Goal: Task Accomplishment & Management: Use online tool/utility

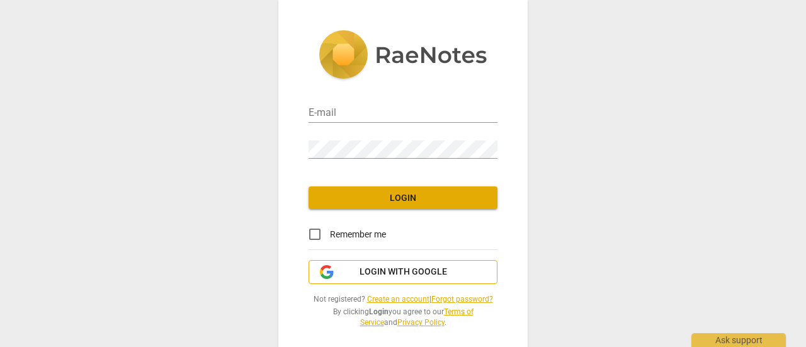
click at [363, 268] on span "Login with Google" at bounding box center [404, 272] width 88 height 13
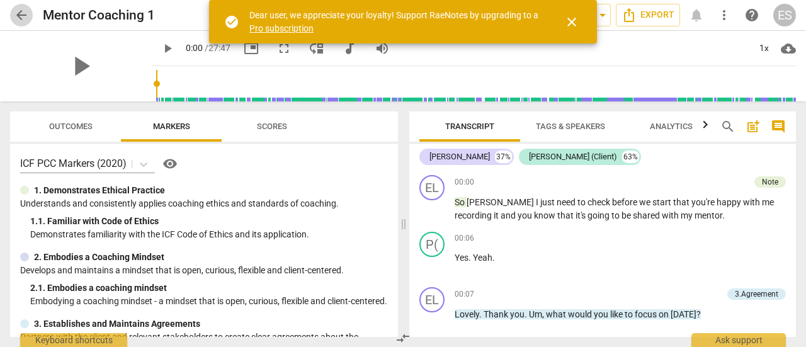
click at [21, 17] on span "arrow_back" at bounding box center [21, 15] width 15 height 15
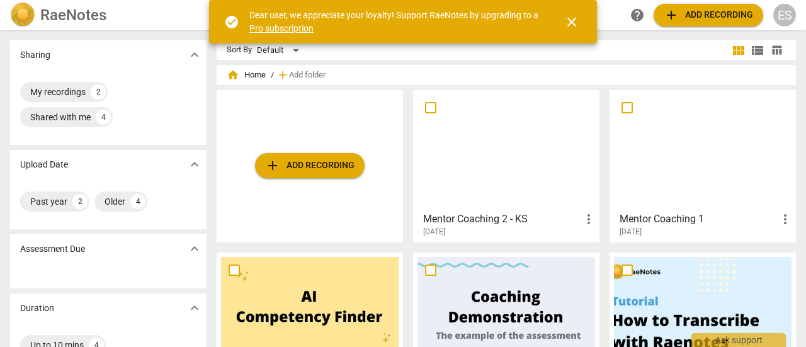
click at [305, 161] on span "add Add recording" at bounding box center [309, 165] width 89 height 15
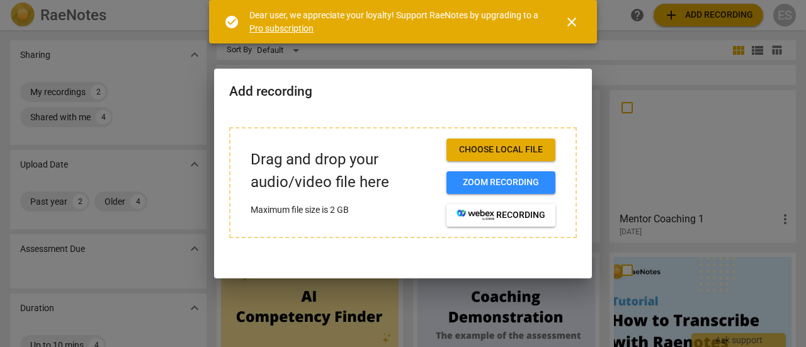
click at [472, 153] on span "Choose local file" at bounding box center [501, 150] width 89 height 13
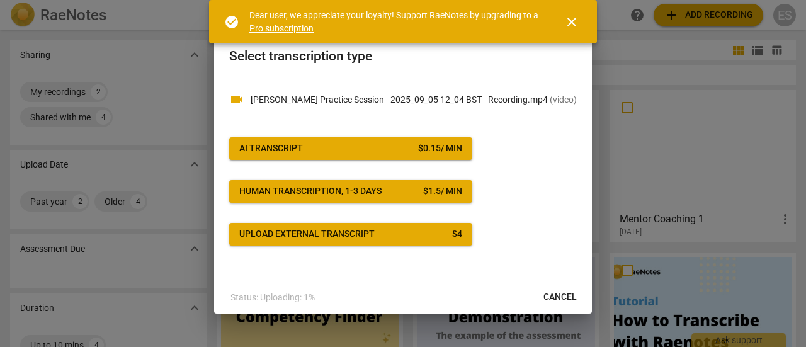
click at [367, 147] on span "AI Transcript $ 0.15 / min" at bounding box center [350, 148] width 223 height 13
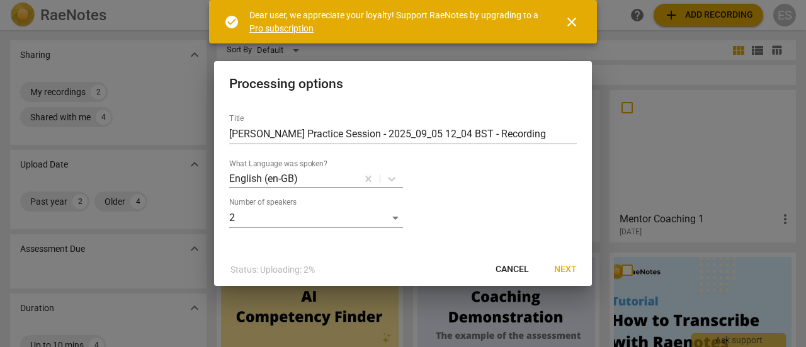
click at [567, 265] on span "Next" at bounding box center [565, 269] width 23 height 13
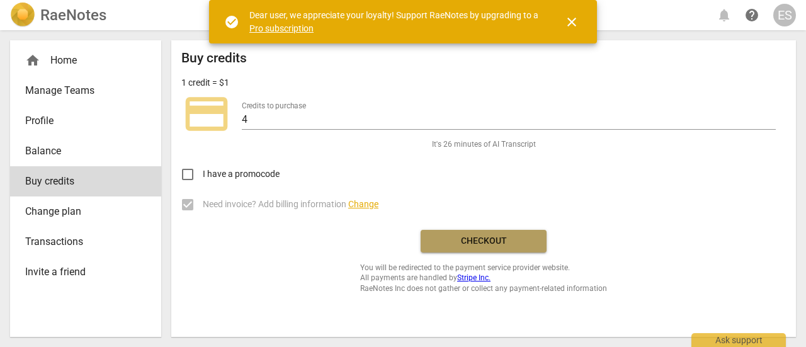
click at [467, 247] on button "Checkout" at bounding box center [484, 241] width 126 height 23
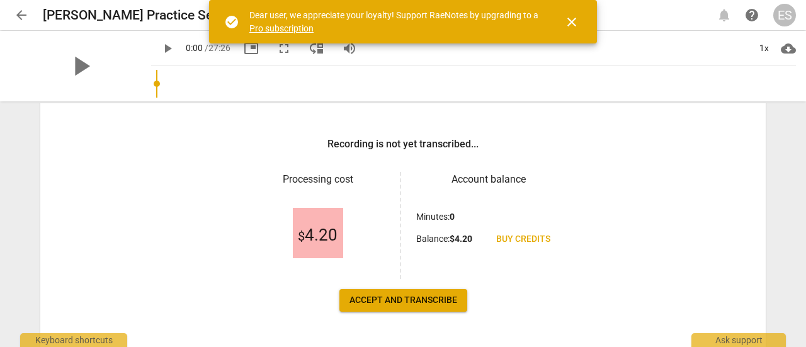
scroll to position [198, 0]
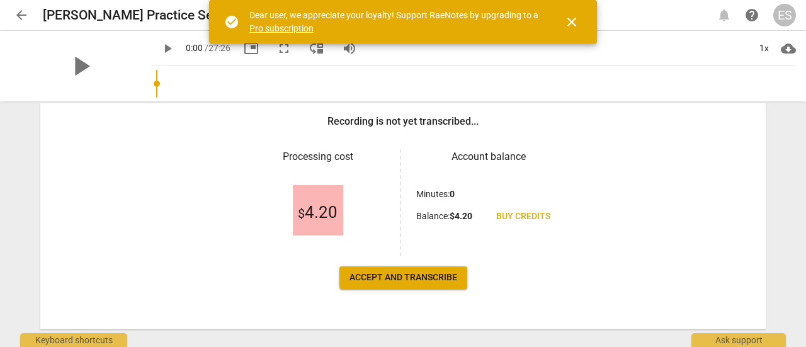
click at [404, 277] on span "Accept and transcribe" at bounding box center [403, 277] width 108 height 13
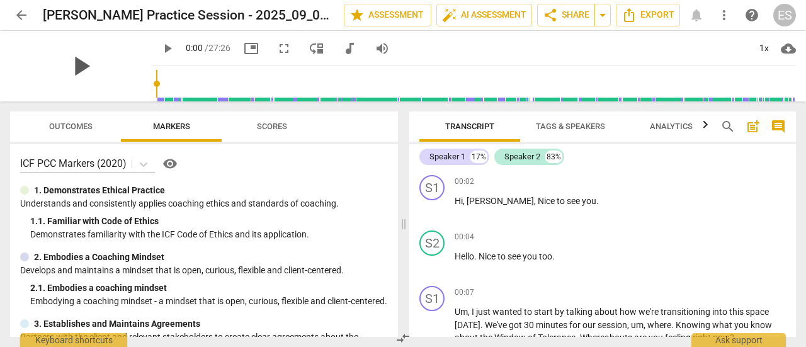
click at [72, 75] on span "play_arrow" at bounding box center [80, 66] width 33 height 33
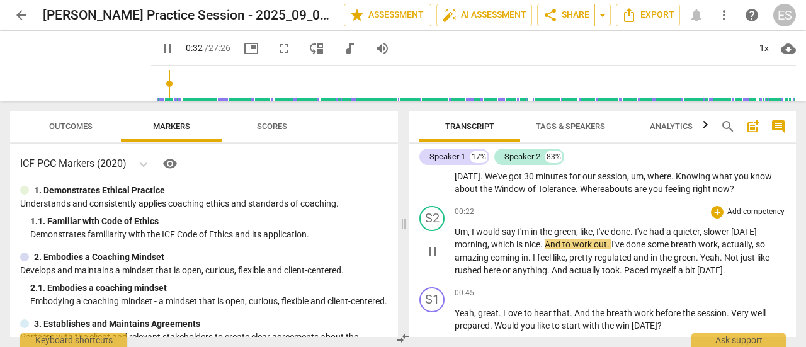
scroll to position [149, 0]
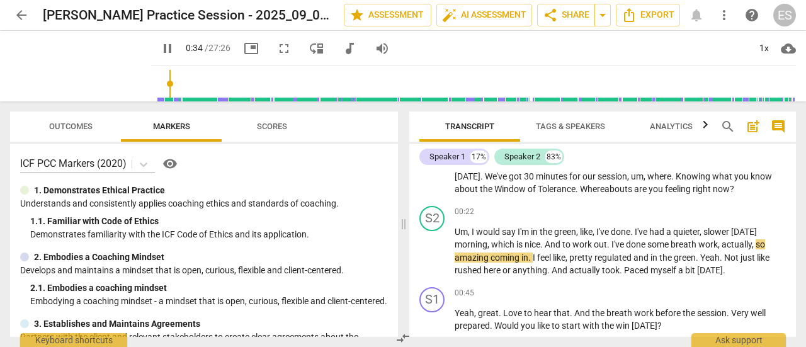
click at [115, 193] on p "1. Demonstrates Ethical Practice" at bounding box center [99, 190] width 131 height 13
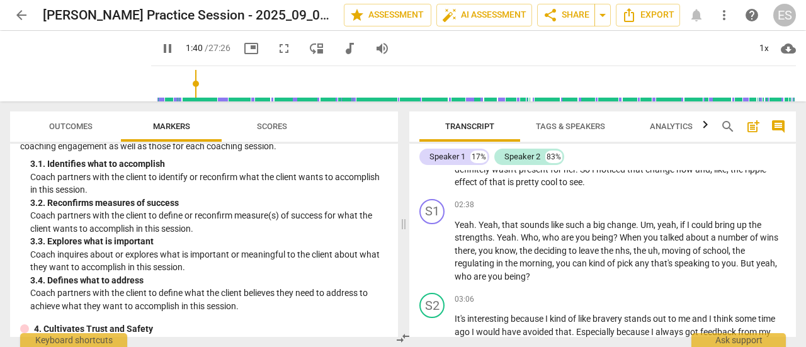
scroll to position [750, 0]
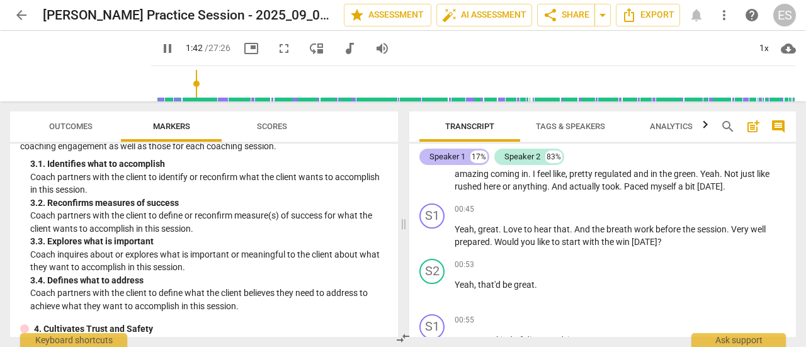
click at [451, 156] on div "Speaker 1" at bounding box center [447, 157] width 36 height 13
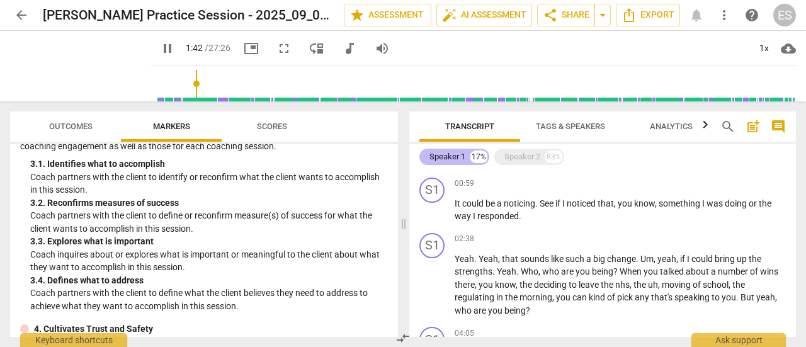
scroll to position [96, 0]
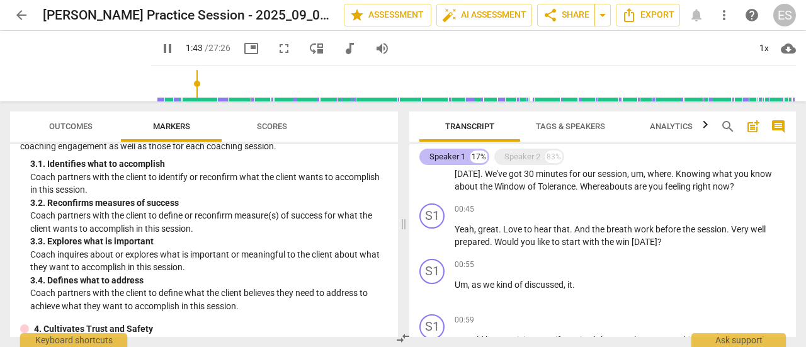
click at [455, 156] on div "Speaker 1" at bounding box center [447, 157] width 36 height 13
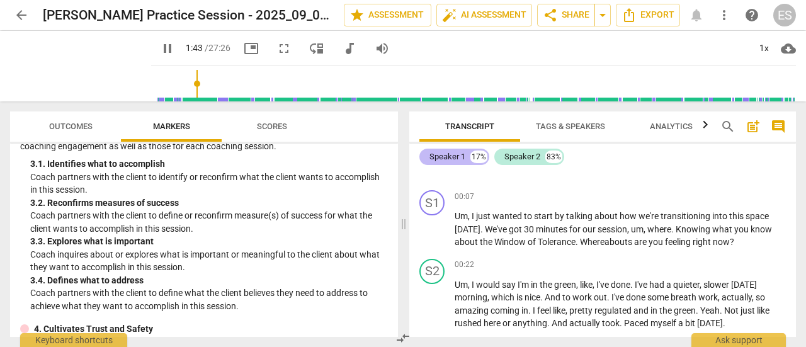
scroll to position [232, 0]
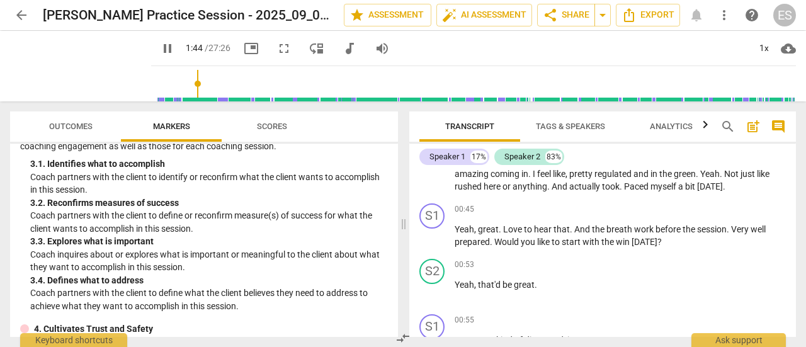
click at [574, 125] on span "Tags & Speakers" at bounding box center [570, 126] width 69 height 9
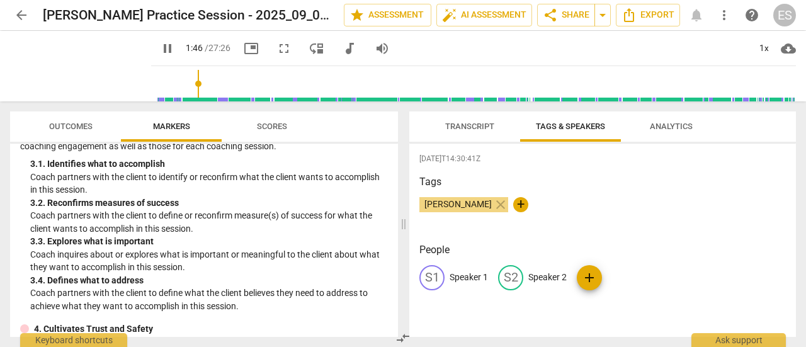
click at [467, 278] on p "Speaker 1" at bounding box center [469, 277] width 38 height 13
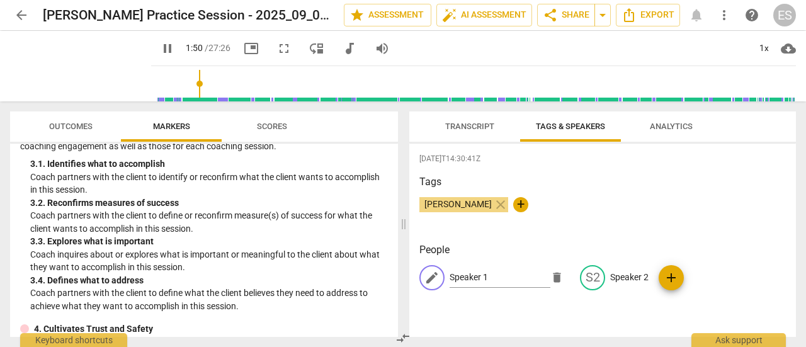
click at [584, 203] on div "[PERSON_NAME] close +" at bounding box center [602, 209] width 366 height 25
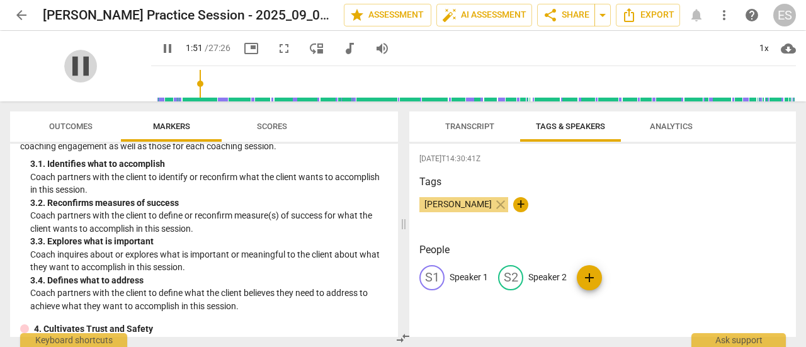
click at [77, 65] on span "pause" at bounding box center [80, 66] width 33 height 33
type input "112"
click at [438, 127] on span "Transcript" at bounding box center [469, 126] width 79 height 17
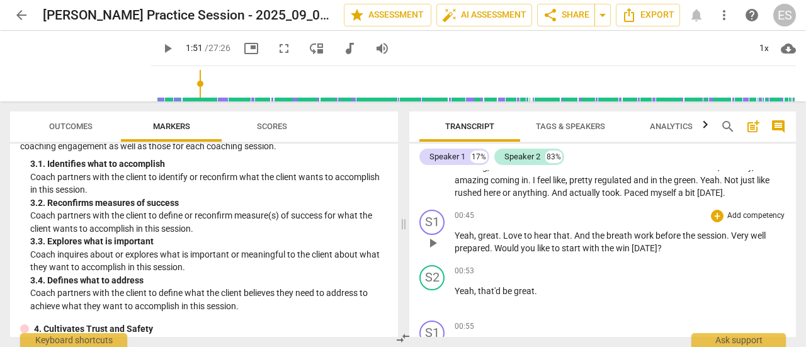
scroll to position [226, 0]
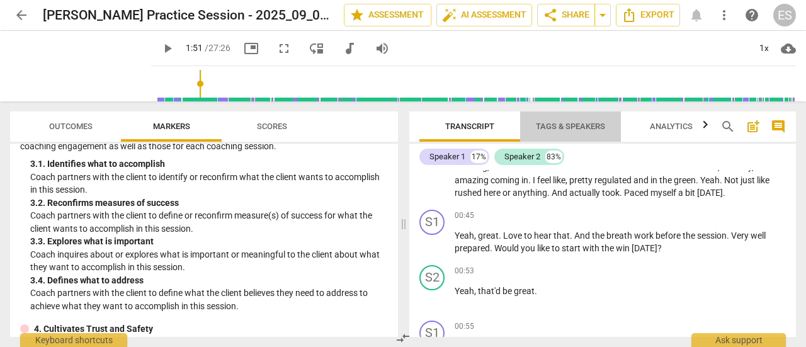
click at [557, 128] on span "Tags & Speakers" at bounding box center [570, 126] width 69 height 9
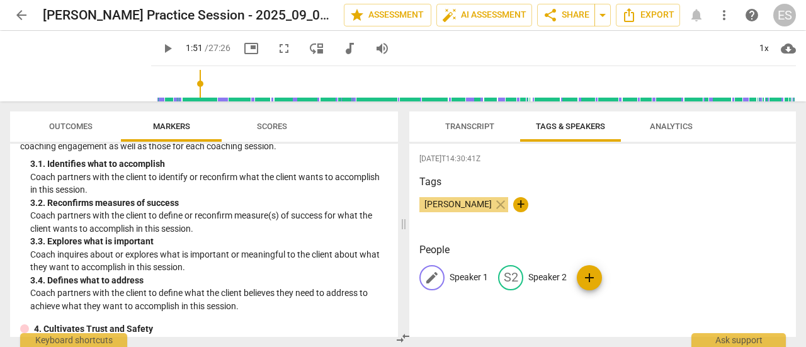
click at [471, 271] on p "Speaker 1" at bounding box center [469, 277] width 38 height 13
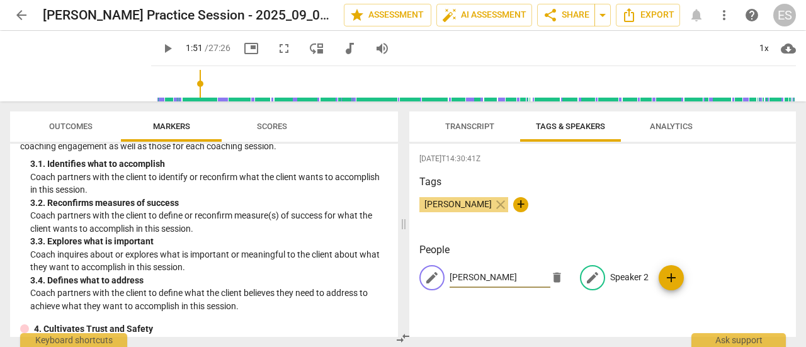
type input "[PERSON_NAME]"
click at [642, 276] on p "Speaker 2" at bounding box center [629, 277] width 38 height 13
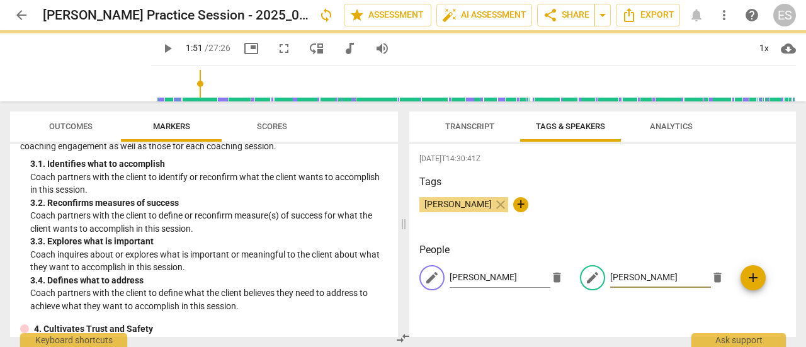
type input "[PERSON_NAME]"
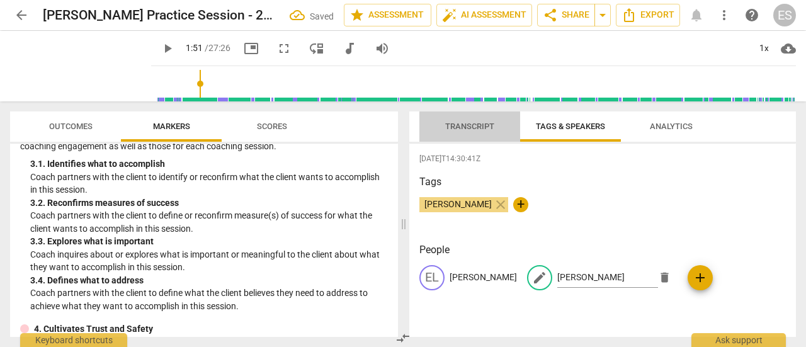
click at [450, 128] on span "Transcript" at bounding box center [469, 126] width 49 height 9
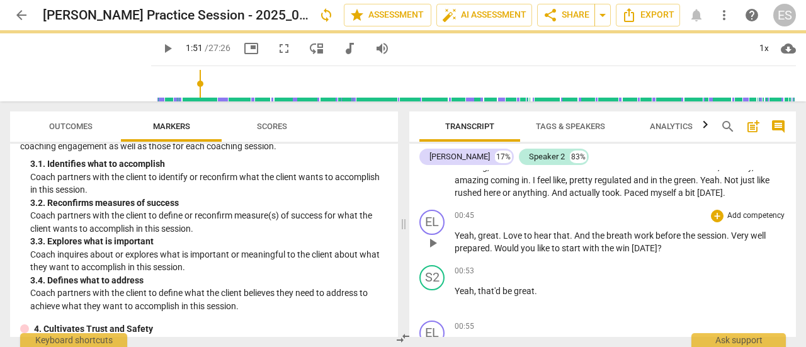
scroll to position [213, 0]
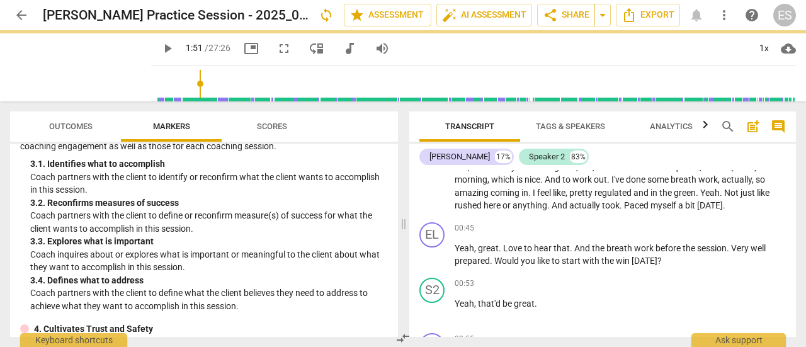
click at [562, 110] on div "Transcript Tags & Speakers Analytics search post_add comment [PERSON_NAME] 17% …" at bounding box center [605, 224] width 402 height 246
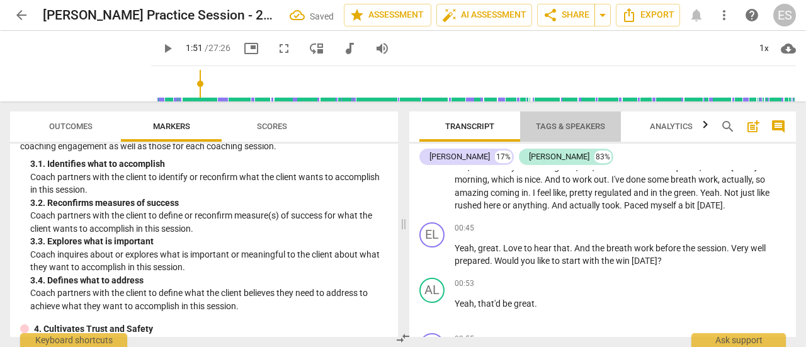
click at [562, 124] on span "Tags & Speakers" at bounding box center [570, 126] width 69 height 9
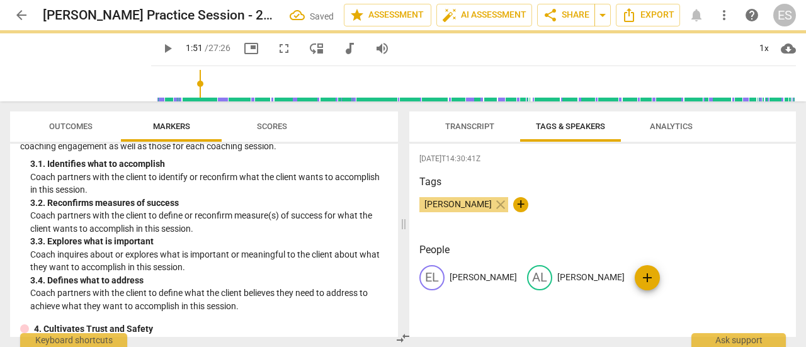
click at [450, 120] on span "Transcript" at bounding box center [469, 126] width 79 height 17
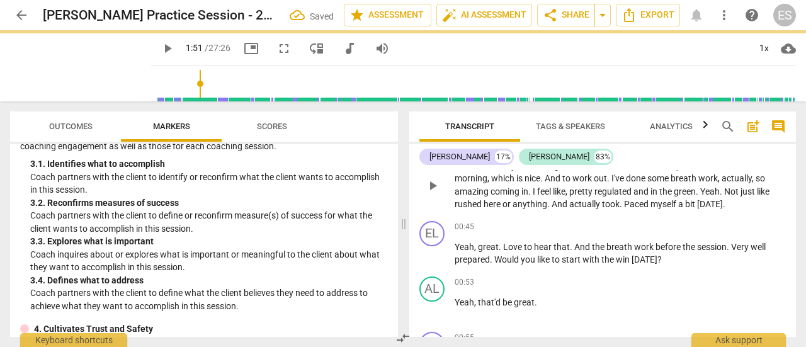
scroll to position [215, 0]
type input "112"
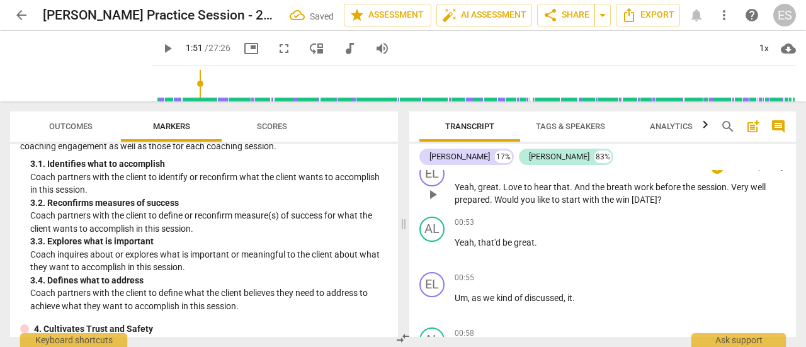
scroll to position [276, 0]
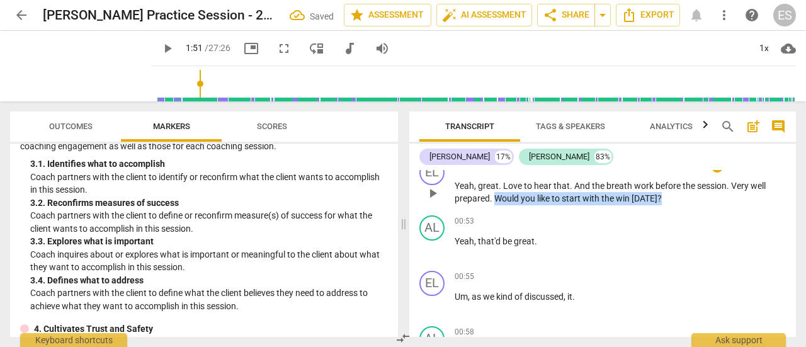
drag, startPoint x: 665, startPoint y: 199, endPoint x: 495, endPoint y: 198, distance: 170.0
click at [495, 198] on p "Yeah , great . Love to hear that . And the breath work before the session . Ver…" at bounding box center [620, 192] width 331 height 26
click at [667, 186] on div "+" at bounding box center [669, 181] width 13 height 13
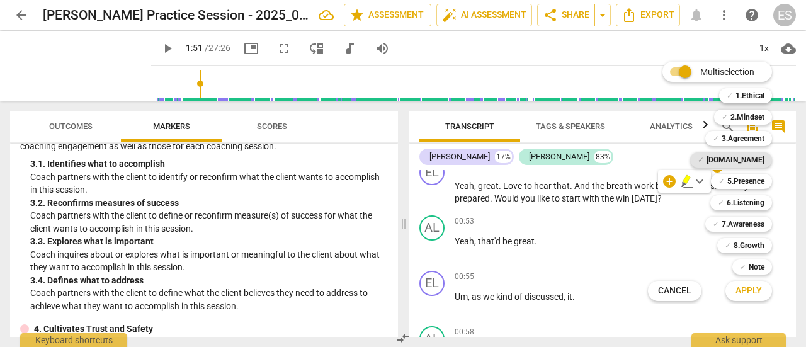
click at [754, 161] on b "[DOMAIN_NAME]" at bounding box center [736, 159] width 58 height 15
click at [677, 70] on input "Multiselection" at bounding box center [685, 72] width 30 height 30
checkbox input "false"
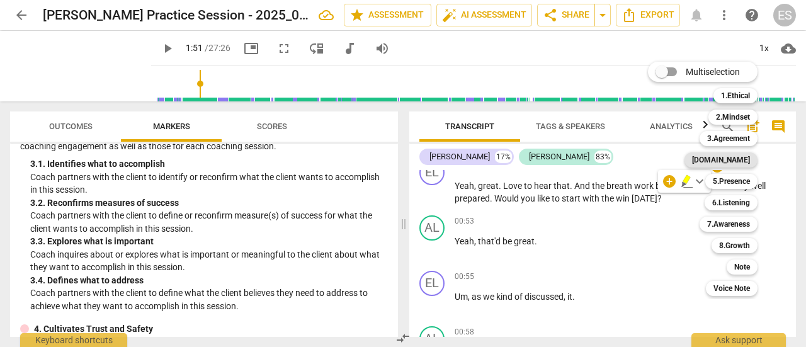
click at [730, 164] on b "[DOMAIN_NAME]" at bounding box center [721, 159] width 58 height 15
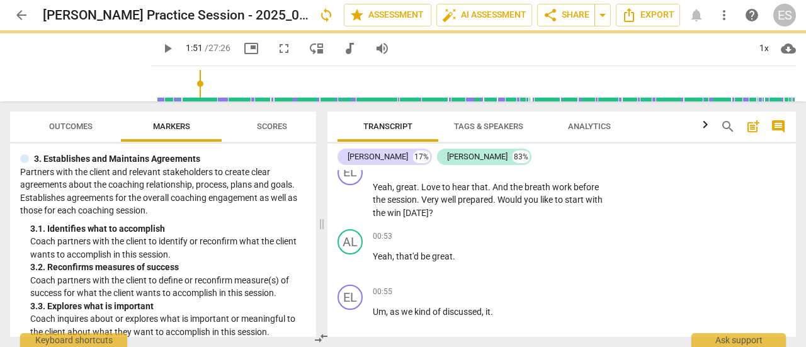
scroll to position [255, 0]
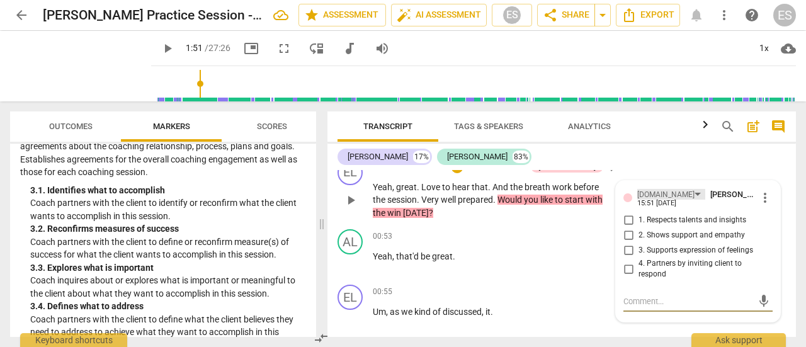
click at [660, 193] on div "[DOMAIN_NAME]" at bounding box center [671, 194] width 68 height 11
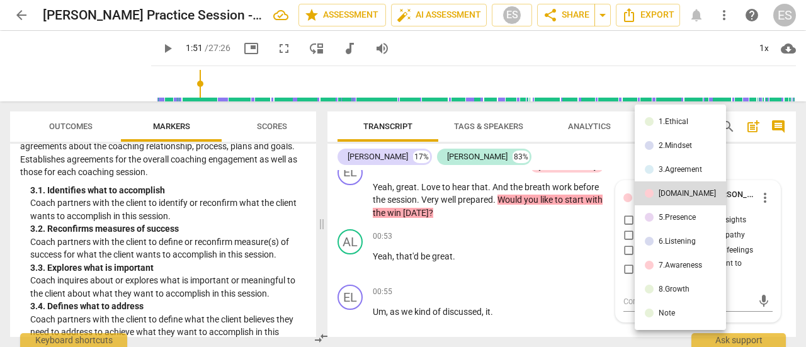
click at [683, 213] on div "5.Presence" at bounding box center [677, 217] width 37 height 8
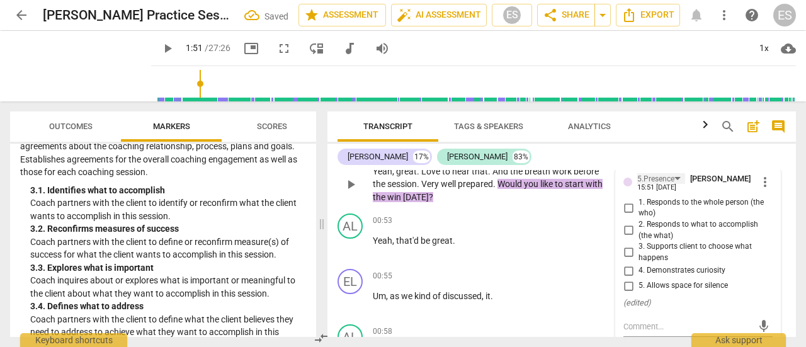
scroll to position [345, 0]
click at [654, 247] on span "3. Supports client to choose what happens" at bounding box center [703, 253] width 129 height 22
click at [639, 247] on input "3. Supports client to choose what happens" at bounding box center [628, 253] width 20 height 15
checkbox input "true"
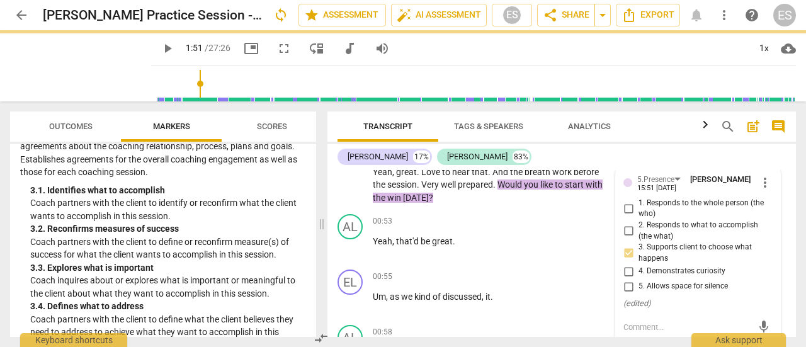
click at [673, 48] on div "play_arrow 1:51 / 27:26 picture_in_picture fullscreen move_down audiotrack volu…" at bounding box center [473, 48] width 645 height 35
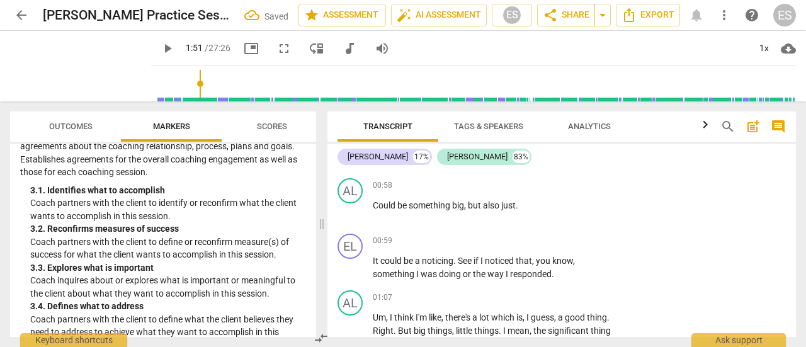
scroll to position [434, 0]
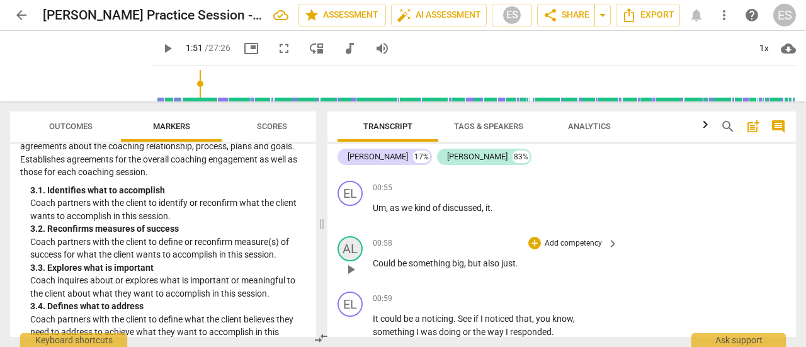
click at [347, 253] on div "AL" at bounding box center [350, 248] width 25 height 25
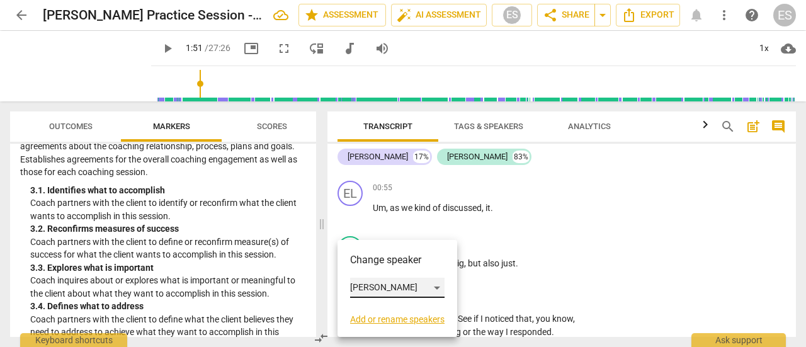
click at [377, 290] on div "[PERSON_NAME]" at bounding box center [397, 288] width 94 height 20
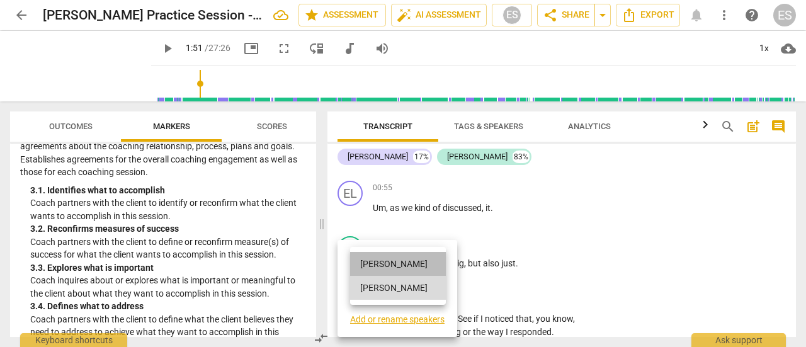
click at [381, 269] on li "[PERSON_NAME]" at bounding box center [398, 264] width 96 height 24
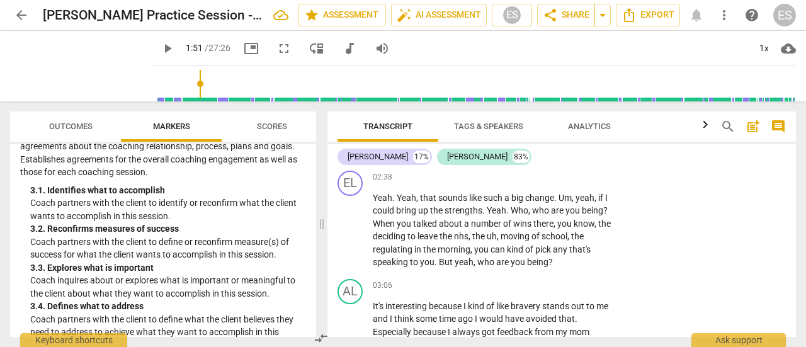
scroll to position [965, 0]
click at [485, 214] on span "." at bounding box center [484, 211] width 4 height 10
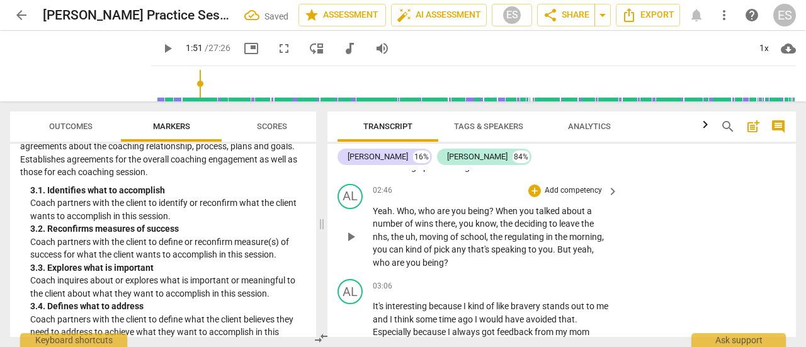
scroll to position [996, 0]
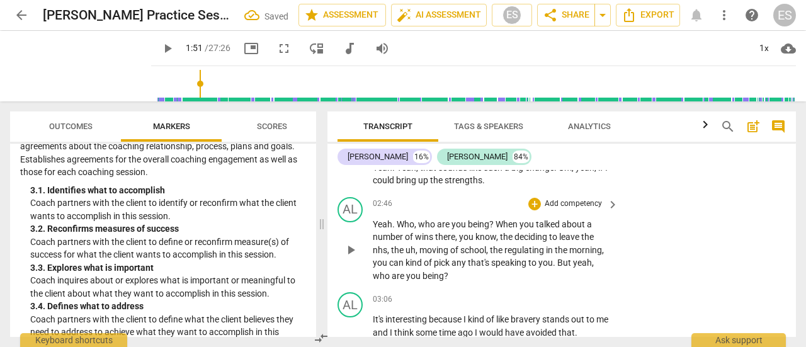
click at [399, 224] on span "Who" at bounding box center [406, 224] width 18 height 10
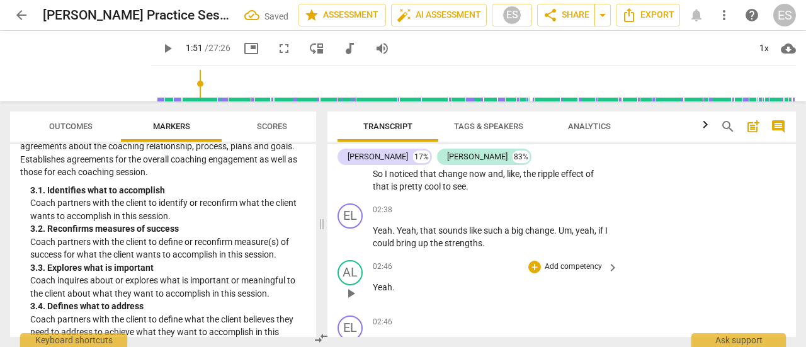
scroll to position [931, 0]
click at [349, 293] on span "play_arrow" at bounding box center [350, 294] width 15 height 15
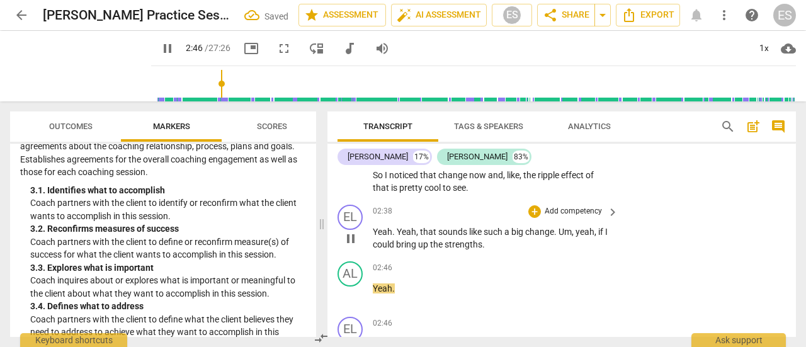
click at [486, 246] on p "Yeah . Yeah , that sounds like such a big change . Um , yeah , if I could bring…" at bounding box center [492, 238] width 239 height 26
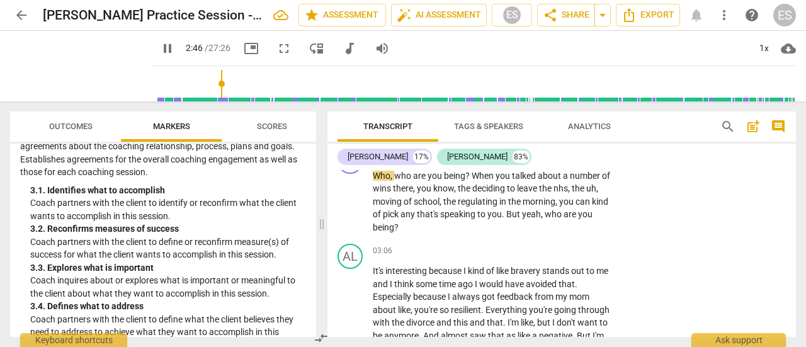
type input "167"
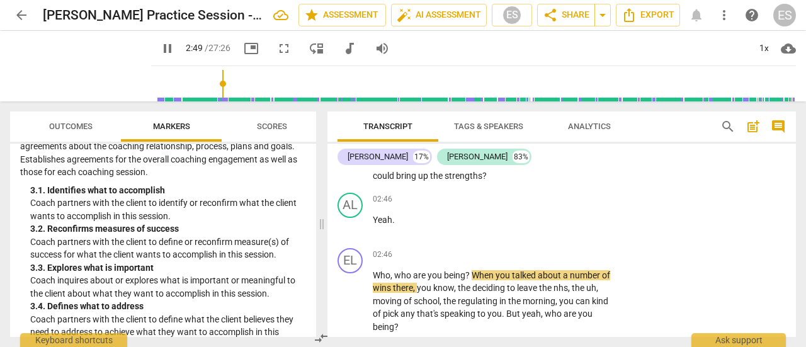
click at [160, 45] on span "pause" at bounding box center [167, 48] width 15 height 15
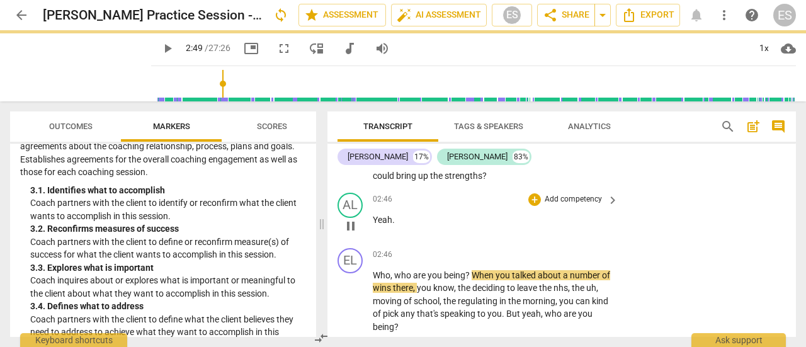
type input "170"
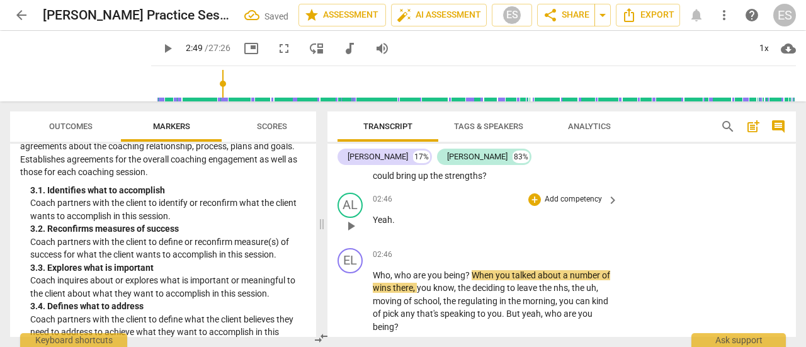
scroll to position [931, 0]
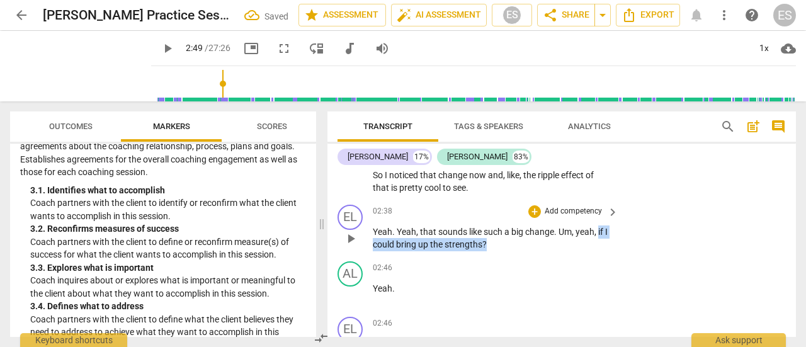
drag, startPoint x: 495, startPoint y: 244, endPoint x: 600, endPoint y: 230, distance: 106.1
click at [600, 230] on p "Yeah . Yeah , that sounds like such a big change . Um , yeah , if I could bring…" at bounding box center [492, 238] width 239 height 26
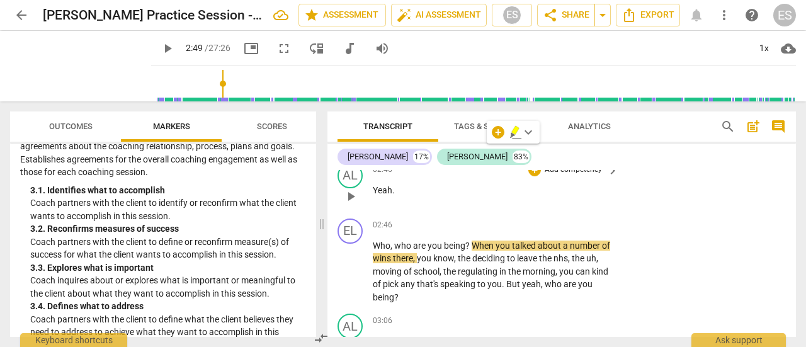
scroll to position [1028, 0]
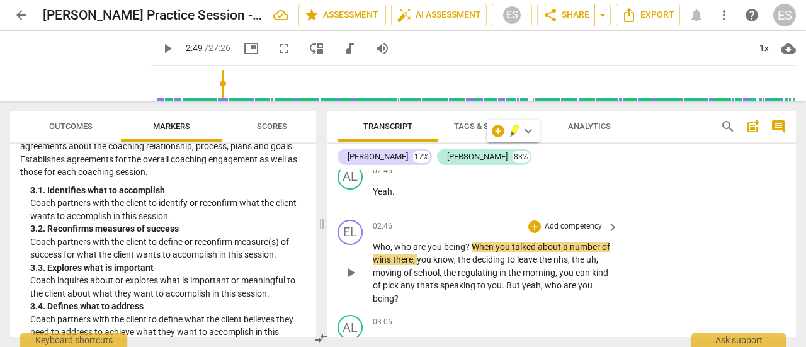
click at [457, 268] on span "the" at bounding box center [450, 273] width 14 height 10
drag, startPoint x: 372, startPoint y: 246, endPoint x: 467, endPoint y: 247, distance: 95.1
click at [467, 247] on div "EL play_arrow pause 02:46 + Add competency keyboard_arrow_right Who , who are y…" at bounding box center [561, 263] width 469 height 96
drag, startPoint x: 467, startPoint y: 245, endPoint x: 374, endPoint y: 248, distance: 93.2
click at [374, 248] on p "Who , who are you being ? When you talked about a number of wins there , you kn…" at bounding box center [492, 273] width 239 height 65
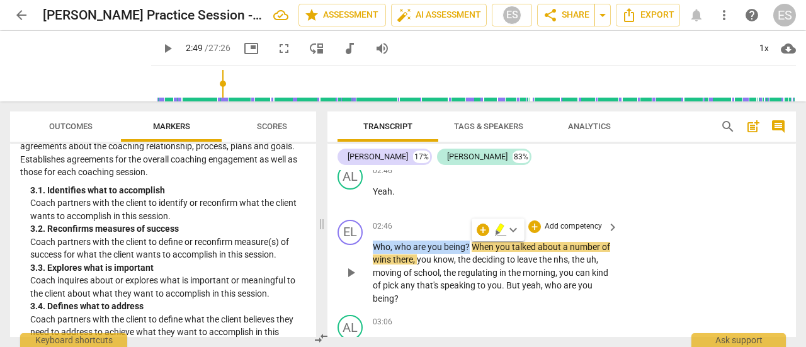
click at [553, 229] on p "Add competency" at bounding box center [573, 226] width 60 height 11
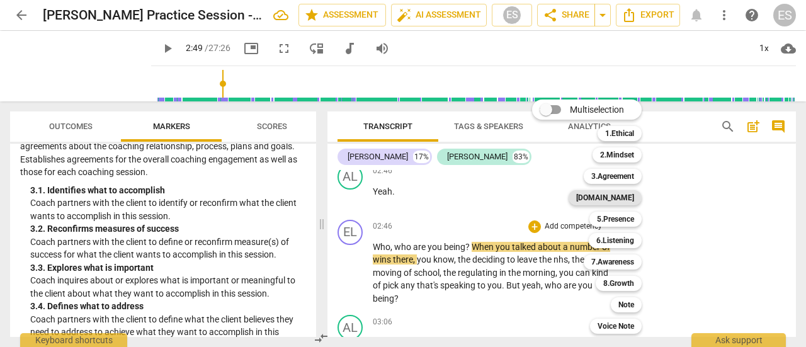
click at [628, 200] on b "[DOMAIN_NAME]" at bounding box center [605, 197] width 58 height 15
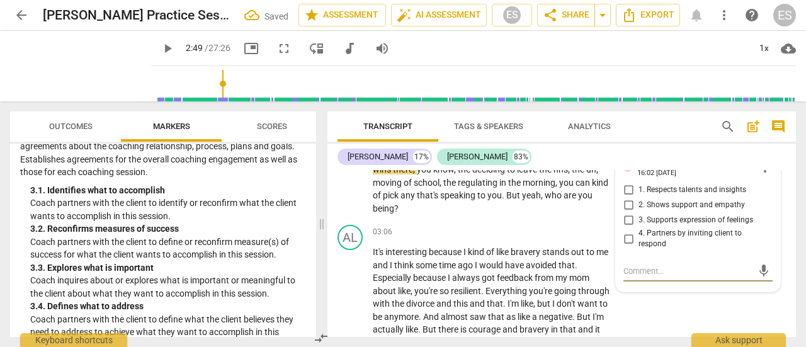
scroll to position [1118, 0]
click at [650, 189] on span "1. Respects talents and insights" at bounding box center [693, 190] width 108 height 11
click at [639, 189] on input "1. Respects talents and insights" at bounding box center [628, 190] width 20 height 15
checkbox input "true"
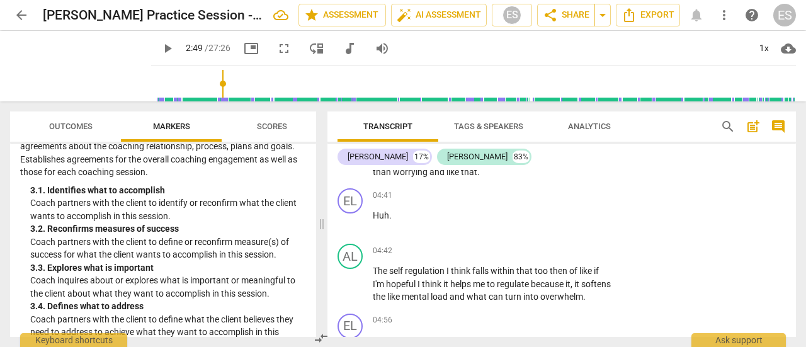
scroll to position [1634, 0]
click at [353, 230] on span "play_arrow" at bounding box center [350, 222] width 15 height 15
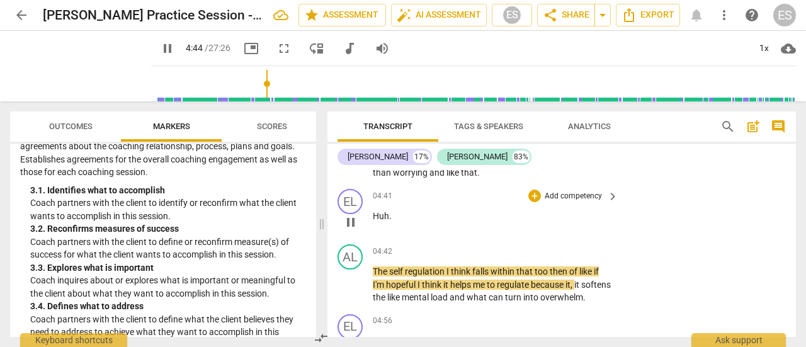
click at [602, 221] on div "04:41 + Add competency keyboard_arrow_right Huh ." at bounding box center [496, 211] width 247 height 45
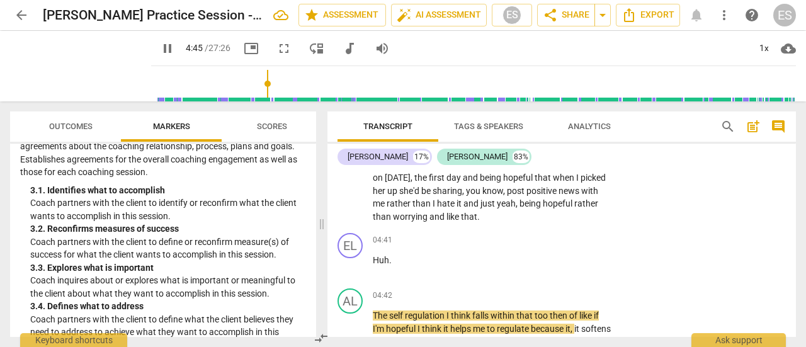
click at [463, 208] on span "it" at bounding box center [460, 203] width 7 height 10
click at [385, 265] on span "Huh" at bounding box center [381, 260] width 16 height 10
type input "285"
click at [441, 267] on p "mmm." at bounding box center [492, 260] width 239 height 13
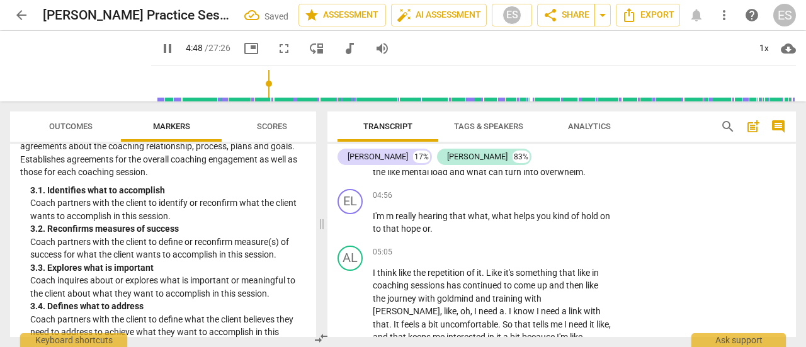
scroll to position [1761, 0]
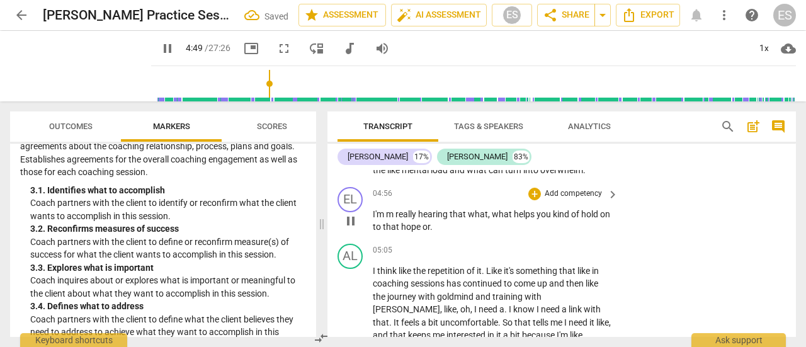
click at [469, 234] on p "I'm m really hearing that what , what helps you kind of hold on to that hope or…" at bounding box center [492, 221] width 239 height 26
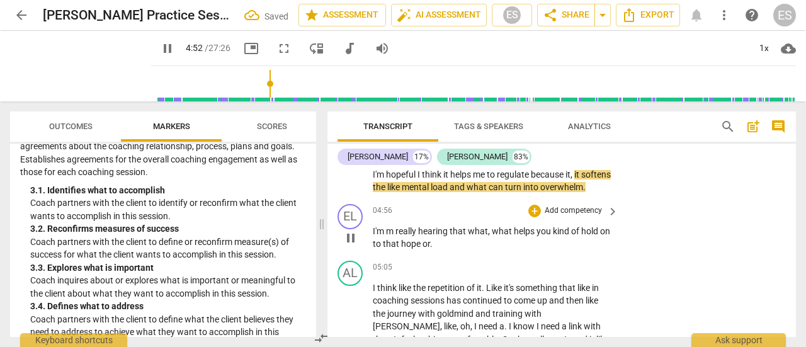
scroll to position [1744, 0]
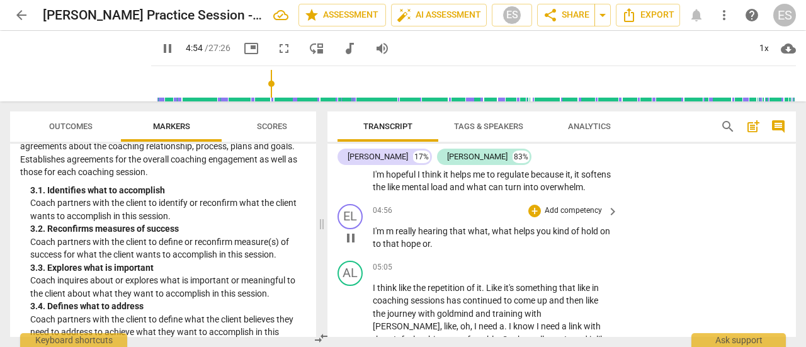
click at [396, 236] on span "really" at bounding box center [406, 231] width 23 height 10
type input "295"
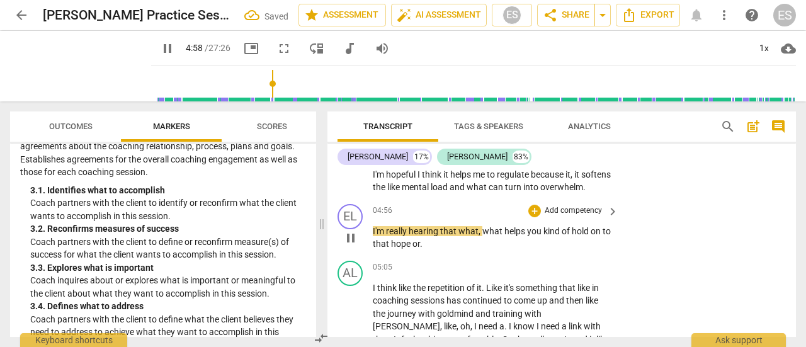
click at [373, 236] on span "I'm" at bounding box center [379, 231] width 13 height 10
click at [534, 236] on span "," at bounding box center [532, 231] width 4 height 10
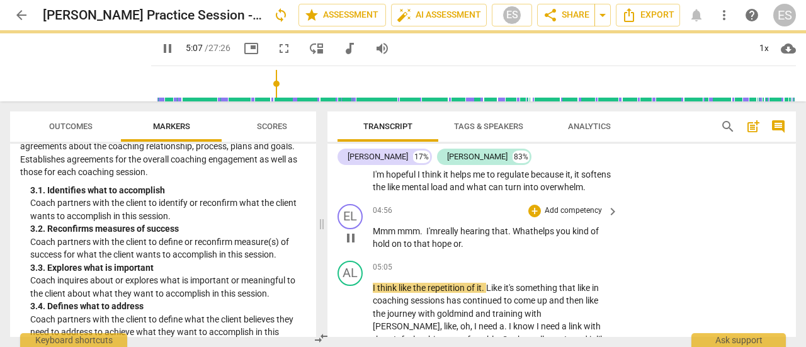
click at [474, 251] on p "Mmm mmm. I'm really hearing that. What helps you kind of hold on to that hope o…" at bounding box center [492, 238] width 239 height 26
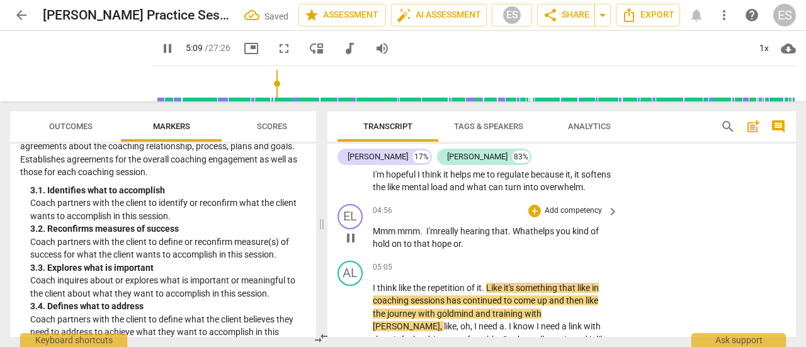
click at [441, 249] on span "hope" at bounding box center [442, 244] width 21 height 10
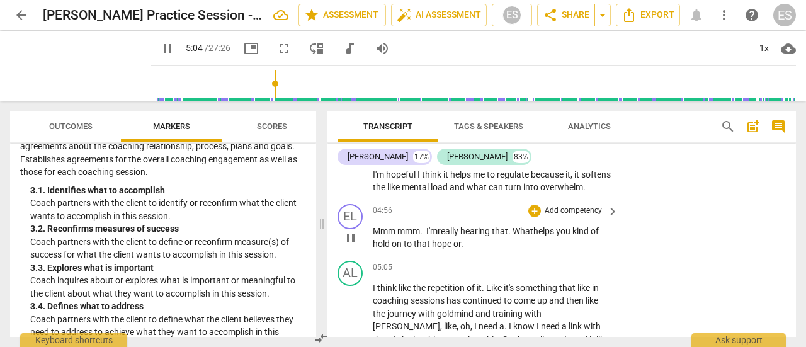
click at [463, 251] on p "Mmm mmm. I'm really hearing that. What helps you kind of hold on to that hope o…" at bounding box center [492, 238] width 239 height 26
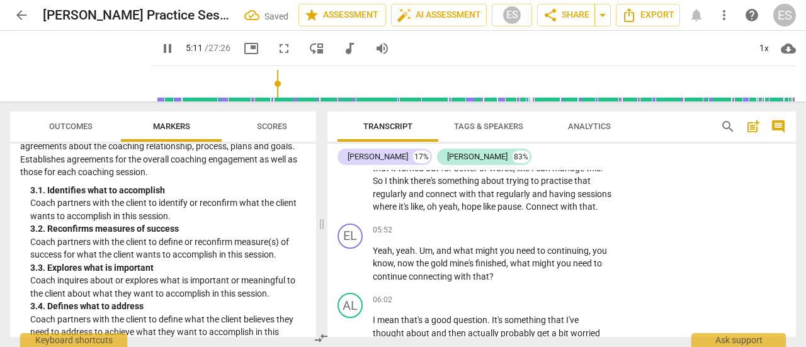
scroll to position [2018, 0]
click at [467, 269] on span "mine's" at bounding box center [463, 264] width 26 height 10
type input "315"
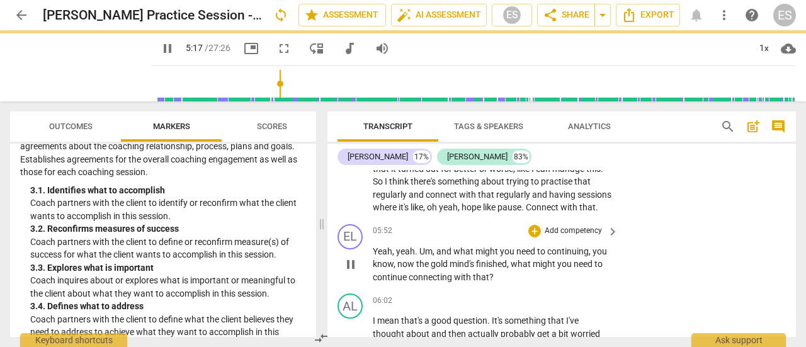
click at [451, 269] on span "mind's" at bounding box center [463, 264] width 26 height 10
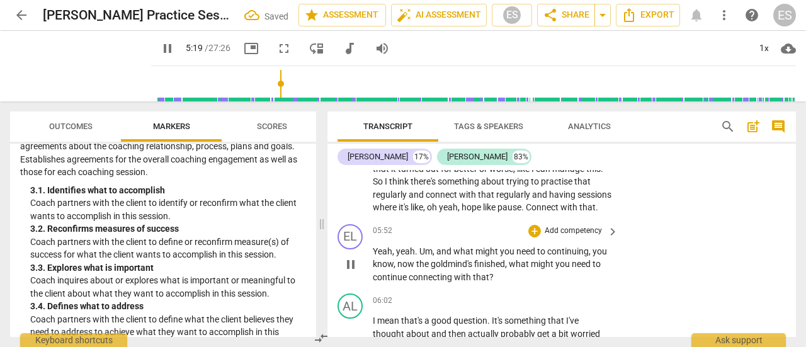
click at [421, 269] on span "the" at bounding box center [423, 264] width 14 height 10
click at [427, 269] on span "the" at bounding box center [423, 264] width 14 height 10
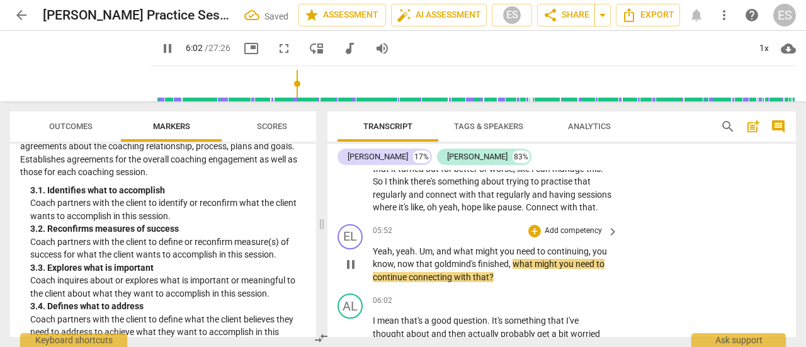
click at [530, 269] on span "what" at bounding box center [524, 264] width 22 height 10
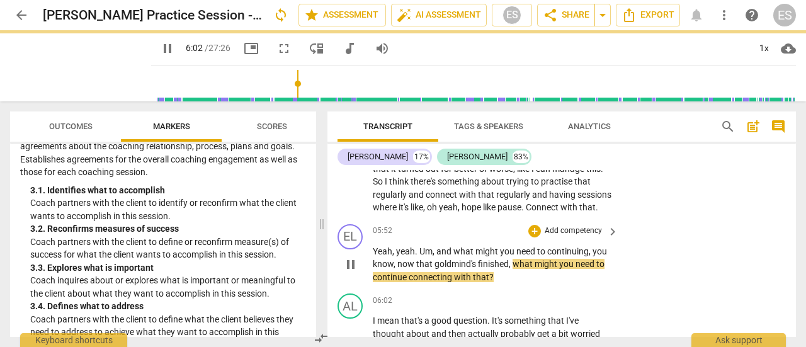
scroll to position [2060, 0]
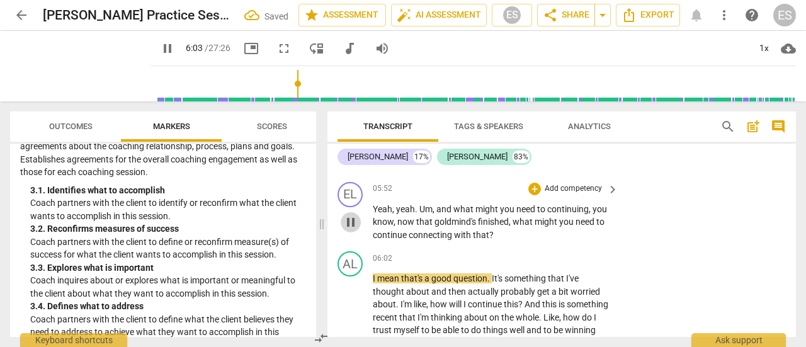
click at [349, 230] on span "pause" at bounding box center [350, 222] width 15 height 15
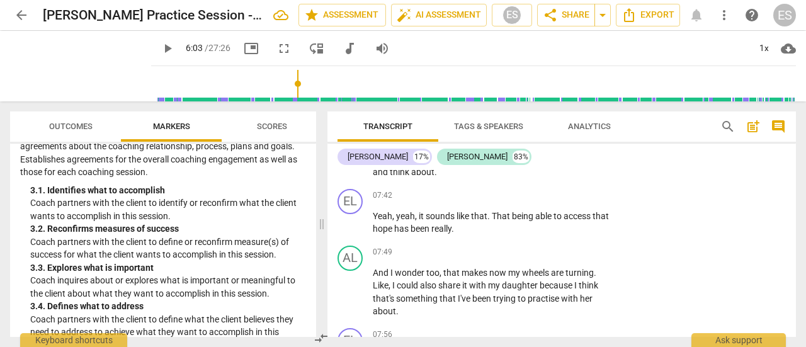
scroll to position [2587, 0]
click at [346, 232] on span "play_arrow" at bounding box center [350, 224] width 15 height 15
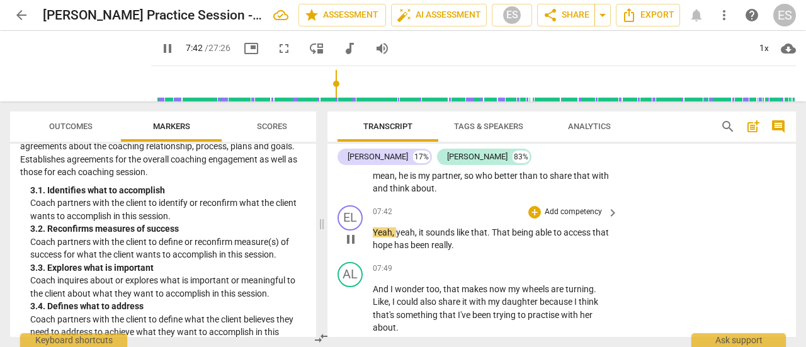
scroll to position [2573, 0]
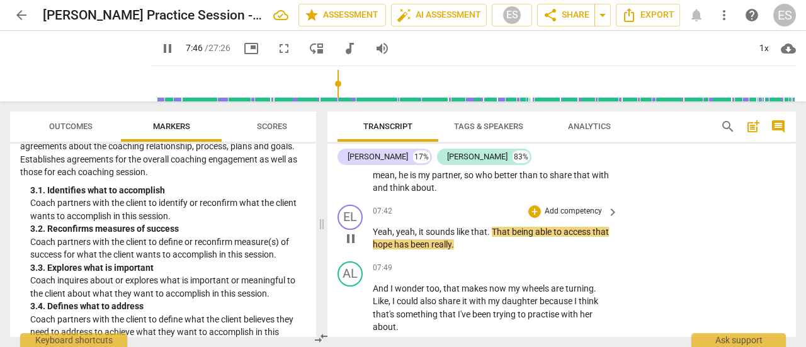
click at [454, 249] on span "." at bounding box center [453, 244] width 3 height 10
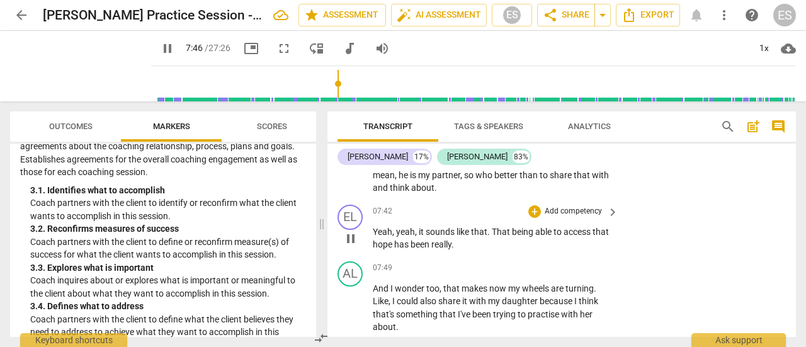
type input "467"
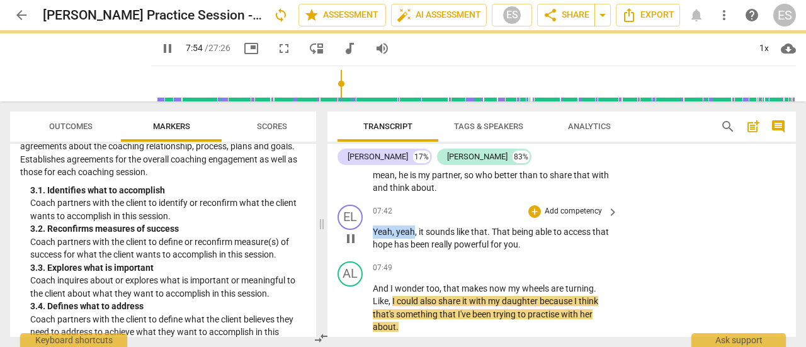
drag, startPoint x: 413, startPoint y: 258, endPoint x: 372, endPoint y: 258, distance: 40.9
click at [372, 256] on div "EL play_arrow pause 07:42 + Add competency keyboard_arrow_right Yeah , yeah , i…" at bounding box center [561, 228] width 469 height 57
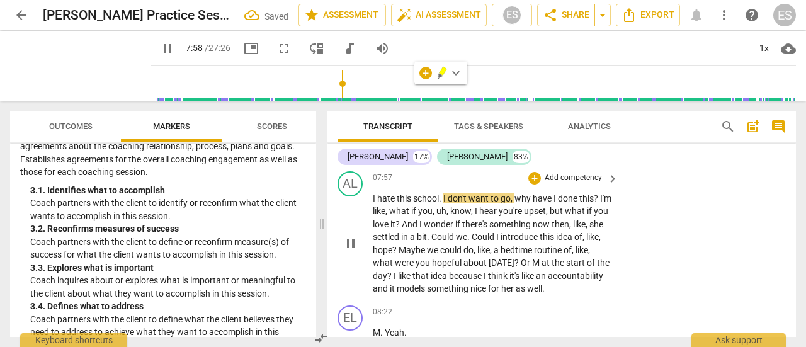
scroll to position [2737, 0]
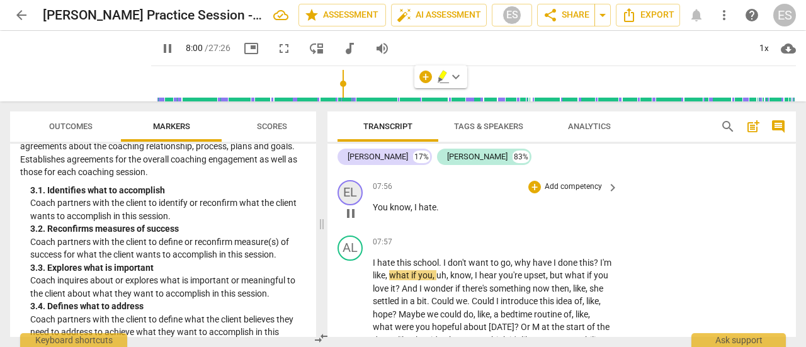
click at [350, 205] on div "EL" at bounding box center [350, 192] width 25 height 25
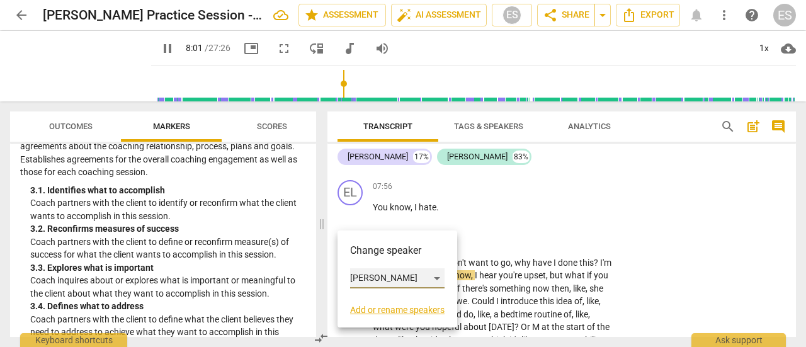
click at [376, 283] on div "[PERSON_NAME]" at bounding box center [397, 278] width 94 height 20
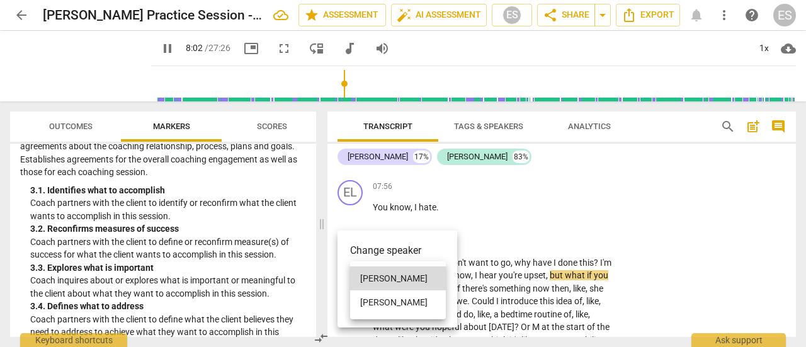
click at [382, 302] on li "[PERSON_NAME]" at bounding box center [398, 302] width 96 height 24
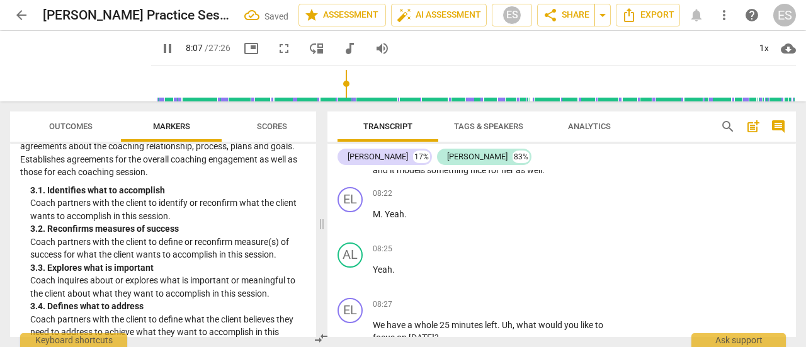
scroll to position [2912, 0]
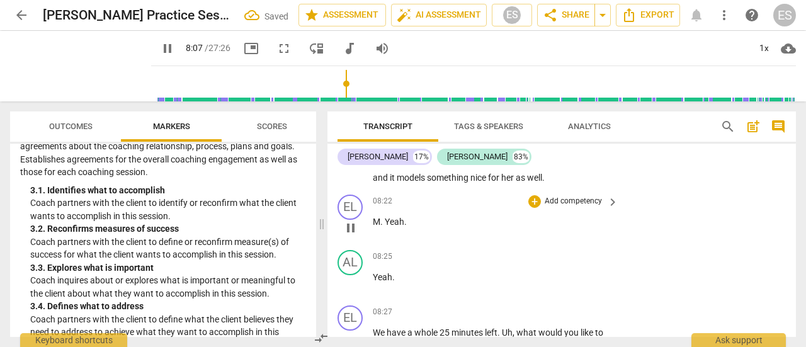
click at [380, 227] on span "." at bounding box center [382, 222] width 4 height 10
type input "489"
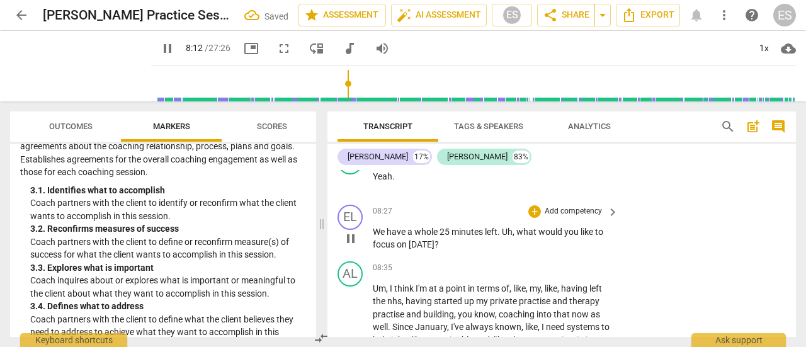
scroll to position [3014, 0]
click at [576, 216] on p "Add competency" at bounding box center [573, 210] width 60 height 11
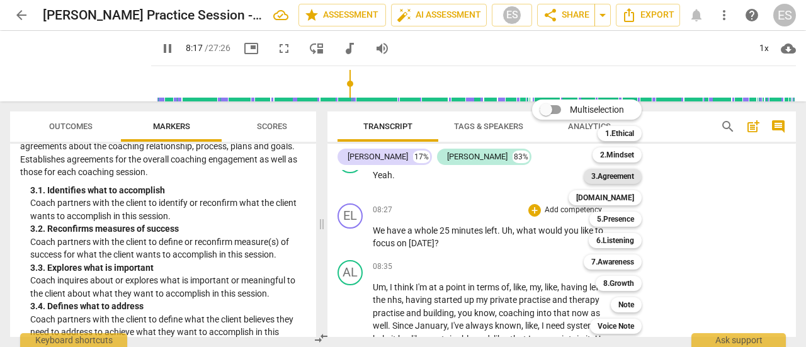
click at [628, 173] on b "3.Agreement" at bounding box center [612, 176] width 43 height 15
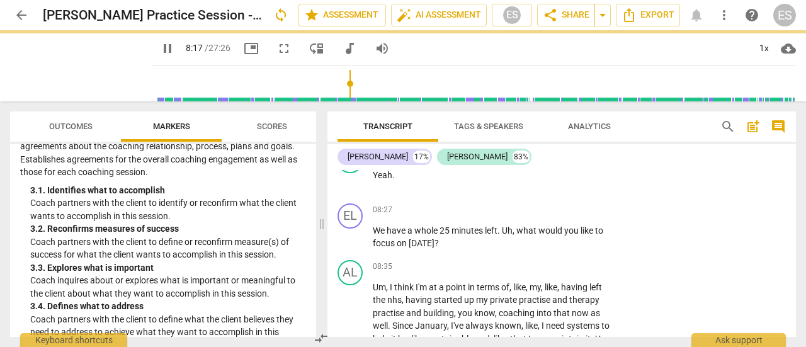
type input "498"
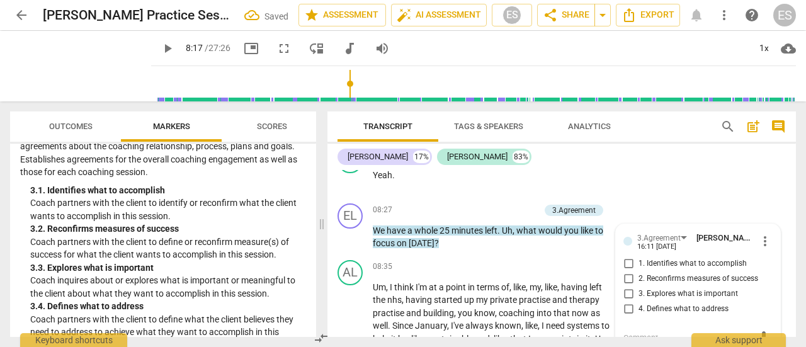
scroll to position [3123, 0]
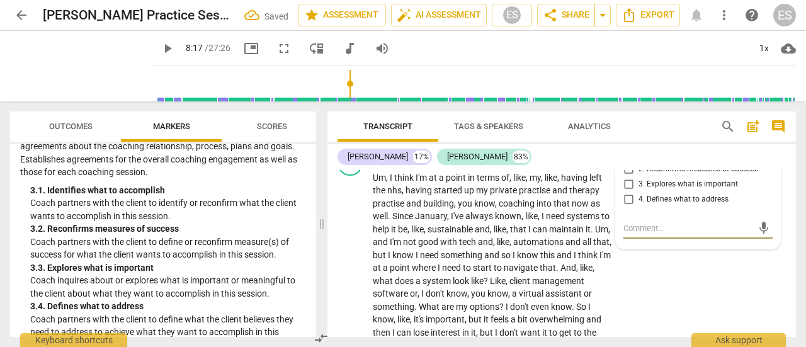
click at [647, 160] on span "1. Identifies what to accomplish" at bounding box center [693, 154] width 108 height 11
click at [639, 162] on input "1. Identifies what to accomplish" at bounding box center [628, 154] width 20 height 15
checkbox input "true"
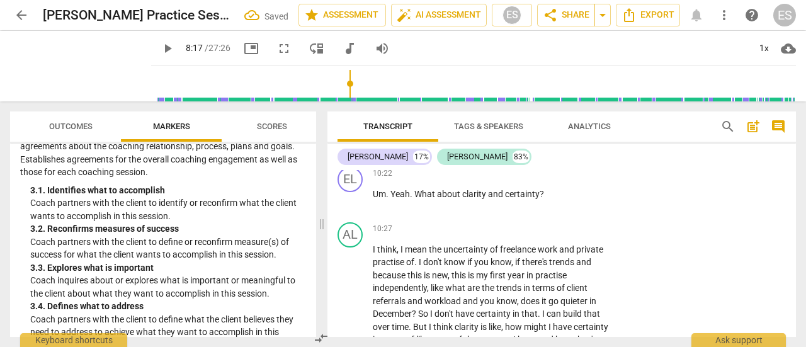
scroll to position [3524, 0]
click at [572, 181] on p "Add competency" at bounding box center [573, 174] width 60 height 11
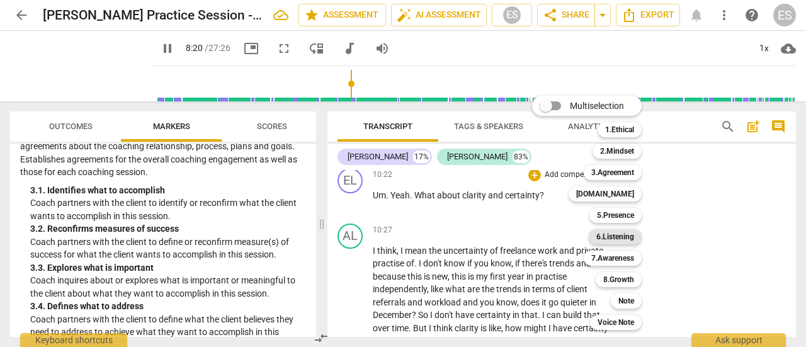
click at [623, 239] on b "6.Listening" at bounding box center [615, 236] width 38 height 15
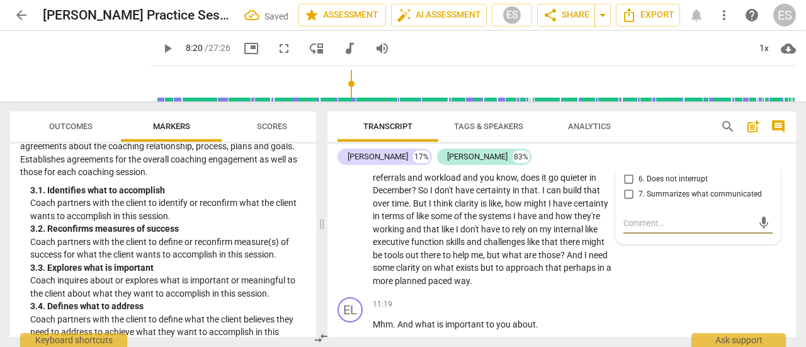
scroll to position [3649, 0]
click at [580, 236] on p "I think , I mean the uncertainty of freelance work and private practise of . I …" at bounding box center [492, 204] width 239 height 168
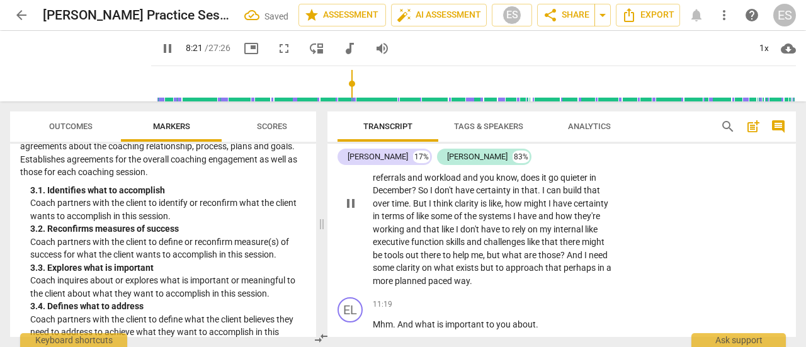
click at [349, 211] on span "pause" at bounding box center [350, 203] width 15 height 15
type input "502"
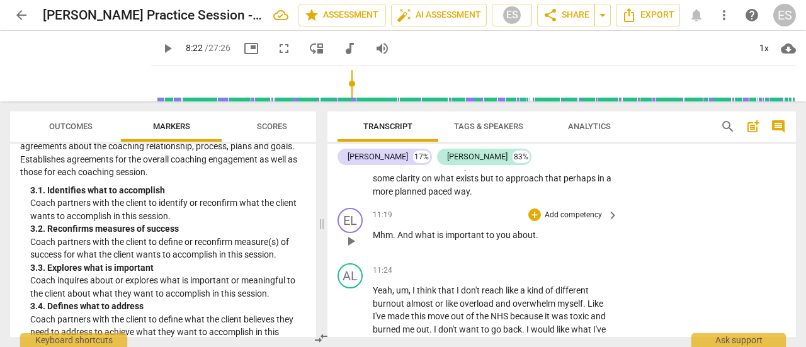
scroll to position [3759, 0]
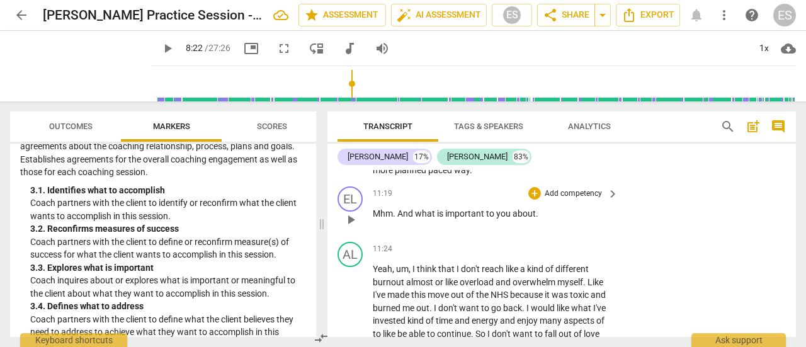
click at [536, 219] on span "." at bounding box center [537, 213] width 3 height 10
click at [577, 200] on p "Add competency" at bounding box center [573, 193] width 60 height 11
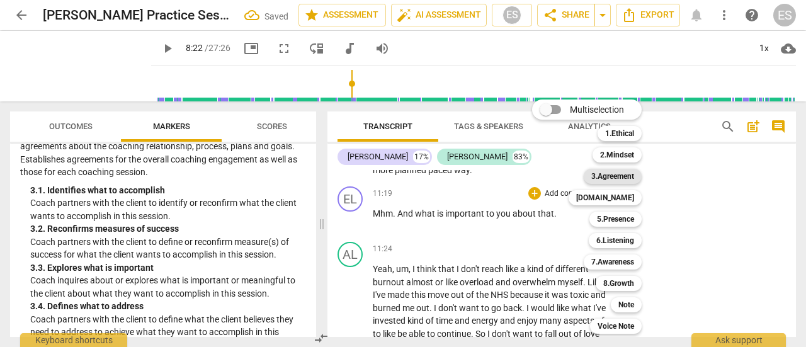
click at [625, 181] on b "3.Agreement" at bounding box center [612, 176] width 43 height 15
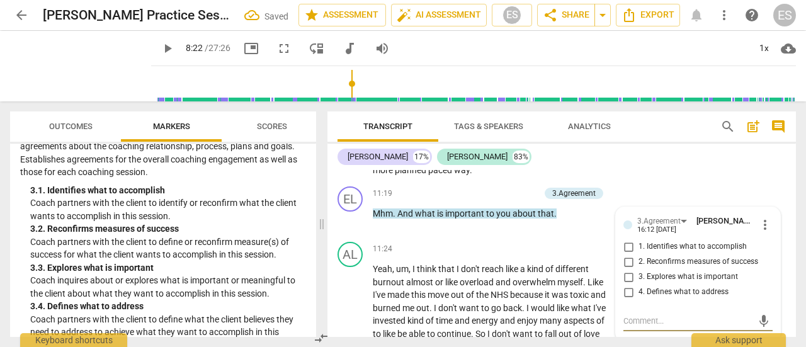
scroll to position [3865, 0]
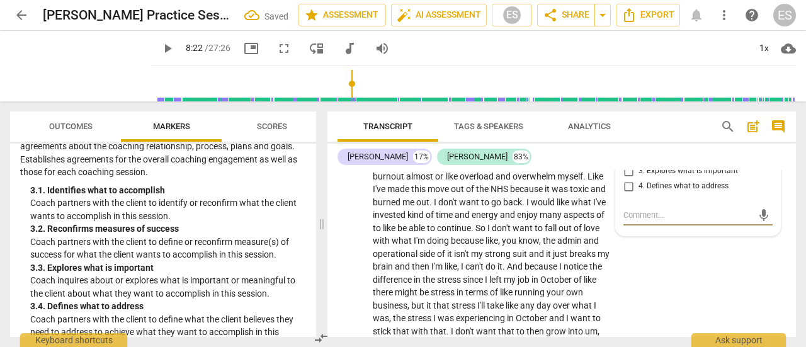
click at [673, 177] on span "3. Explores what is important" at bounding box center [688, 171] width 99 height 11
click at [639, 179] on input "3. Explores what is important" at bounding box center [628, 171] width 20 height 15
checkbox input "true"
click at [586, 233] on p "Yeah , um , I think that I don't reach like a kind of different burnout almost …" at bounding box center [492, 267] width 239 height 220
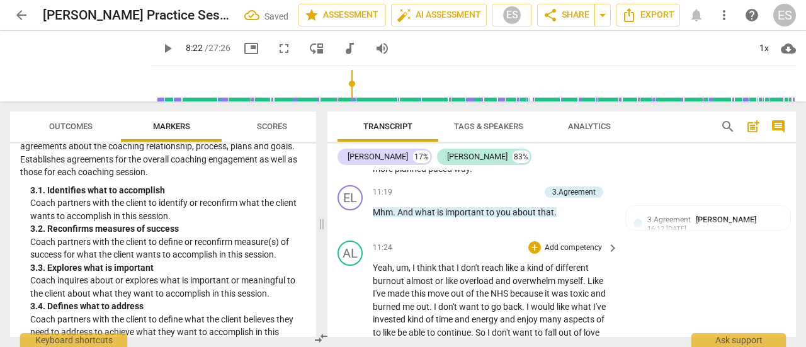
scroll to position [3759, 0]
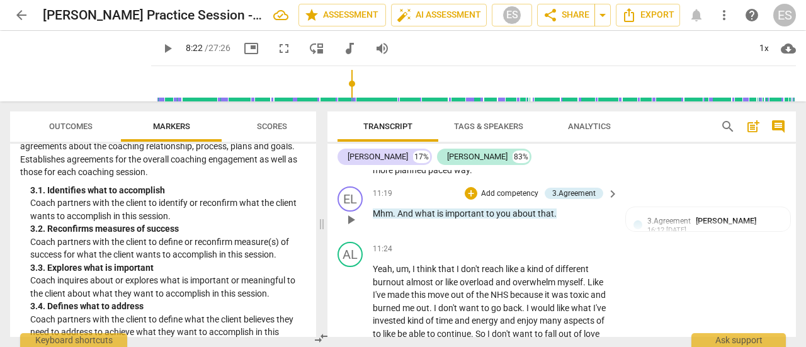
click at [560, 220] on p "Mhm . And what is important to you about that ." at bounding box center [492, 213] width 239 height 13
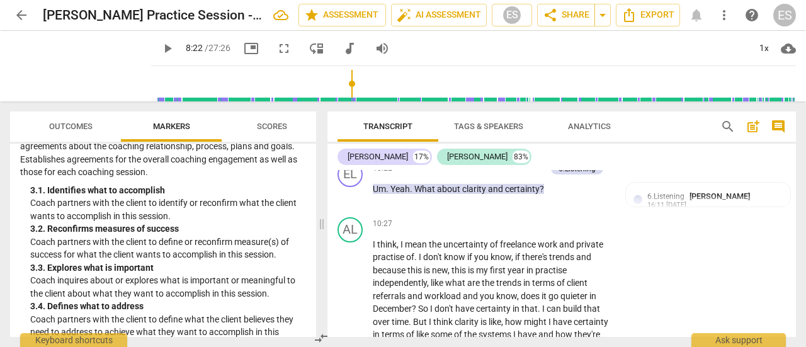
scroll to position [3530, 0]
click at [551, 196] on p "Um . Yeah . What about clarity and certainty ?" at bounding box center [492, 189] width 239 height 13
click at [344, 203] on span "play_arrow" at bounding box center [350, 195] width 15 height 15
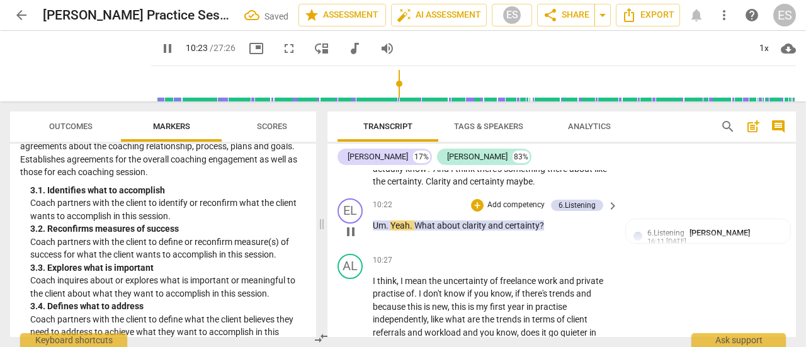
scroll to position [3494, 0]
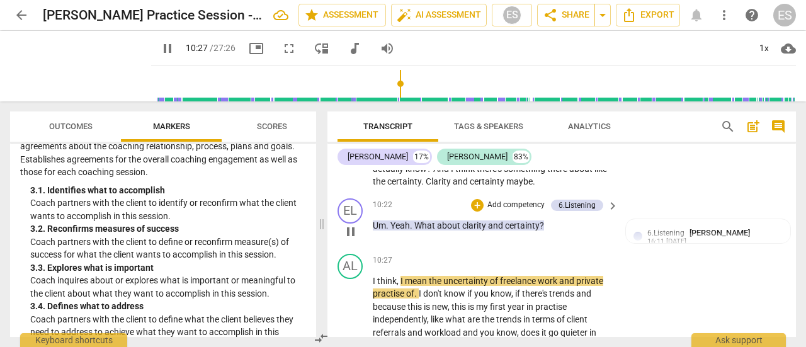
click at [349, 239] on span "pause" at bounding box center [350, 231] width 15 height 15
type input "628"
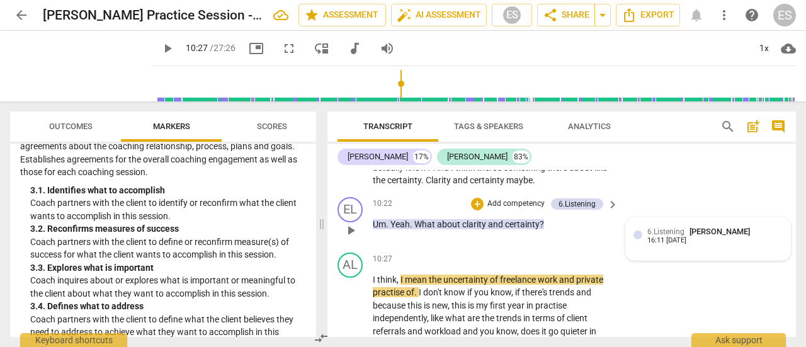
click at [678, 236] on span "6.Listening" at bounding box center [665, 231] width 37 height 9
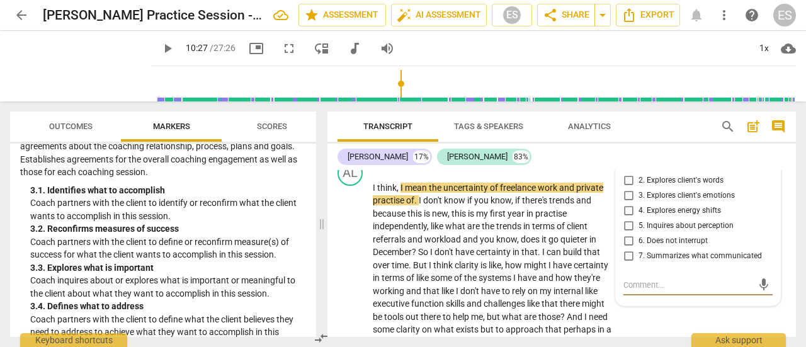
scroll to position [3587, 0]
click at [675, 186] on span "2. Explores client's words" at bounding box center [681, 180] width 85 height 11
click at [639, 188] on input "2. Explores client's words" at bounding box center [628, 180] width 20 height 15
checkbox input "true"
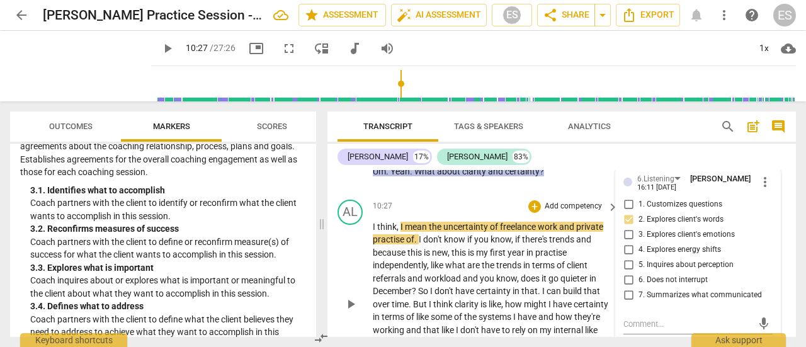
scroll to position [3549, 0]
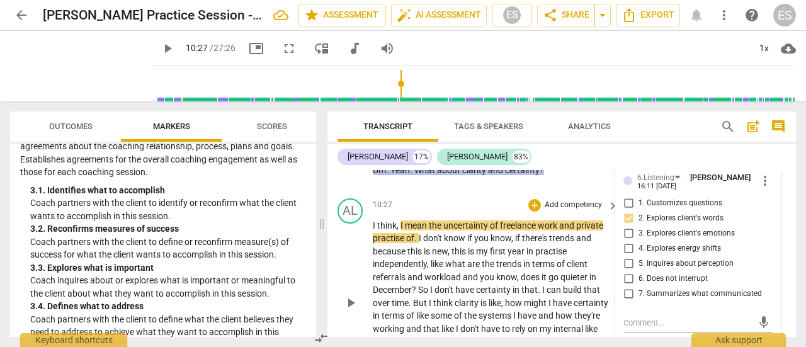
click at [569, 177] on p "Um . Yeah . What about clarity and certainty ?" at bounding box center [492, 170] width 239 height 13
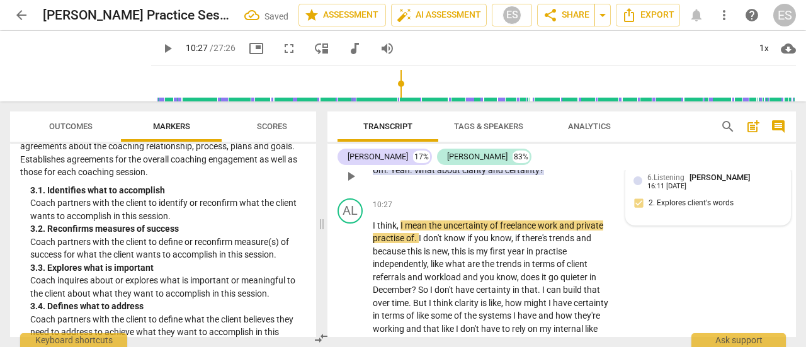
click at [695, 182] on span "[PERSON_NAME]" at bounding box center [720, 177] width 60 height 9
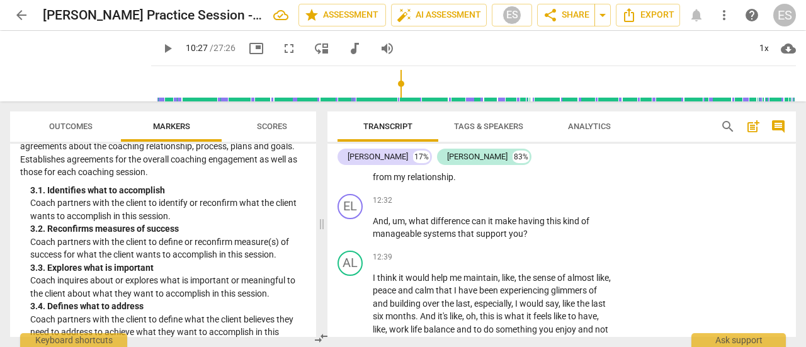
scroll to position [4068, 0]
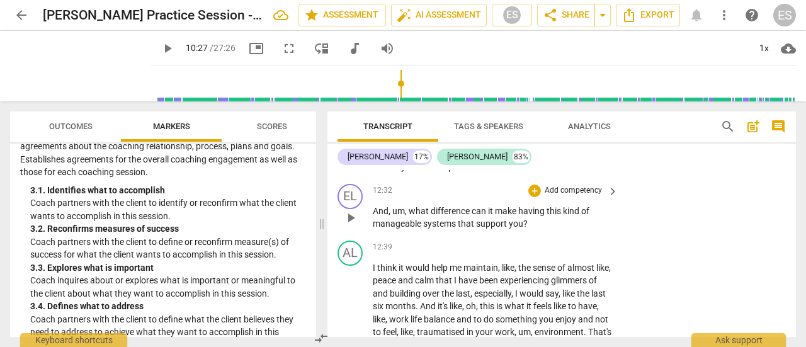
click at [563, 196] on p "Add competency" at bounding box center [573, 190] width 60 height 11
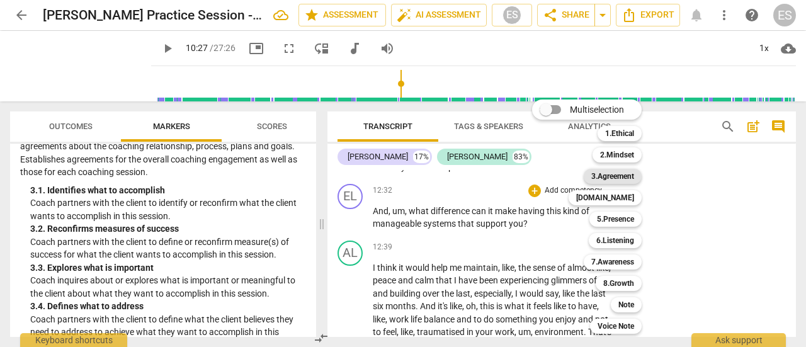
click at [622, 173] on b "3.Agreement" at bounding box center [612, 176] width 43 height 15
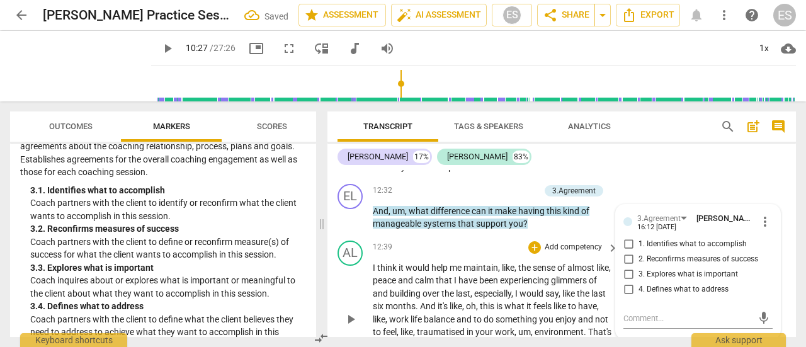
scroll to position [4171, 0]
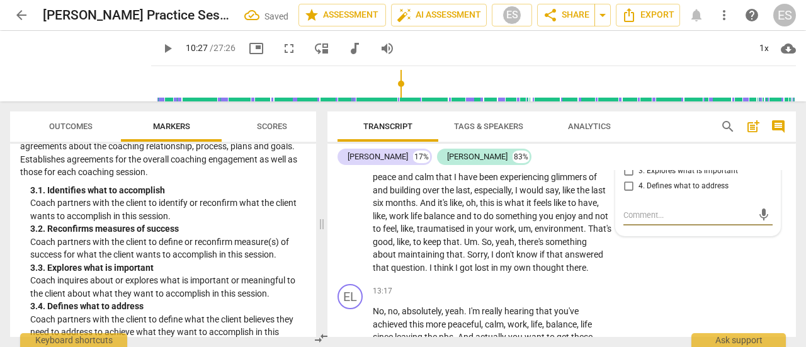
click at [696, 177] on span "3. Explores what is important" at bounding box center [688, 171] width 99 height 11
click at [639, 179] on input "3. Explores what is important" at bounding box center [628, 171] width 20 height 15
checkbox input "true"
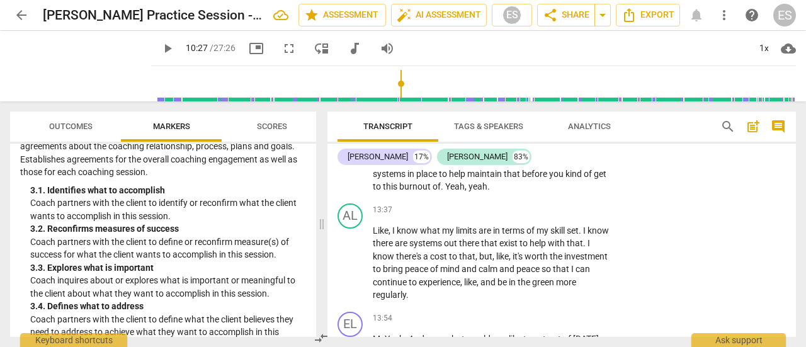
scroll to position [4347, 0]
drag, startPoint x: 487, startPoint y: 237, endPoint x: 447, endPoint y: 237, distance: 39.7
click at [447, 193] on p "No , no , absolutely , yeah . I'm really hearing that you've achieved this more…" at bounding box center [492, 160] width 239 height 65
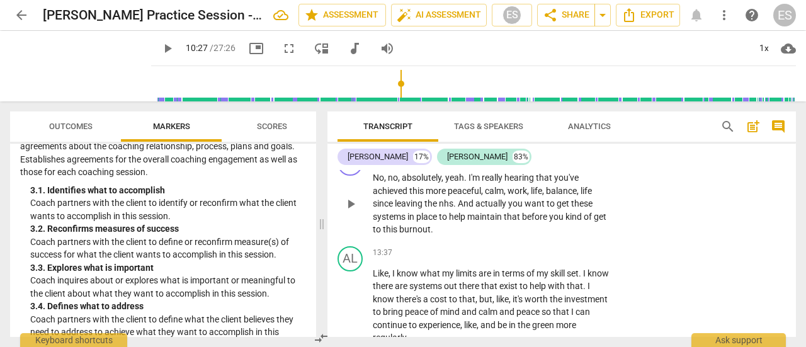
scroll to position [4317, 0]
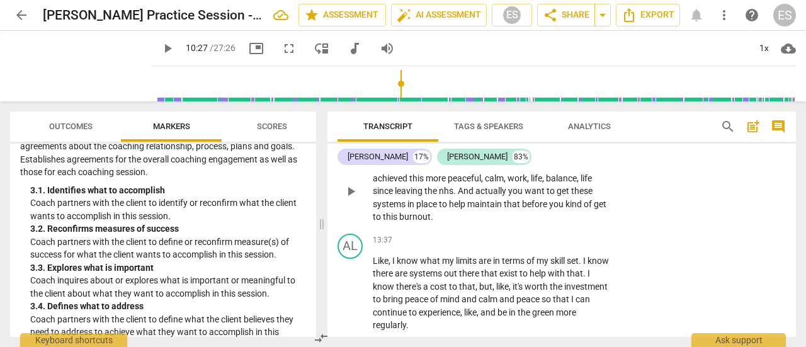
click at [558, 151] on p "Add competency" at bounding box center [573, 145] width 60 height 11
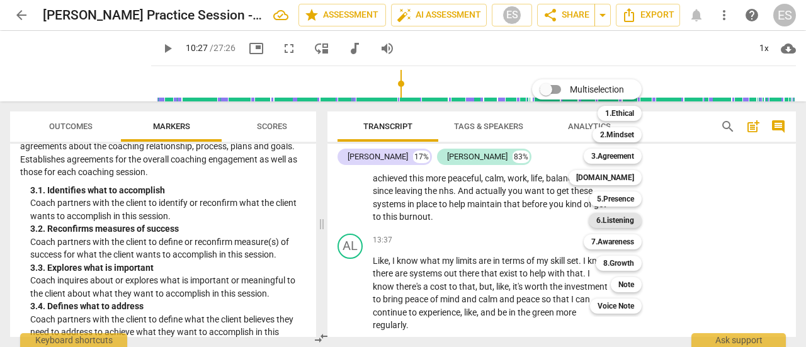
click at [628, 221] on b "6.Listening" at bounding box center [615, 220] width 38 height 15
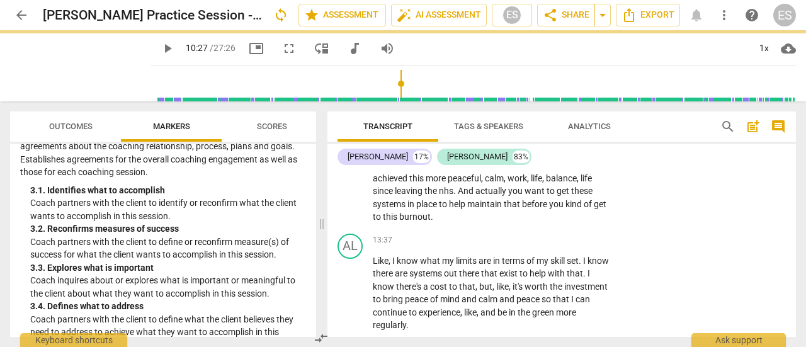
click at [628, 221] on div "Multiselection m 1.Ethical 1 2.Mindset 2 3.Agreement 3 [DOMAIN_NAME] 4 5.Presen…" at bounding box center [579, 196] width 104 height 135
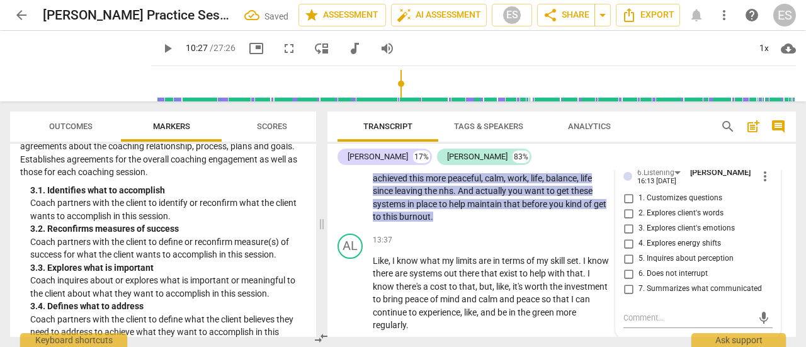
scroll to position [4433, 0]
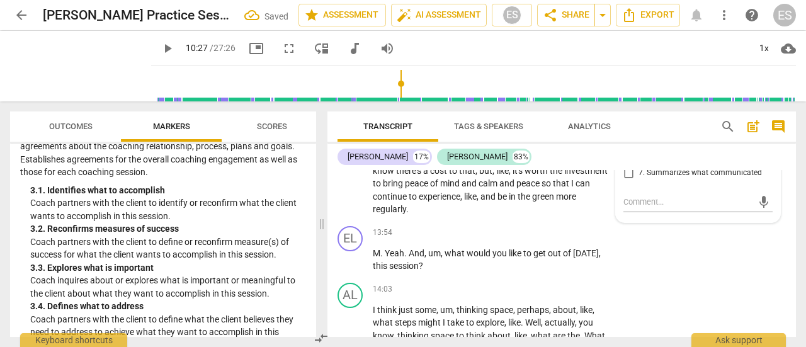
click at [654, 179] on span "7. Summarizes what communicated" at bounding box center [700, 173] width 123 height 11
click at [639, 181] on input "7. Summarizes what communicated" at bounding box center [628, 173] width 20 height 15
checkbox input "true"
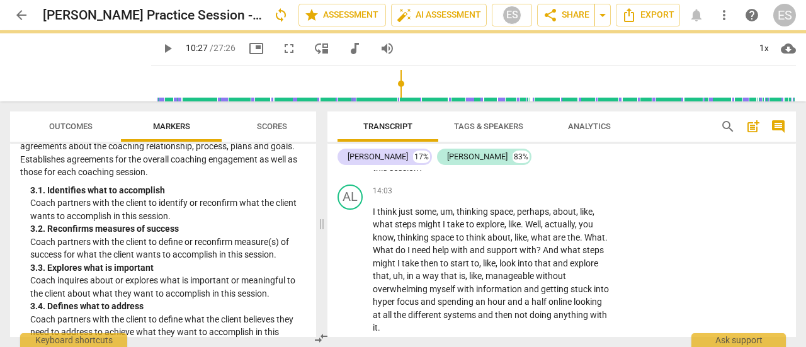
scroll to position [4530, 0]
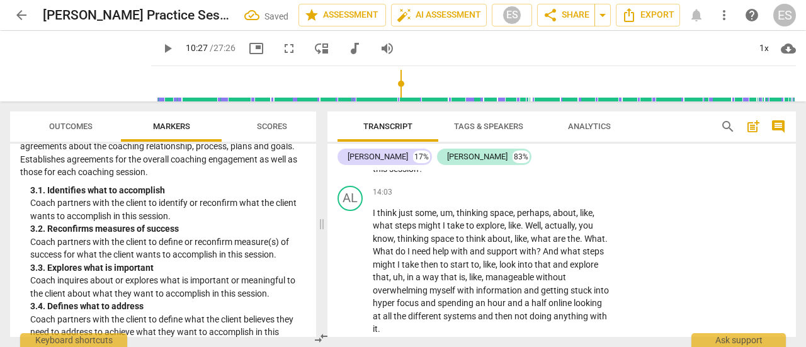
click at [487, 176] on p "M . Yeah . And , um , what would you like to get out of [DATE] , this session ?" at bounding box center [492, 163] width 239 height 26
click at [576, 179] on div "EL play_arrow pause 13:54 + Add competency keyboard_arrow_right M . Yeah . And …" at bounding box center [561, 152] width 469 height 57
click at [570, 142] on p "Add competency" at bounding box center [573, 135] width 60 height 11
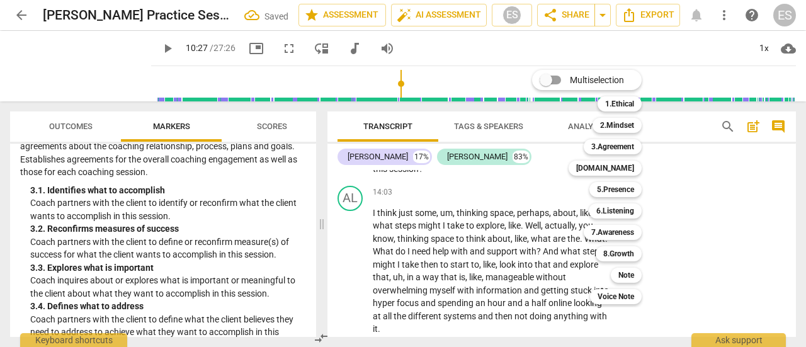
click at [500, 224] on div at bounding box center [403, 173] width 806 height 347
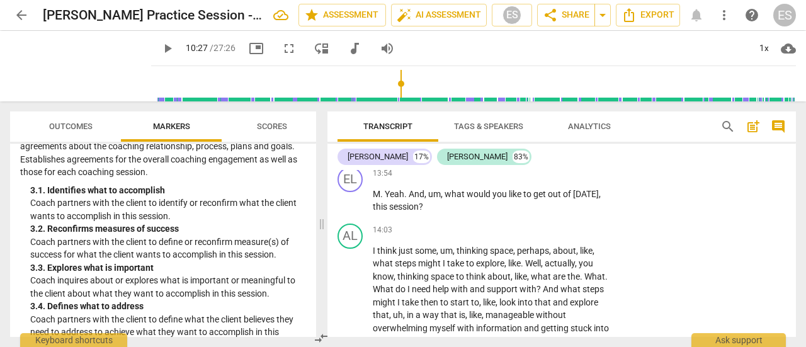
scroll to position [4491, 0]
click at [560, 181] on p "Add competency" at bounding box center [573, 174] width 60 height 11
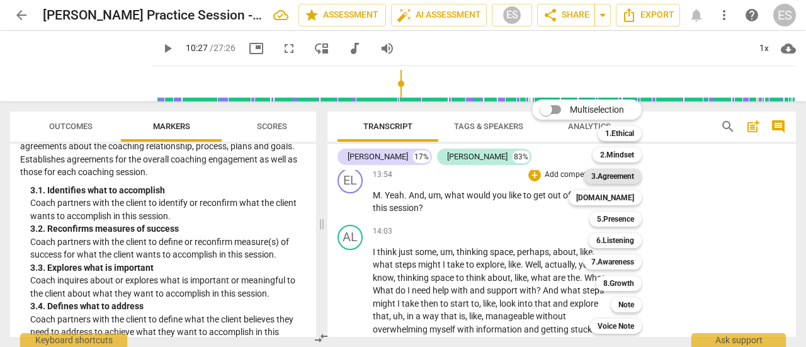
click at [626, 176] on b "3.Agreement" at bounding box center [612, 176] width 43 height 15
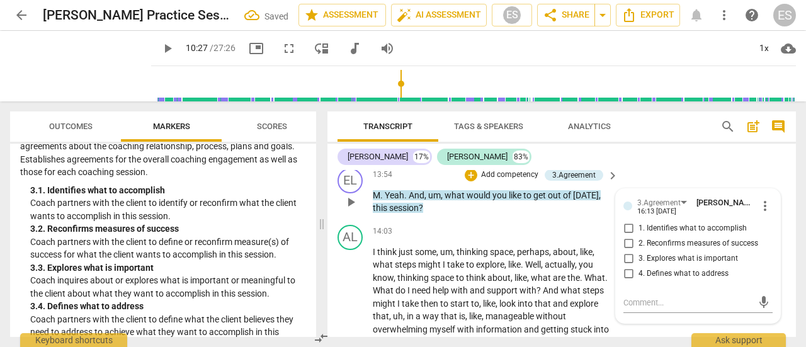
scroll to position [4591, 0]
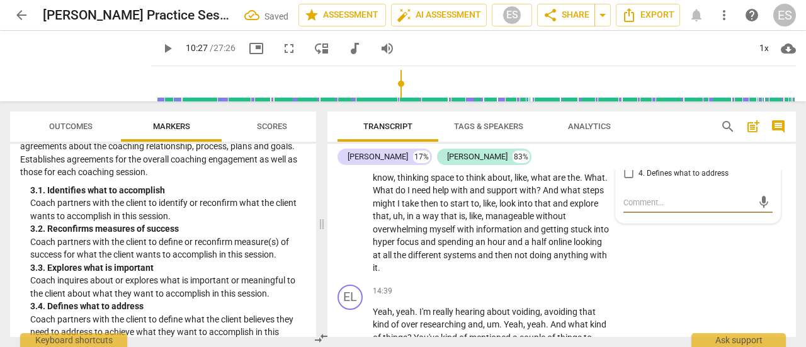
click at [700, 149] on span "2. Reconfirms measures of success" at bounding box center [699, 143] width 120 height 11
click at [639, 151] on input "2. Reconfirms measures of success" at bounding box center [628, 143] width 20 height 15
checkbox input "true"
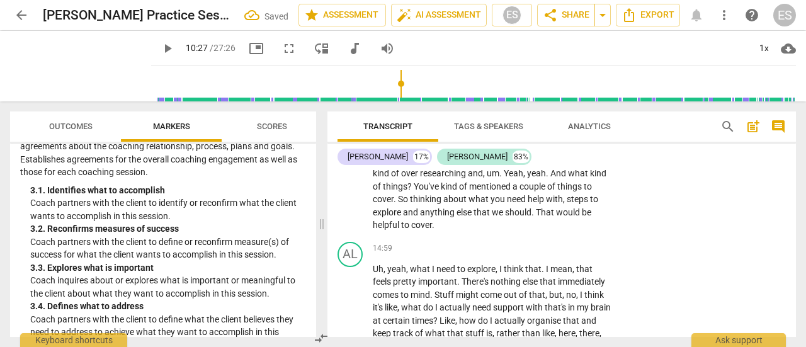
scroll to position [4742, 0]
drag, startPoint x: 542, startPoint y: 211, endPoint x: 516, endPoint y: 212, distance: 25.2
click at [516, 212] on p "Yeah , yeah . I'm really hearing about voiding , avoiding that kind of over res…" at bounding box center [492, 192] width 239 height 77
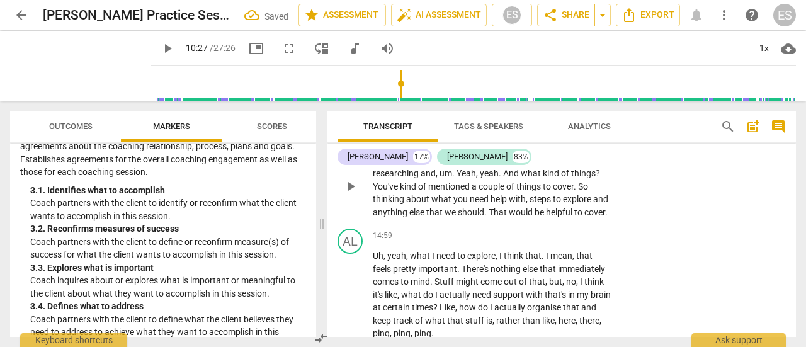
click at [578, 146] on p "Add competency" at bounding box center [573, 140] width 60 height 11
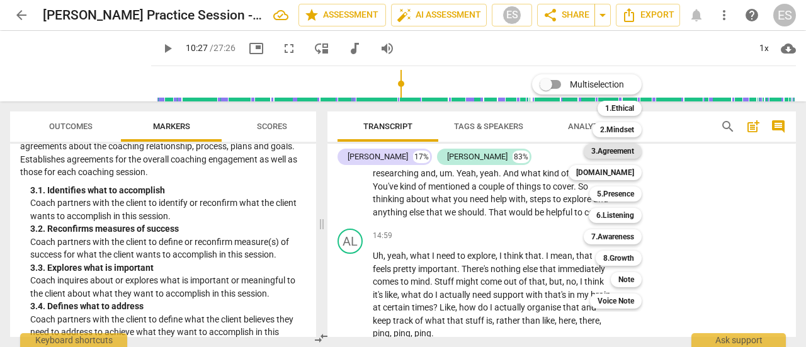
click at [622, 152] on b "3.Agreement" at bounding box center [612, 151] width 43 height 15
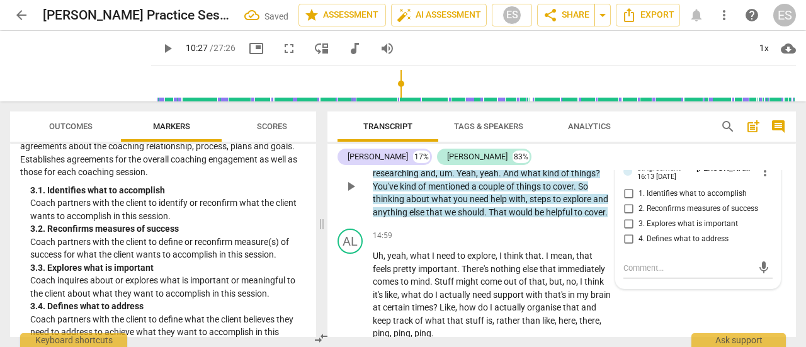
click at [669, 245] on span "4. Defines what to address" at bounding box center [684, 239] width 90 height 11
click at [639, 247] on input "4. Defines what to address" at bounding box center [628, 239] width 20 height 15
checkbox input "true"
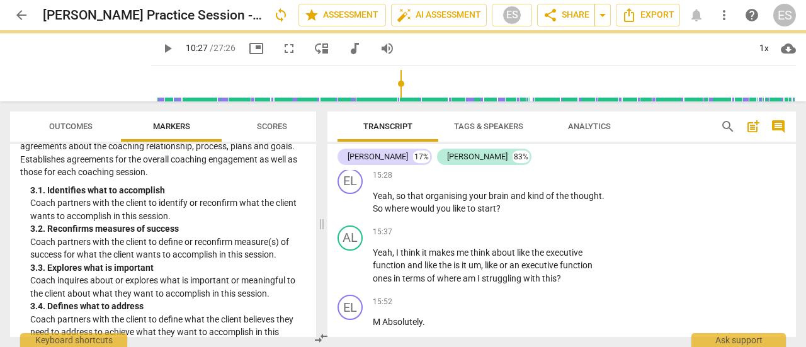
scroll to position [4944, 0]
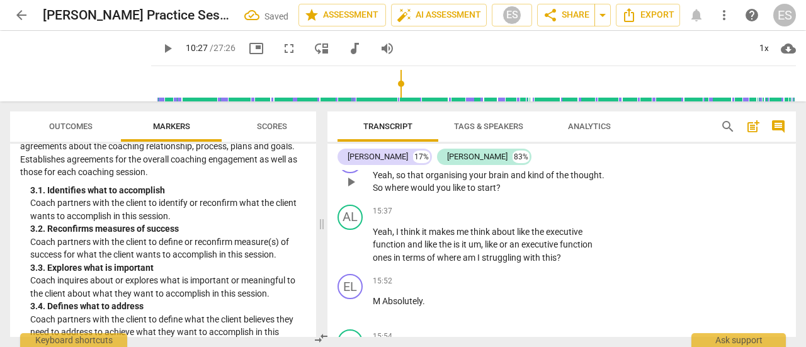
click at [577, 161] on p "Add competency" at bounding box center [573, 154] width 60 height 11
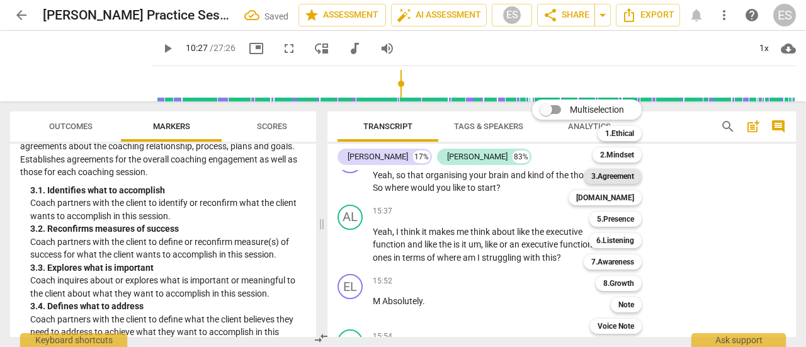
click at [622, 173] on b "3.Agreement" at bounding box center [612, 176] width 43 height 15
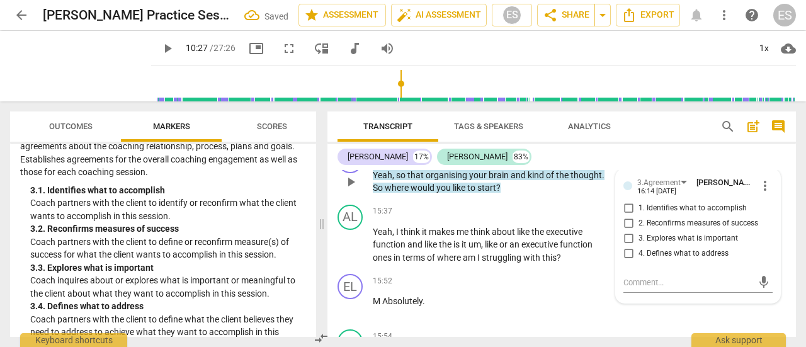
scroll to position [5038, 0]
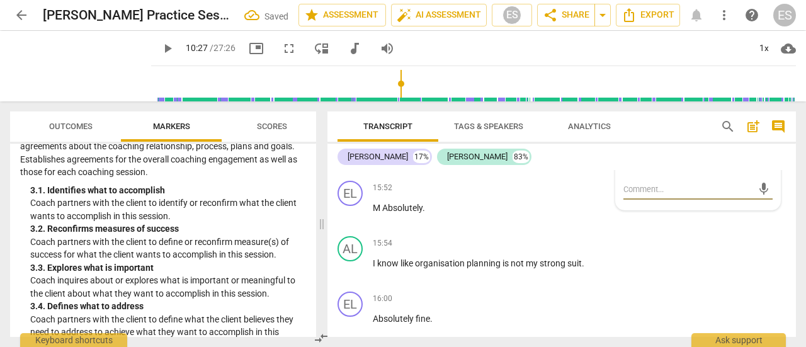
click at [657, 166] on span "4. Defines what to address" at bounding box center [684, 160] width 90 height 11
click at [639, 168] on input "4. Defines what to address" at bounding box center [628, 160] width 20 height 15
checkbox input "true"
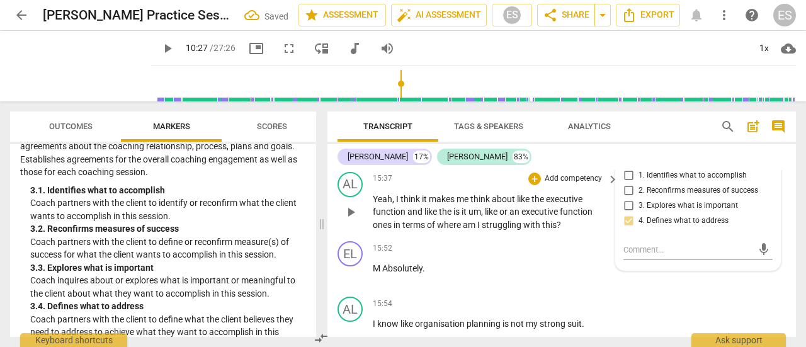
scroll to position [4978, 0]
click at [506, 161] on p "Yeah , so that organising your brain and kind of the thought . So where would y…" at bounding box center [492, 148] width 239 height 26
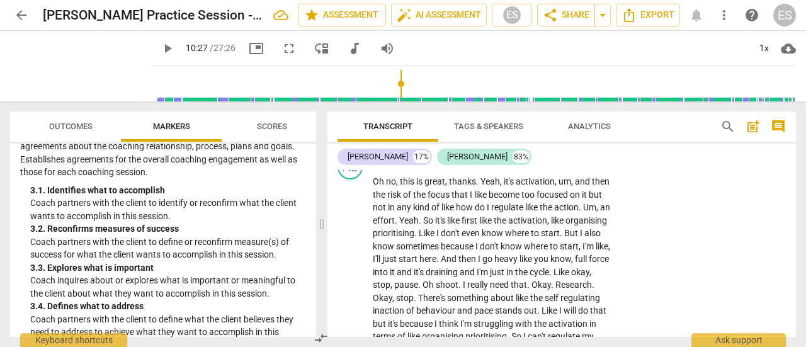
scroll to position [5307, 0]
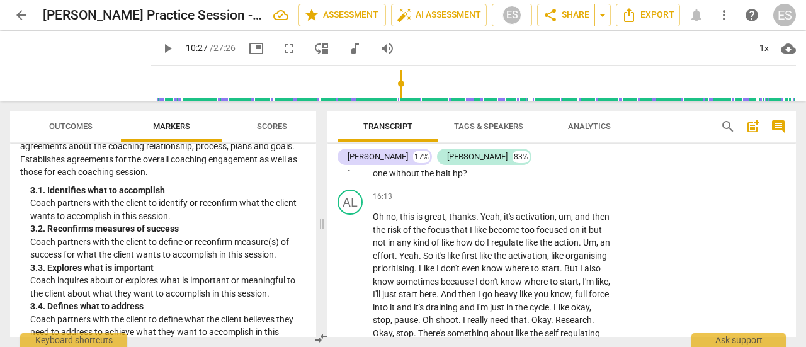
click at [448, 178] on span "halt" at bounding box center [444, 173] width 17 height 10
click at [562, 146] on p "Add competency" at bounding box center [573, 140] width 60 height 11
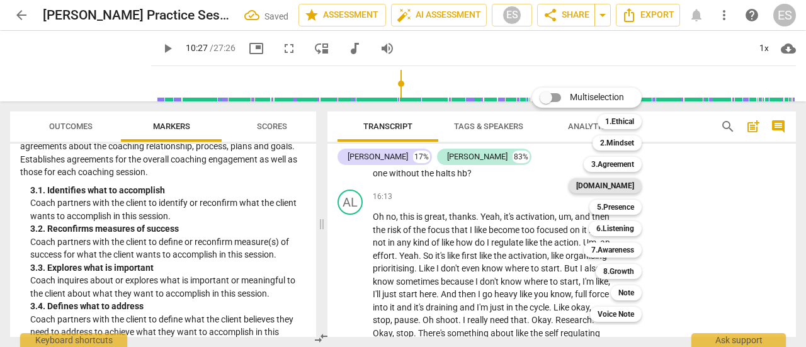
click at [628, 187] on b "[DOMAIN_NAME]" at bounding box center [605, 185] width 58 height 15
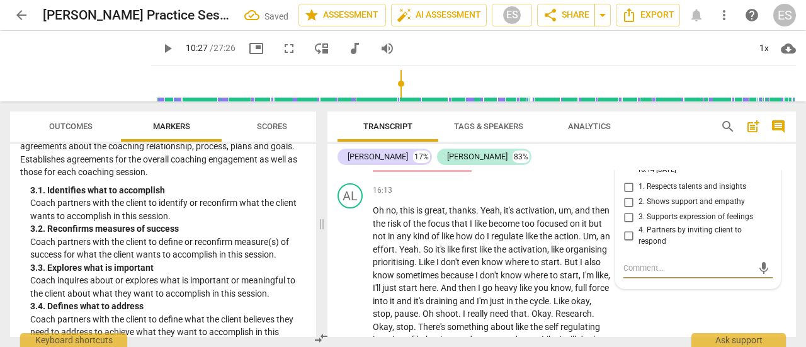
scroll to position [5337, 0]
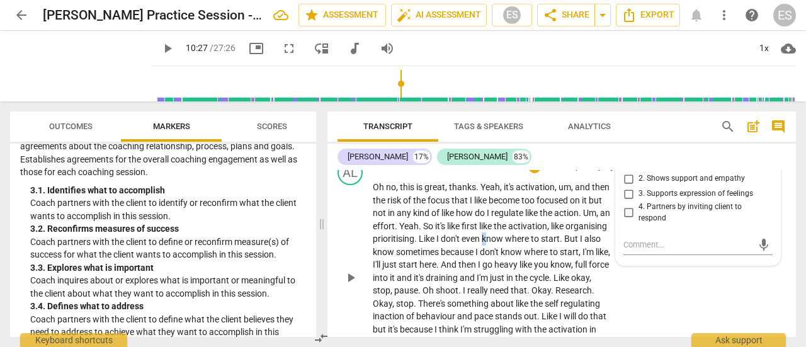
drag, startPoint x: 661, startPoint y: 271, endPoint x: 529, endPoint y: 298, distance: 135.1
click at [505, 244] on span "know" at bounding box center [493, 239] width 23 height 10
click at [585, 116] on div "[DOMAIN_NAME]" at bounding box center [566, 110] width 57 height 11
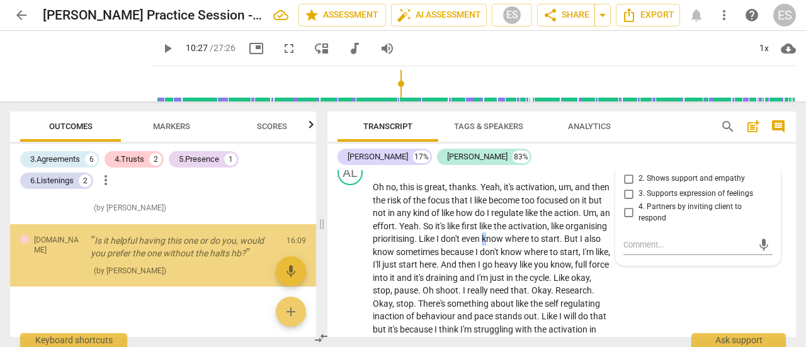
scroll to position [848, 0]
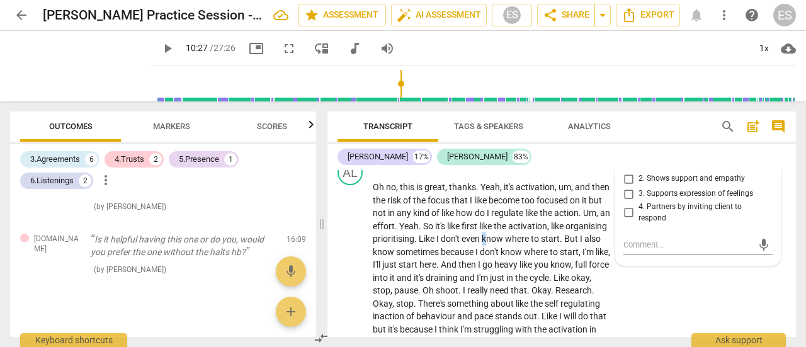
click at [164, 120] on span "Markers" at bounding box center [171, 126] width 67 height 17
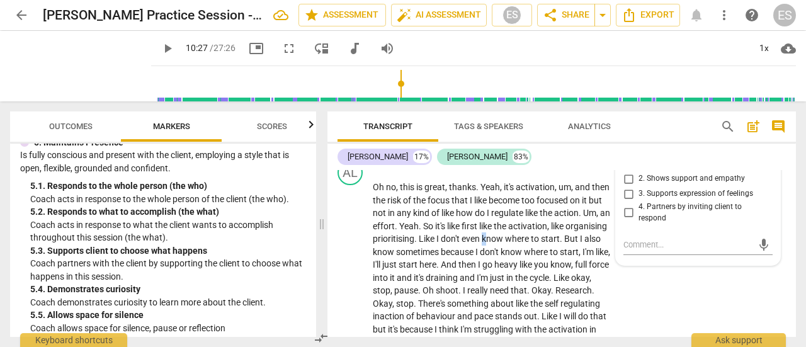
scroll to position [695, 0]
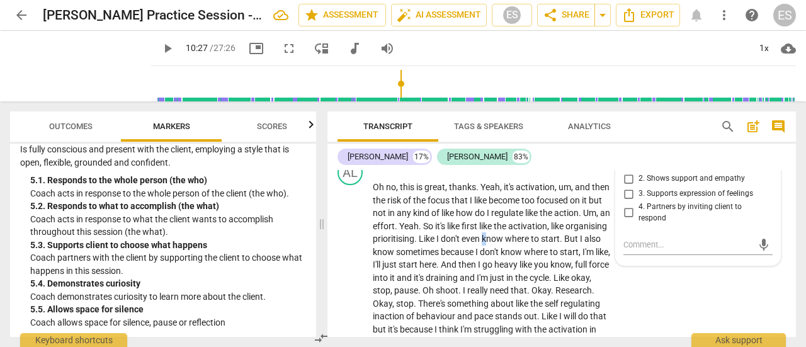
click at [657, 144] on div "[DOMAIN_NAME]" at bounding box center [665, 138] width 57 height 12
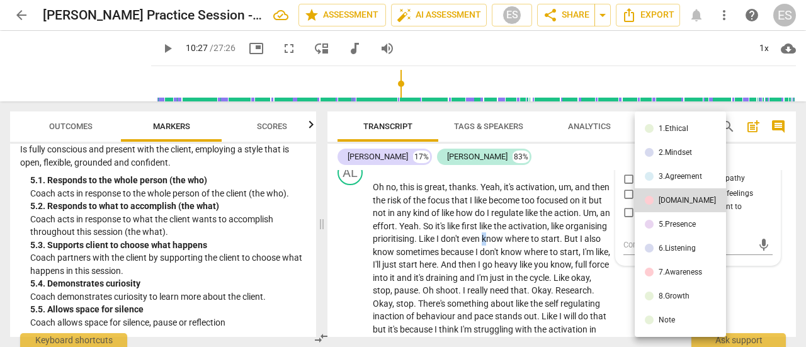
click at [682, 224] on div "5.Presence" at bounding box center [677, 224] width 37 height 8
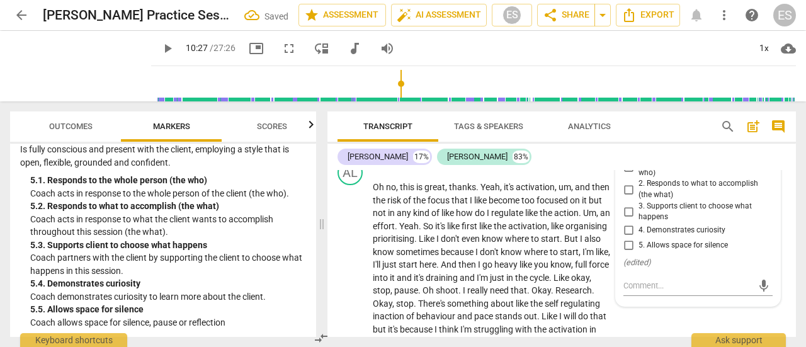
click at [644, 223] on span "3. Supports client to choose what happens" at bounding box center [703, 212] width 129 height 22
click at [639, 219] on input "3. Supports client to choose what happens" at bounding box center [628, 211] width 20 height 15
checkbox input "true"
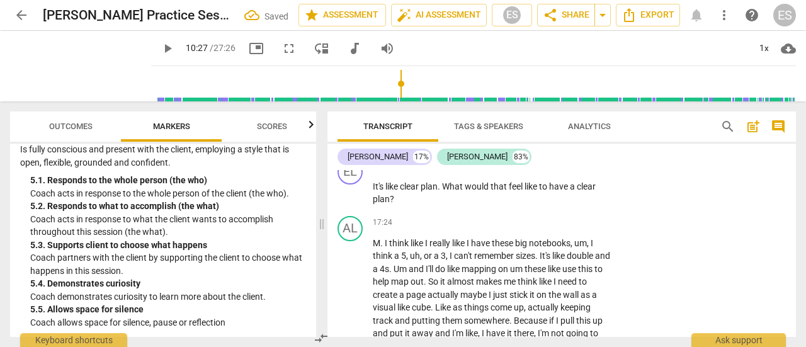
scroll to position [5562, 0]
click at [353, 201] on span "play_arrow" at bounding box center [350, 193] width 15 height 15
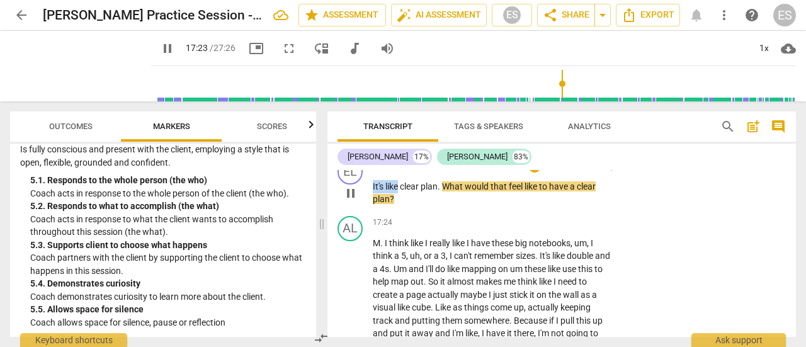
drag, startPoint x: 400, startPoint y: 251, endPoint x: 369, endPoint y: 249, distance: 30.9
click at [369, 211] on div "EL play_arrow pause 17:21 + Add competency keyboard_arrow_right It's like clear…" at bounding box center [561, 182] width 469 height 57
type input "1044"
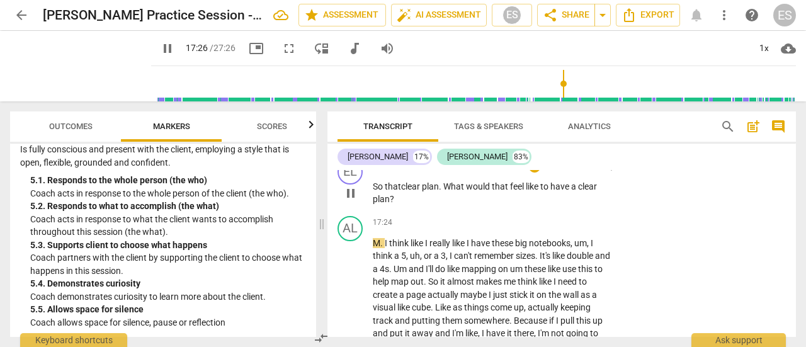
click at [349, 201] on span "pause" at bounding box center [350, 193] width 15 height 15
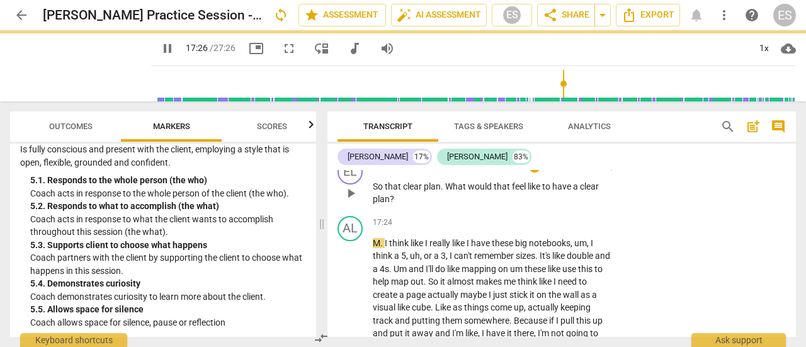
type input "1047"
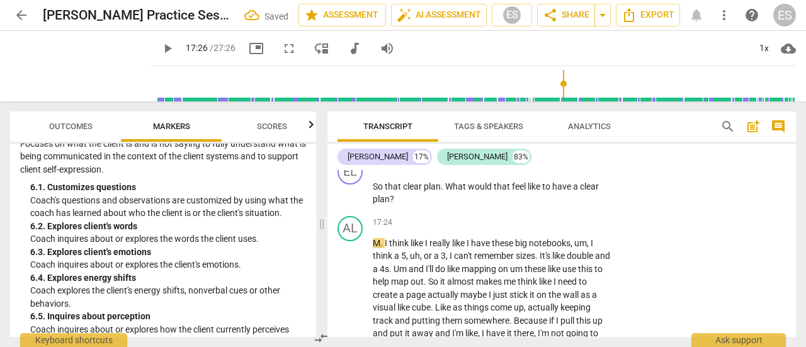
scroll to position [914, 0]
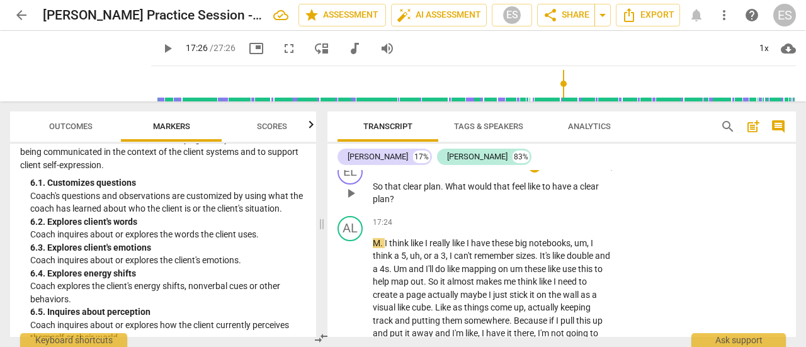
click at [586, 172] on p "Add competency" at bounding box center [573, 166] width 60 height 11
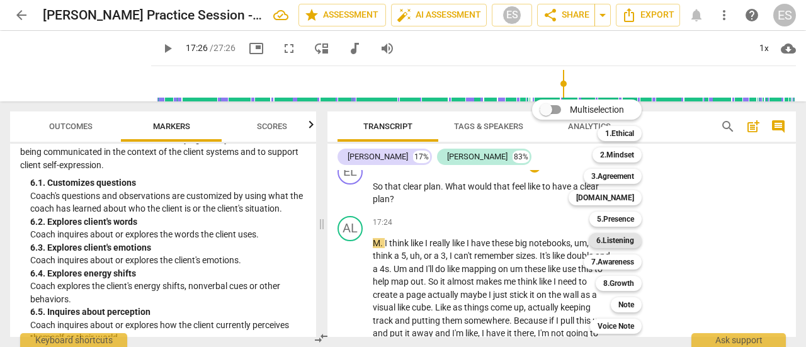
click at [615, 241] on b "6.Listening" at bounding box center [615, 240] width 38 height 15
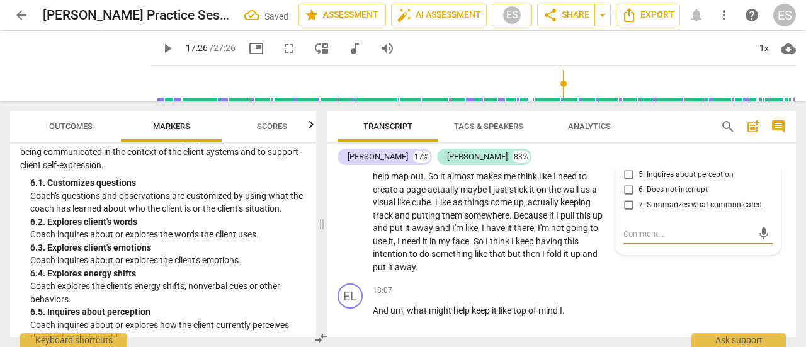
scroll to position [5666, 0]
click at [661, 152] on span "3. Explores client's emotions" at bounding box center [687, 145] width 96 height 11
click at [639, 154] on input "3. Explores client's emotions" at bounding box center [628, 146] width 20 height 15
checkbox input "true"
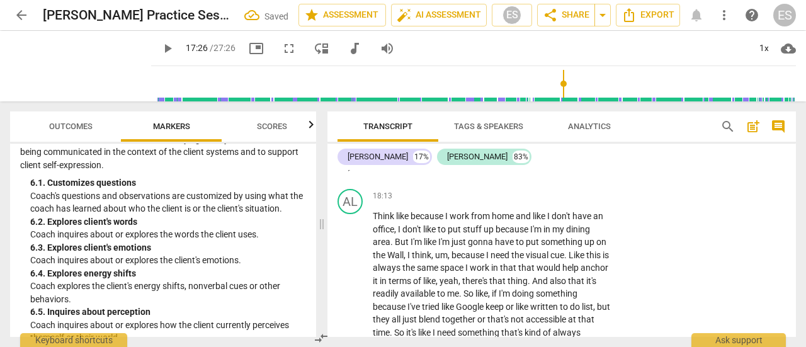
scroll to position [5816, 0]
click at [552, 167] on span "mind" at bounding box center [548, 162] width 21 height 10
click at [568, 169] on p "And um , what might help keep it like top of mind I ." at bounding box center [492, 162] width 239 height 13
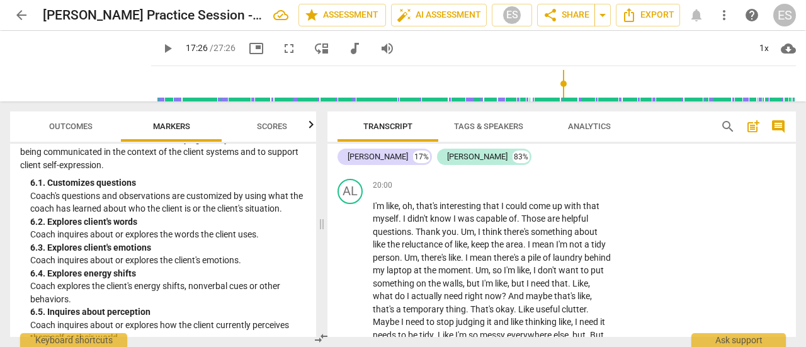
scroll to position [6352, 0]
click at [586, 121] on p "Add competency" at bounding box center [573, 115] width 60 height 11
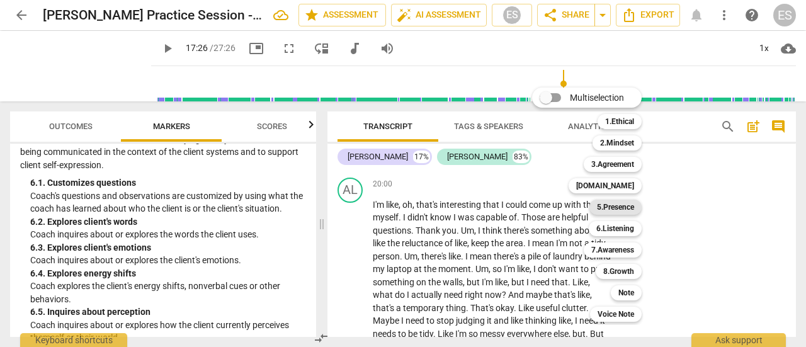
click at [608, 205] on b "5.Presence" at bounding box center [615, 207] width 37 height 15
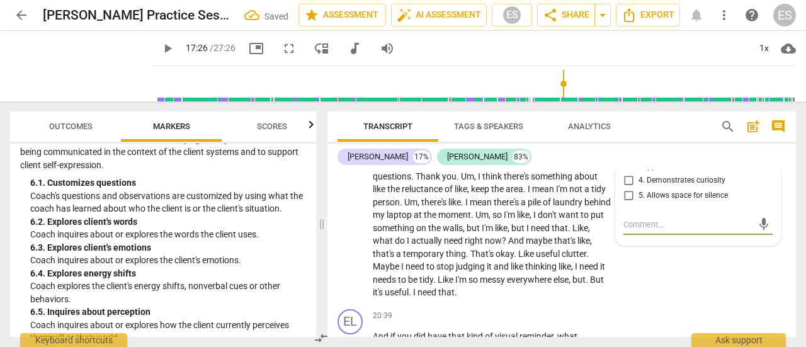
scroll to position [6408, 0]
click at [671, 93] on div "5.Presence" at bounding box center [655, 87] width 37 height 12
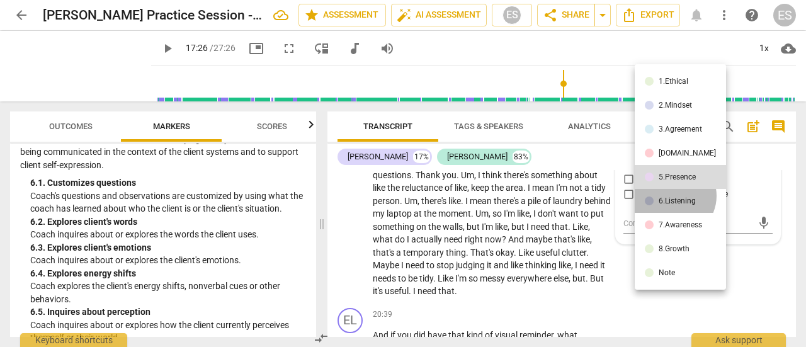
click at [673, 196] on li "6.Listening" at bounding box center [680, 201] width 91 height 24
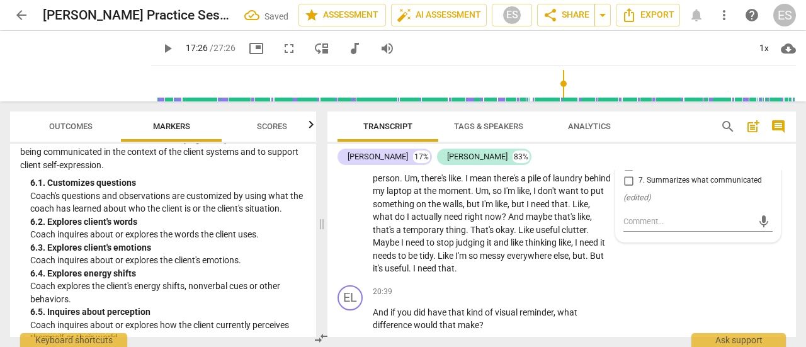
scroll to position [6431, 0]
click at [680, 156] on span "5. Inquires about perception" at bounding box center [686, 150] width 95 height 11
click at [639, 158] on input "5. Inquires about perception" at bounding box center [628, 150] width 20 height 15
checkbox input "true"
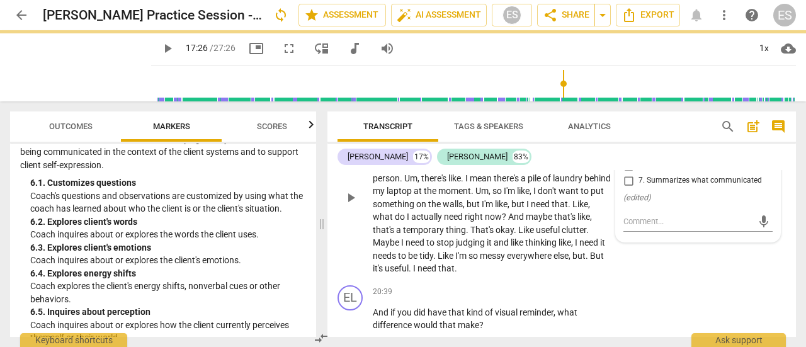
click at [504, 144] on span "capable" at bounding box center [492, 139] width 33 height 10
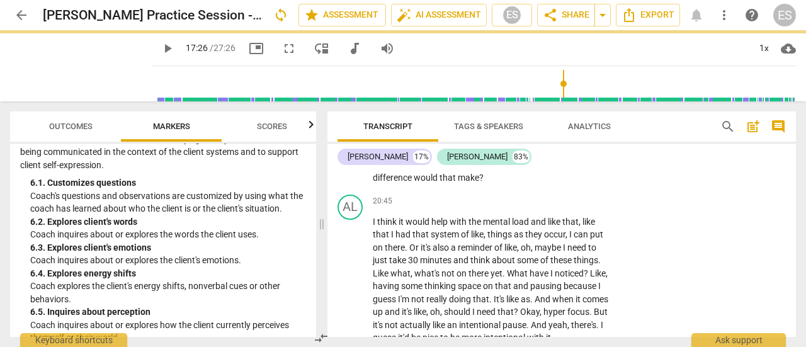
scroll to position [6579, 0]
click at [501, 183] on p "And if you did have that kind of visual reminder , what difference would that m…" at bounding box center [492, 170] width 239 height 26
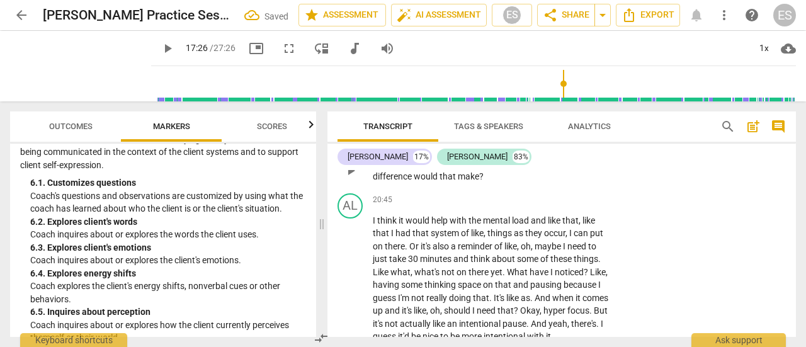
click at [563, 149] on p "Add competency" at bounding box center [573, 143] width 60 height 11
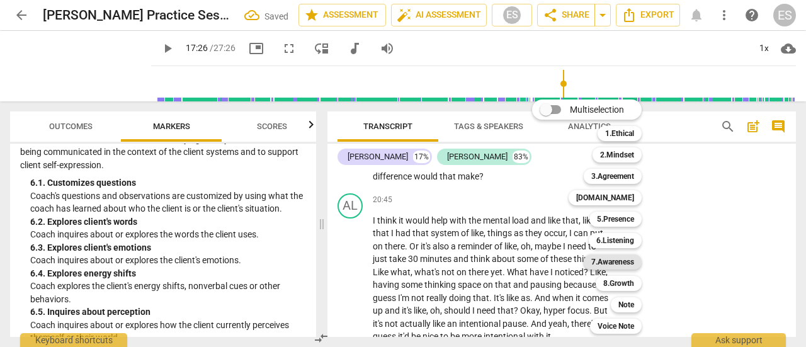
click at [606, 260] on b "7.Awareness" at bounding box center [612, 261] width 43 height 15
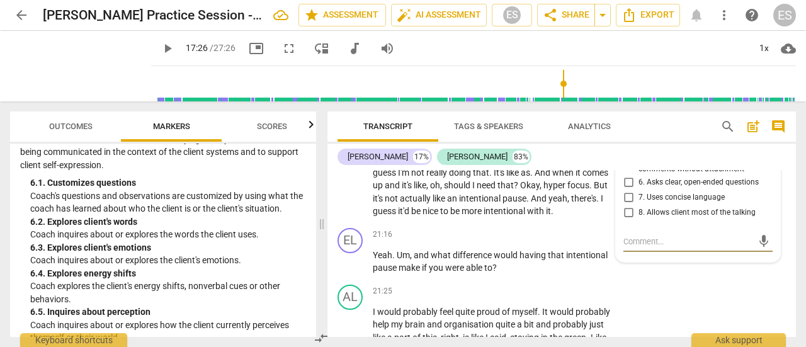
scroll to position [6706, 0]
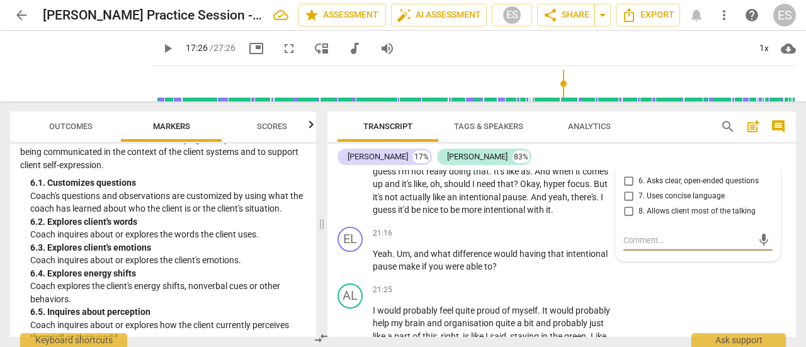
click at [650, 129] on span "3. Asks to help exploring beyond situation" at bounding box center [703, 118] width 129 height 22
click at [639, 126] on input "3. Asks to help exploring beyond situation" at bounding box center [628, 118] width 20 height 15
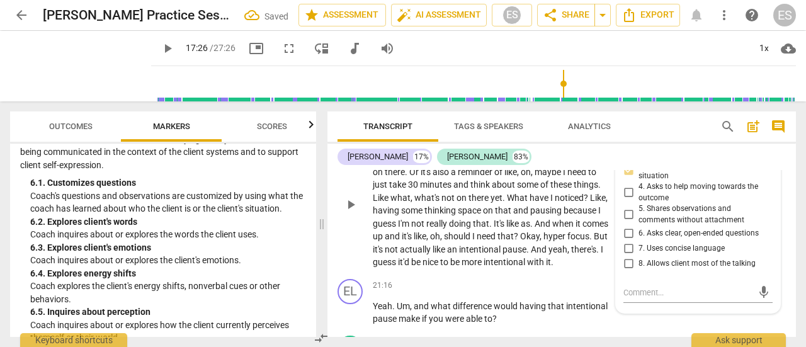
scroll to position [6653, 0]
click at [657, 182] on span "3. Asks to help exploring beyond situation" at bounding box center [703, 171] width 129 height 22
click at [639, 179] on input "3. Asks to help exploring beyond situation" at bounding box center [628, 171] width 20 height 15
click at [629, 179] on input "3. Asks to help exploring beyond situation" at bounding box center [628, 171] width 20 height 15
checkbox input "false"
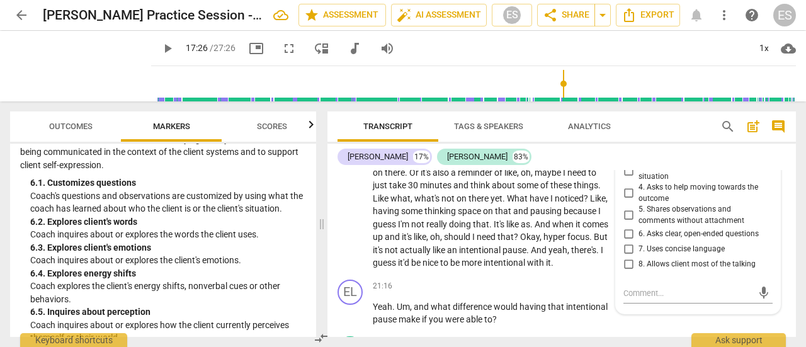
click at [628, 201] on input "4. Asks to help moving towards the outcome" at bounding box center [628, 193] width 20 height 15
checkbox input "true"
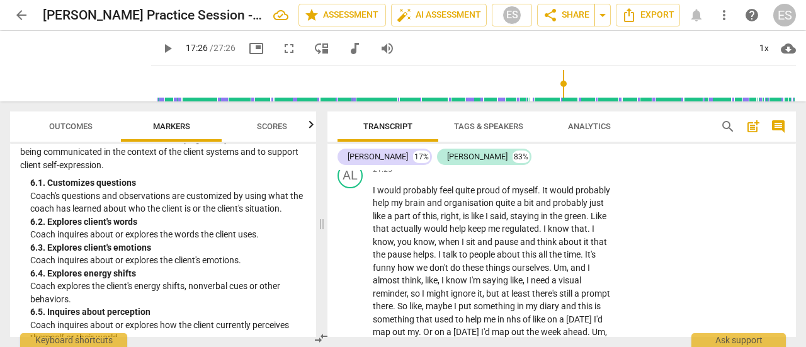
scroll to position [6825, 0]
click at [575, 120] on p "Add competency" at bounding box center [573, 113] width 60 height 11
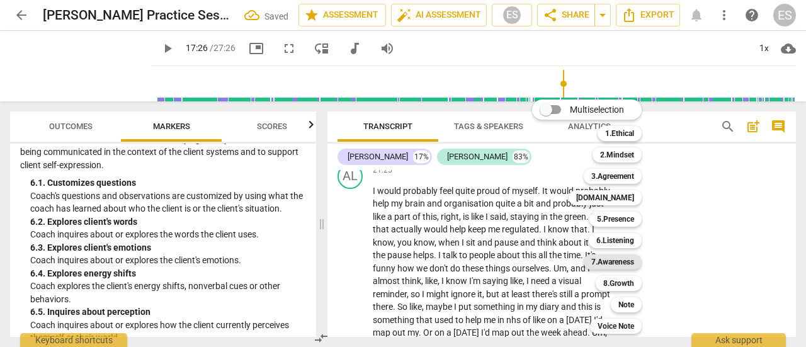
click at [623, 258] on b "7.Awareness" at bounding box center [612, 261] width 43 height 15
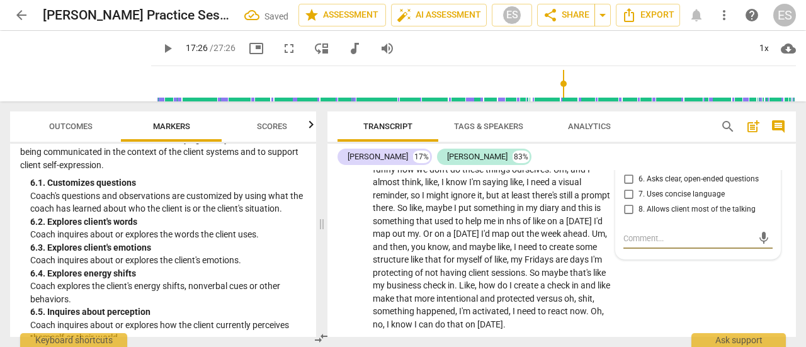
scroll to position [6924, 0]
click at [647, 150] on span "4. Asks to help moving towards the outcome" at bounding box center [703, 139] width 129 height 22
click at [639, 147] on input "4. Asks to help moving towards the outcome" at bounding box center [628, 139] width 20 height 15
checkbox input "true"
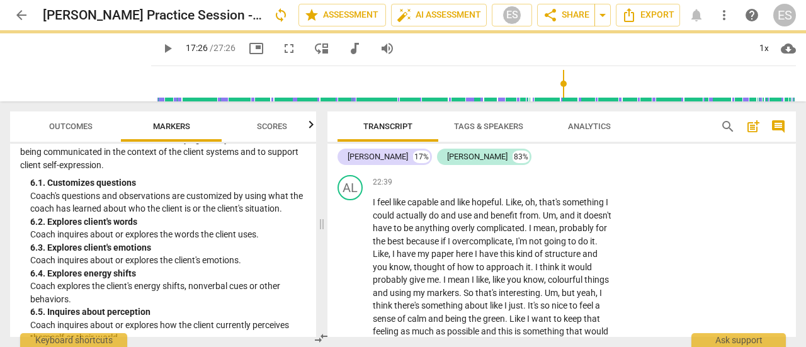
scroll to position [7147, 0]
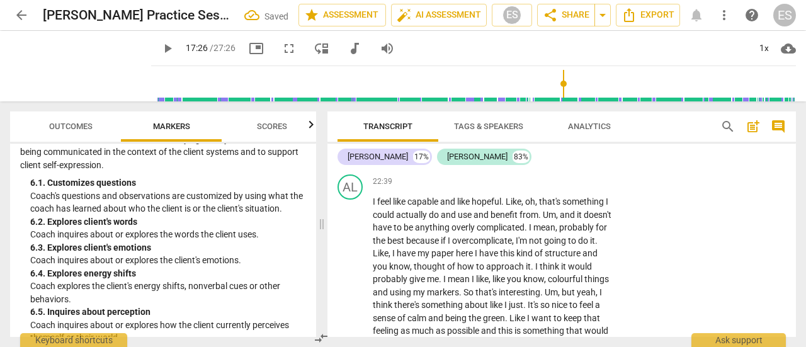
click at [578, 131] on p "Add competency" at bounding box center [573, 125] width 60 height 11
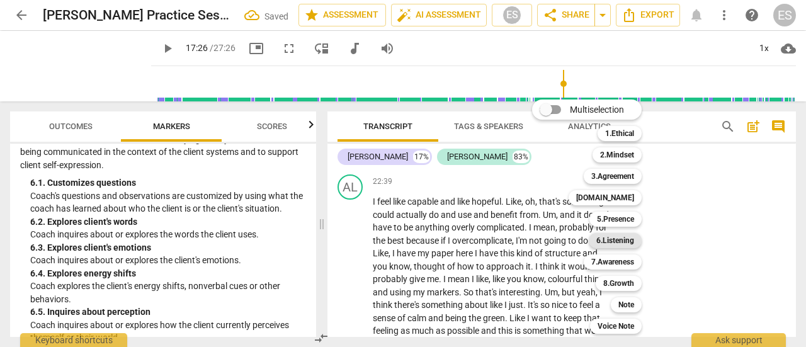
click at [627, 239] on b "6.Listening" at bounding box center [615, 240] width 38 height 15
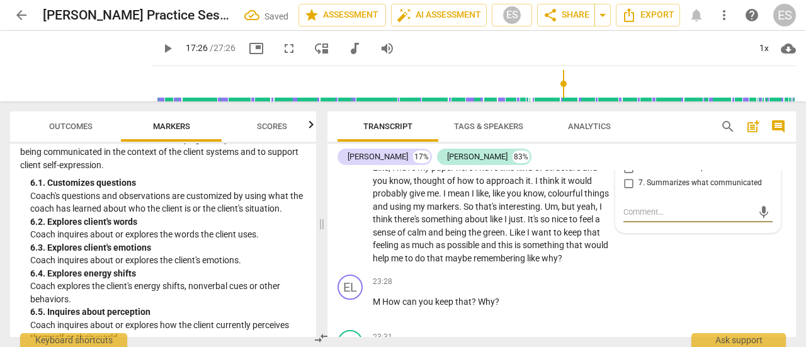
scroll to position [7234, 0]
click at [681, 157] on span "5. Inquires about perception" at bounding box center [686, 151] width 95 height 11
click at [639, 159] on input "5. Inquires about perception" at bounding box center [628, 151] width 20 height 15
checkbox input "true"
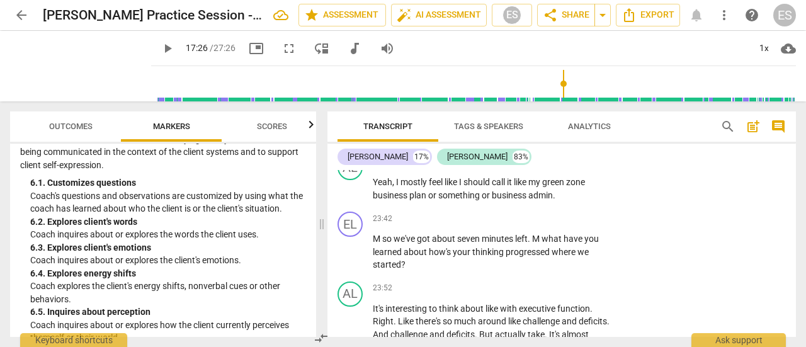
scroll to position [7409, 0]
click at [348, 139] on span "play_arrow" at bounding box center [350, 131] width 15 height 15
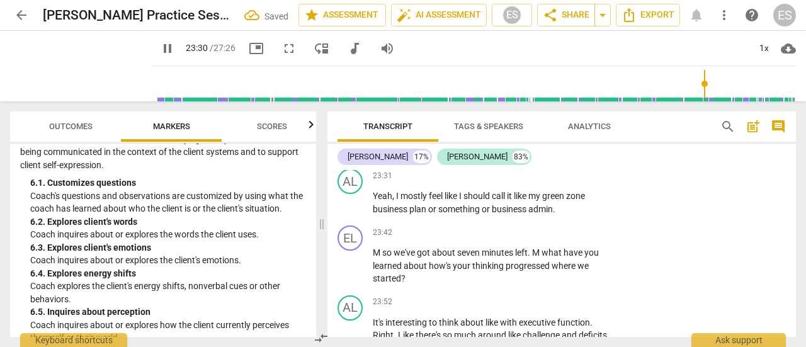
click at [381, 145] on span "M" at bounding box center [377, 140] width 9 height 10
type input "1411"
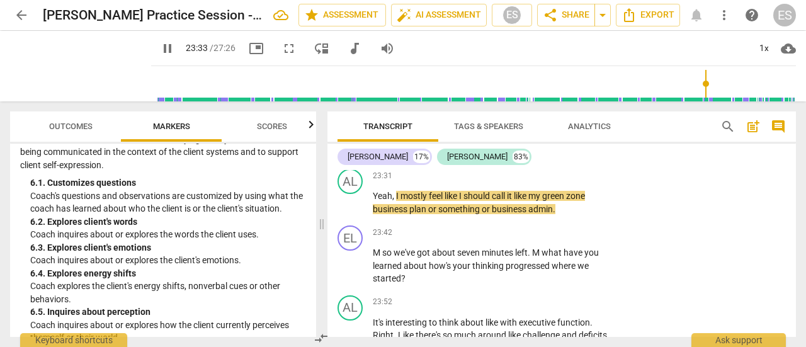
click at [503, 145] on span "Why" at bounding box center [502, 140] width 17 height 10
click at [354, 154] on span "pause" at bounding box center [350, 146] width 15 height 15
type input "1418"
click at [588, 147] on p "Mmm . How can you keep that 'why' ?" at bounding box center [492, 140] width 239 height 13
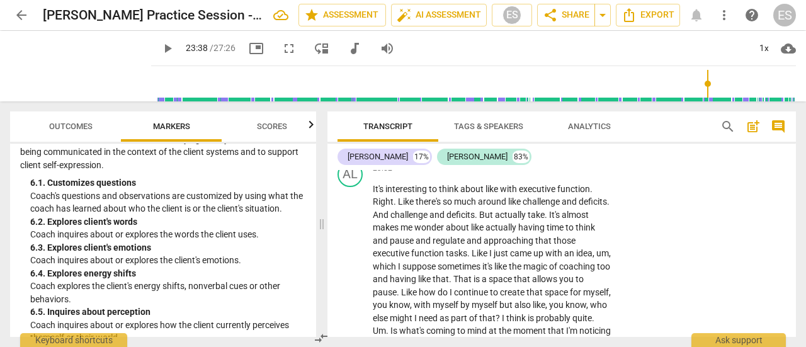
scroll to position [7540, 0]
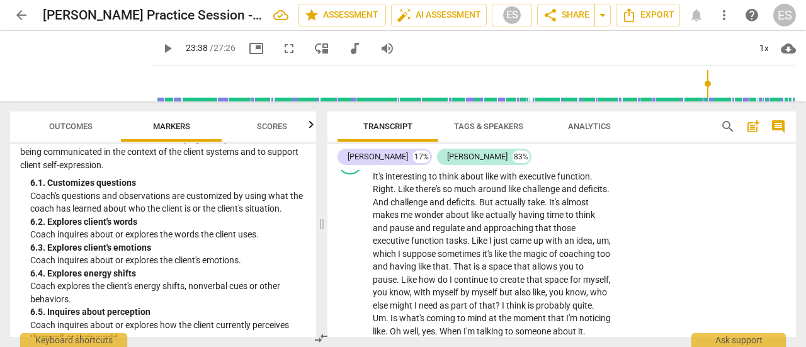
click at [380, 111] on span "M" at bounding box center [377, 106] width 9 height 10
click at [558, 111] on span "M" at bounding box center [552, 106] width 9 height 10
click at [537, 125] on span "progressed" at bounding box center [529, 120] width 46 height 10
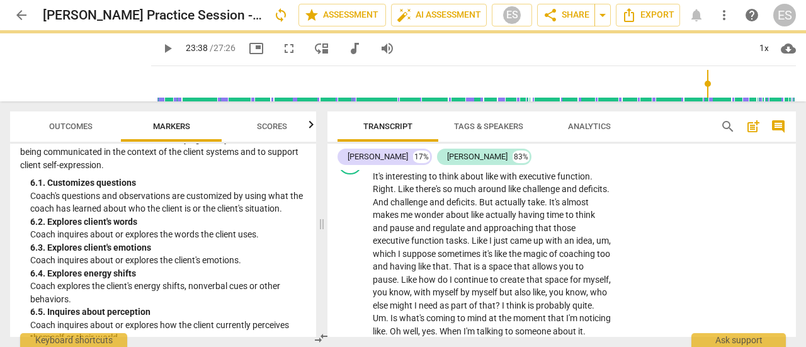
click at [548, 111] on span "." at bounding box center [546, 106] width 4 height 10
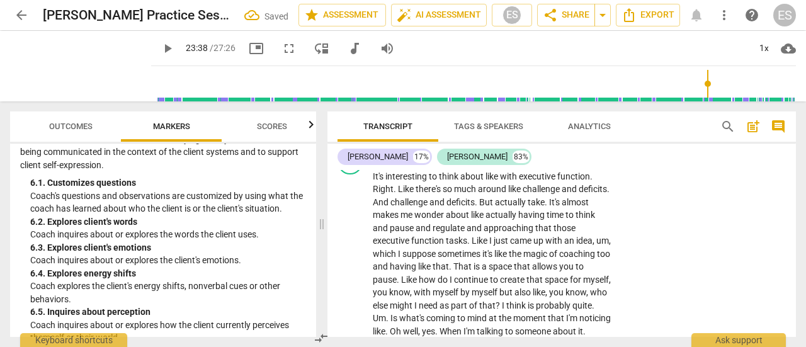
click at [506, 125] on span "thinking" at bounding box center [488, 120] width 33 height 10
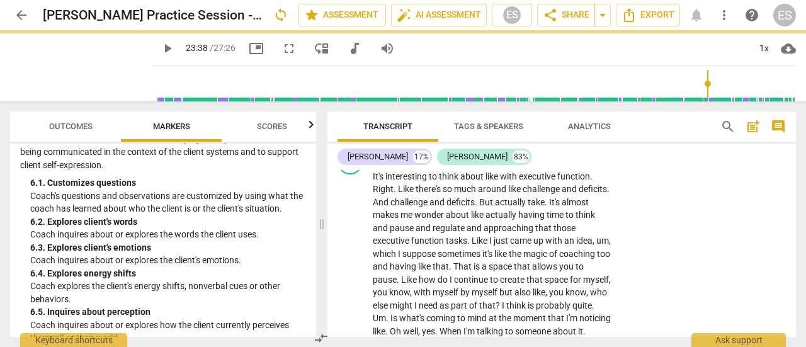
scroll to position [7556, 0]
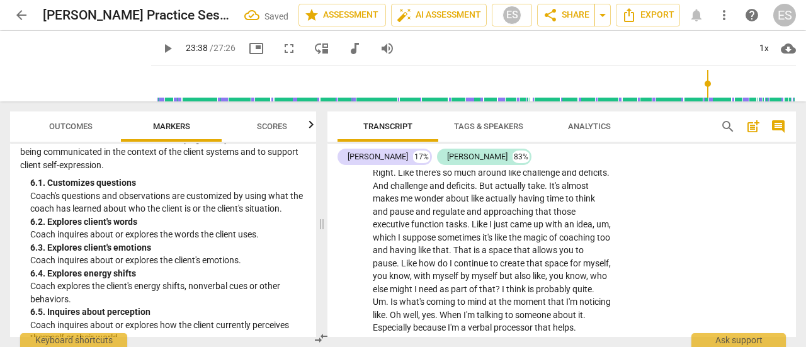
click at [571, 76] on p "Add competency" at bounding box center [573, 70] width 60 height 11
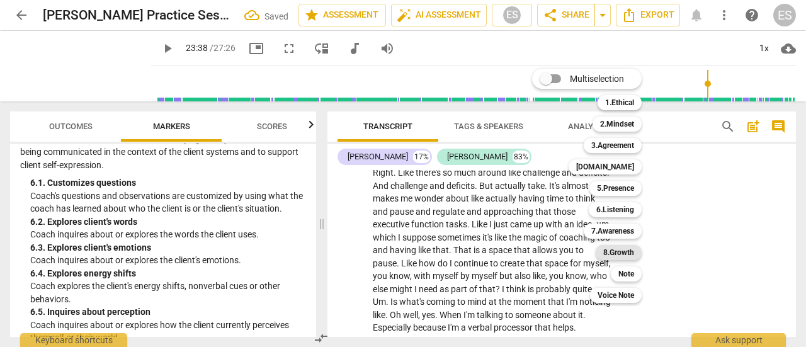
click at [629, 254] on b "8.Growth" at bounding box center [618, 252] width 31 height 15
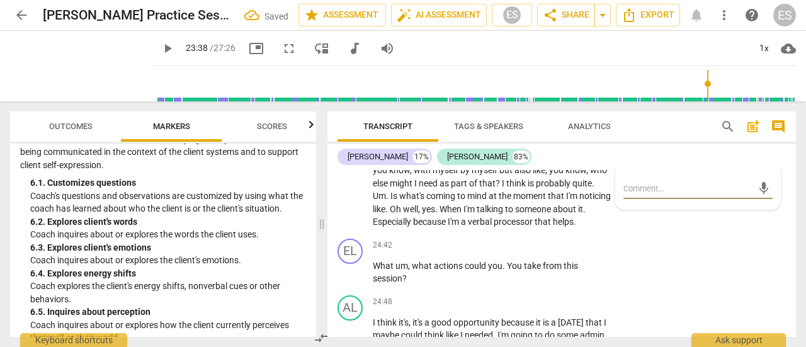
scroll to position [7599, 0]
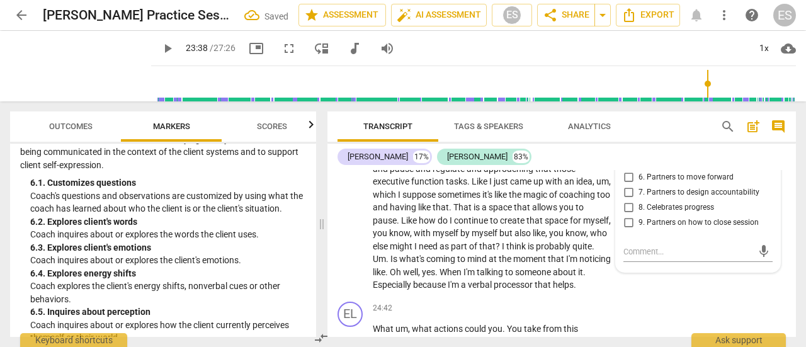
click at [666, 86] on span "1. Allows to explore progress" at bounding box center [688, 80] width 98 height 11
click at [639, 88] on input "1. Allows to explore progress" at bounding box center [628, 80] width 20 height 15
checkbox input "true"
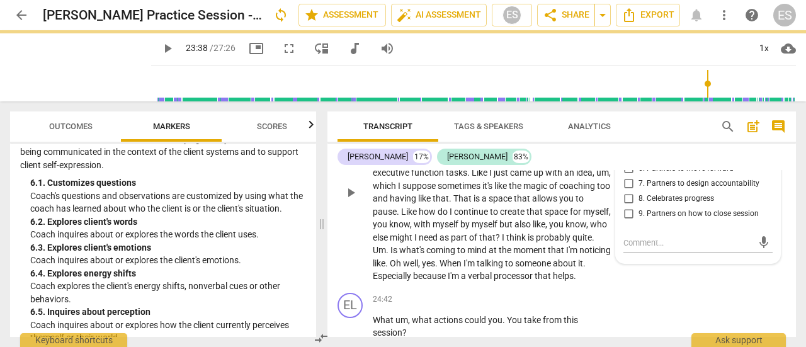
scroll to position [7551, 0]
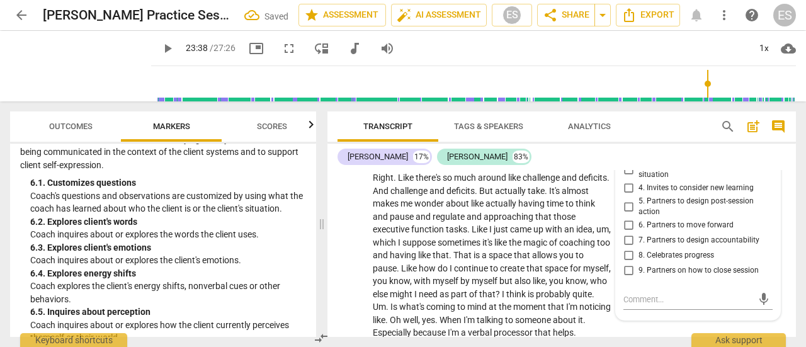
click at [429, 113] on span "about" at bounding box center [416, 108] width 25 height 10
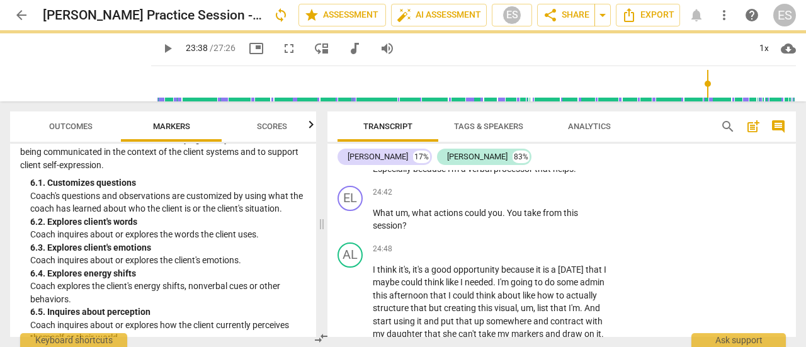
scroll to position [7816, 0]
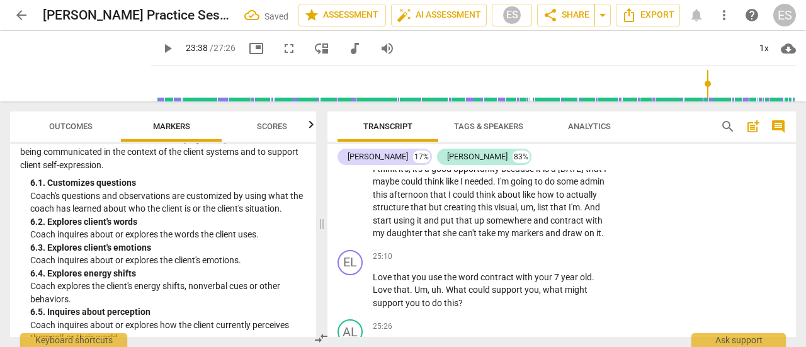
click at [577, 98] on p "Add competency" at bounding box center [573, 91] width 60 height 11
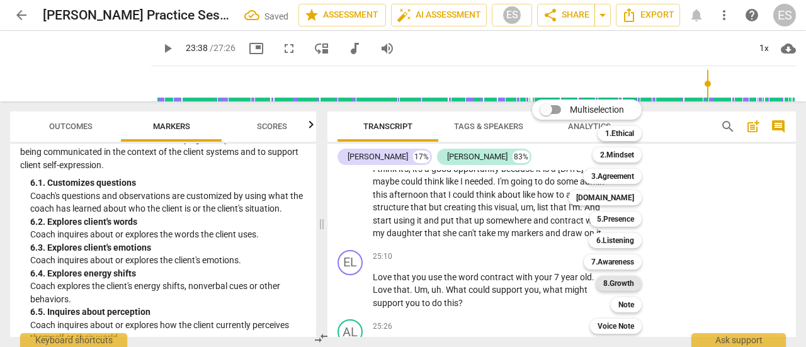
click at [626, 281] on b "8.Growth" at bounding box center [618, 283] width 31 height 15
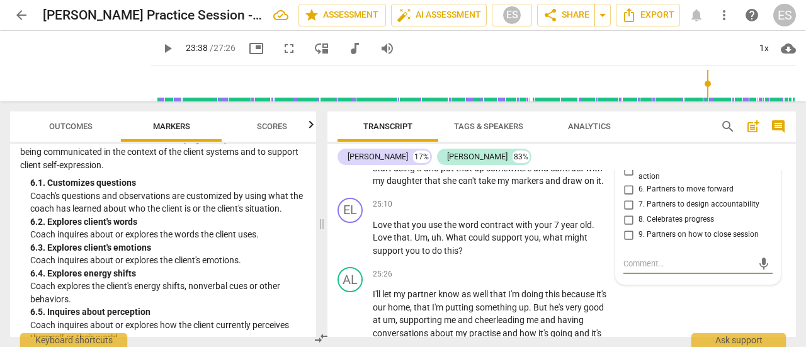
scroll to position [7892, 0]
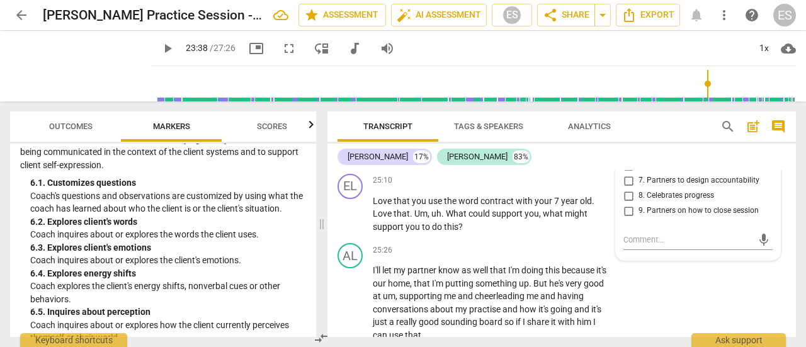
click at [660, 134] on span "4. Invites to consider new learning" at bounding box center [696, 128] width 115 height 11
click at [639, 136] on input "4. Invites to consider new learning" at bounding box center [628, 128] width 20 height 15
checkbox input "true"
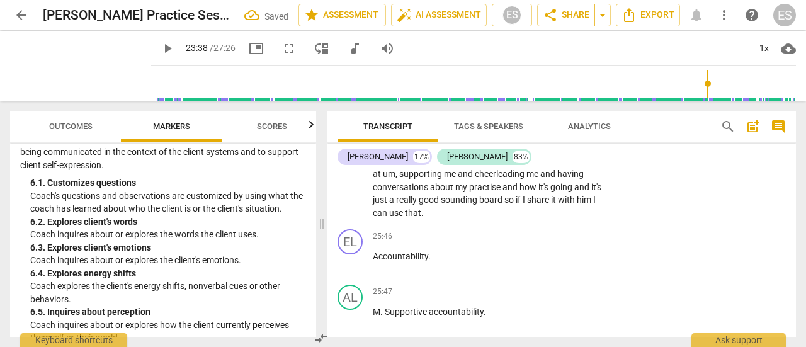
scroll to position [8014, 0]
click at [508, 111] on p "Love that you use the word contract with your [DEMOGRAPHIC_DATA] . Love that . …" at bounding box center [492, 91] width 239 height 39
click at [577, 64] on p "Add competency" at bounding box center [573, 58] width 60 height 11
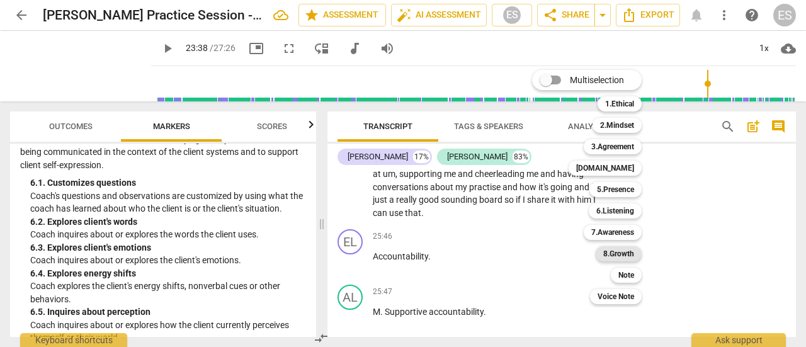
click at [621, 250] on b "8.Growth" at bounding box center [618, 253] width 31 height 15
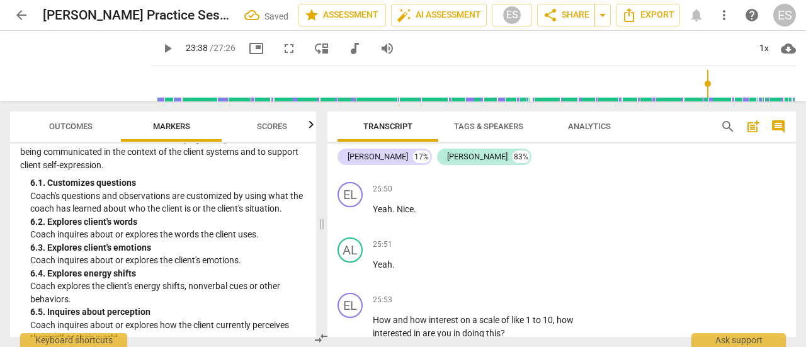
scroll to position [8128, 0]
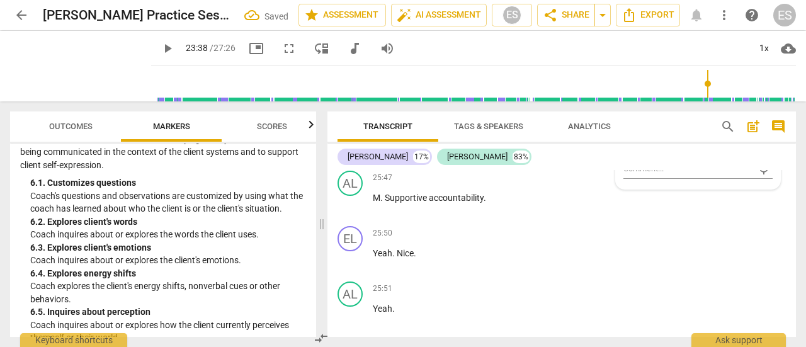
click at [680, 100] on span "6. Partners to move forward" at bounding box center [686, 94] width 95 height 11
click at [639, 102] on input "6. Partners to move forward" at bounding box center [628, 94] width 20 height 15
checkbox input "true"
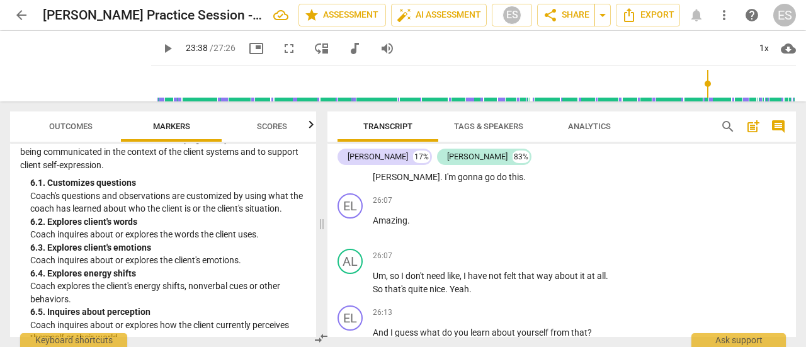
scroll to position [8385, 0]
click at [579, 93] on p "Add competency" at bounding box center [573, 87] width 60 height 11
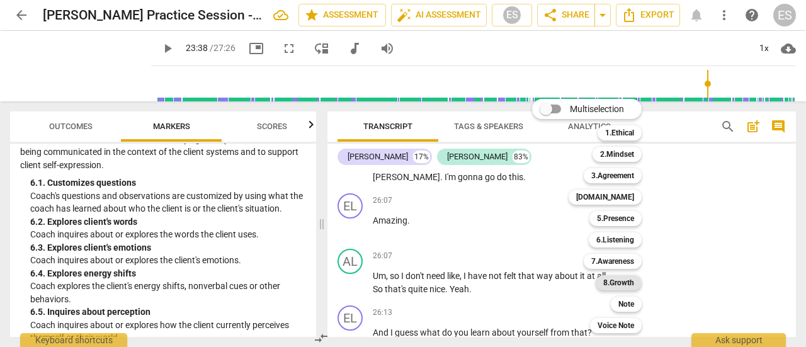
click at [622, 285] on b "8.Growth" at bounding box center [618, 282] width 31 height 15
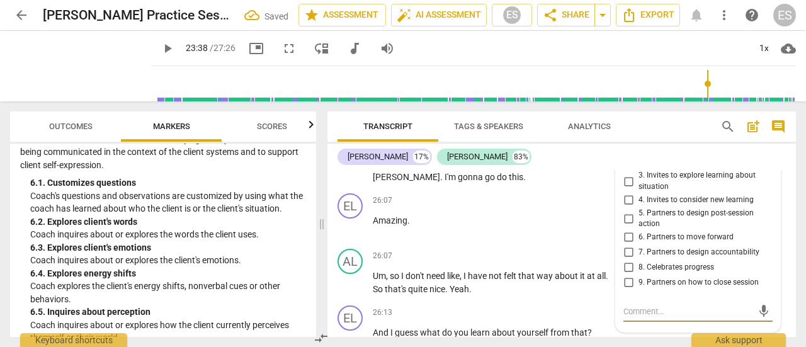
scroll to position [8572, 0]
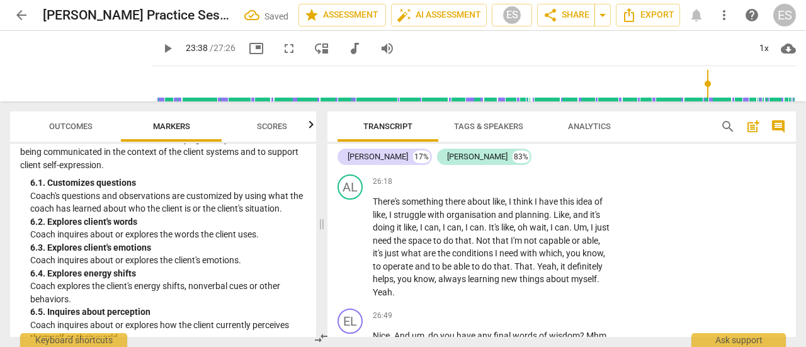
click at [667, 72] on span "7. Partners to design accountability" at bounding box center [699, 65] width 121 height 11
click at [639, 74] on input "7. Partners to design accountability" at bounding box center [628, 66] width 20 height 15
checkbox input "true"
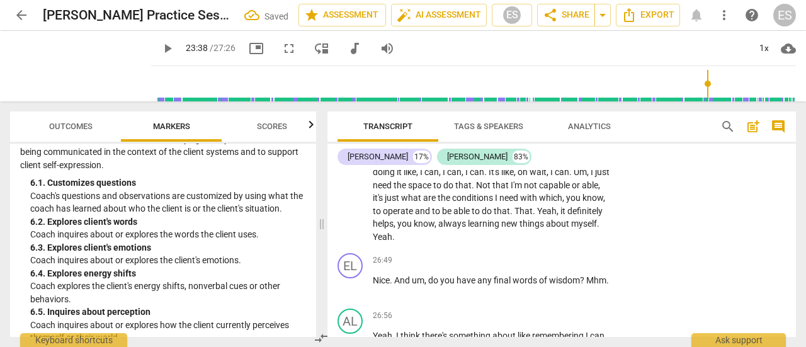
scroll to position [8627, 0]
click at [577, 77] on p "Add competency" at bounding box center [573, 70] width 60 height 11
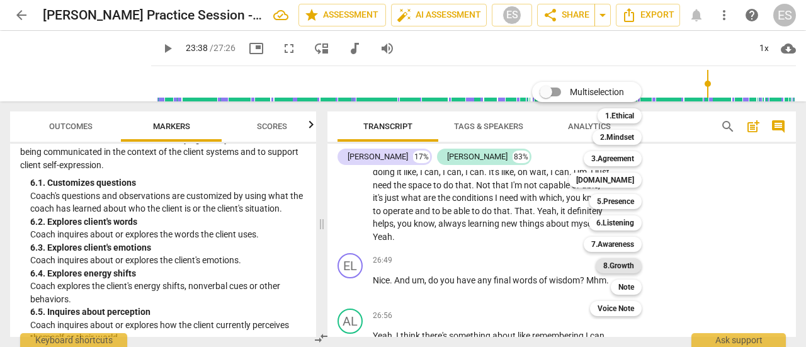
click at [621, 267] on b "8.Growth" at bounding box center [618, 265] width 31 height 15
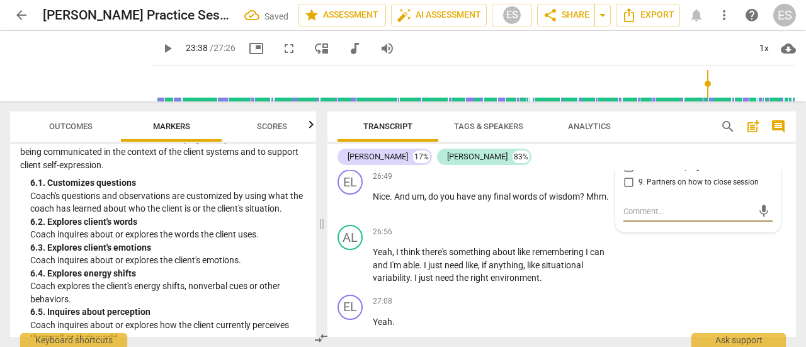
scroll to position [8698, 0]
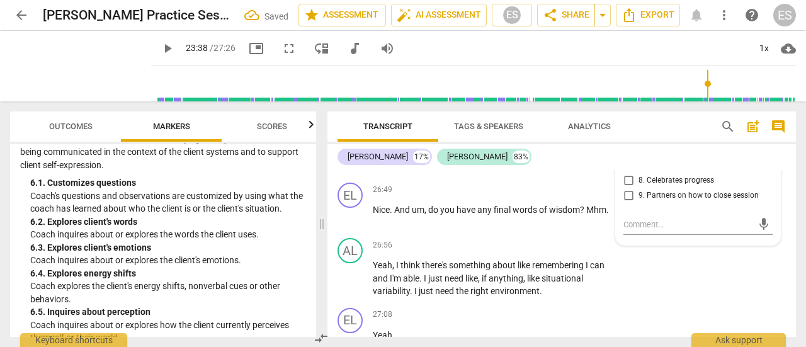
click at [656, 83] on span "2. Invites to state learning about themself" at bounding box center [703, 72] width 129 height 22
click at [639, 80] on input "2. Invites to state learning about themself" at bounding box center [628, 72] width 20 height 15
checkbox input "true"
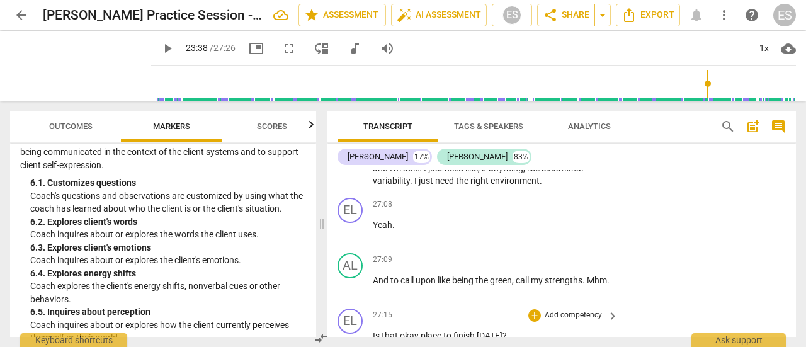
scroll to position [8803, 0]
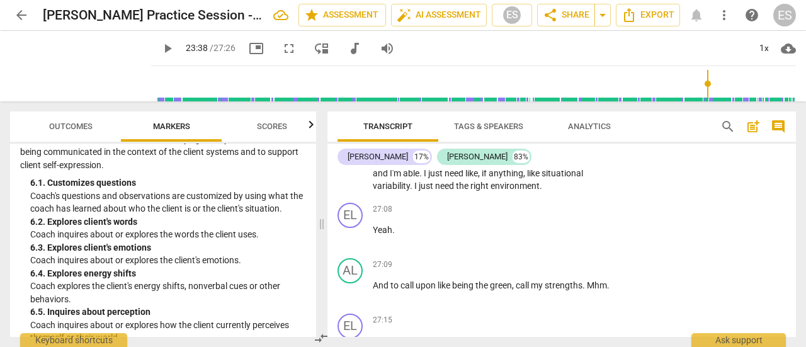
click at [581, 91] on p "Add competency" at bounding box center [573, 84] width 60 height 11
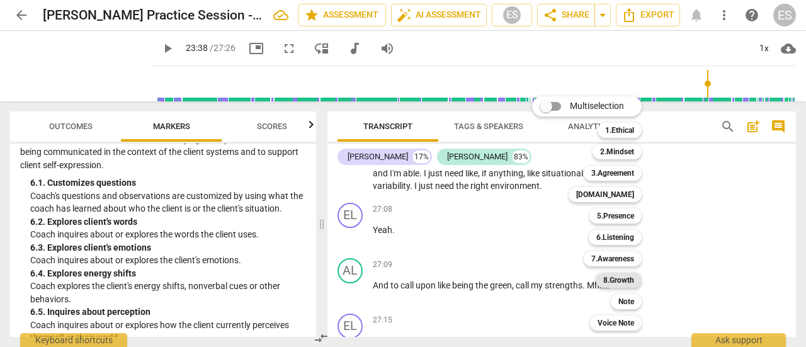
click at [628, 284] on b "8.Growth" at bounding box center [618, 280] width 31 height 15
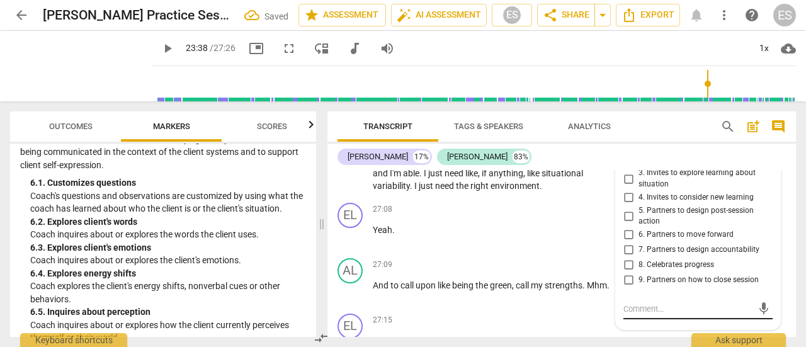
scroll to position [8987, 0]
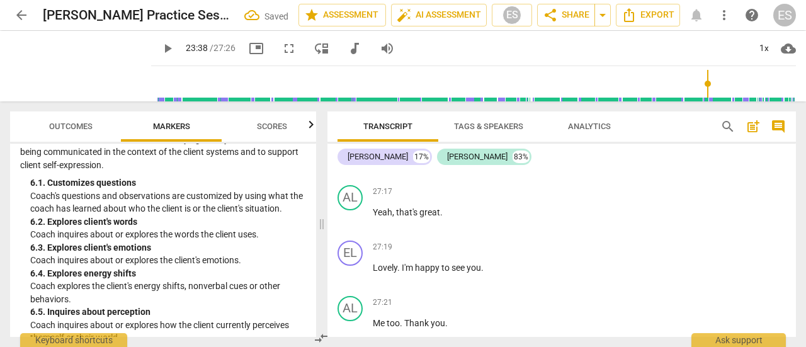
click at [666, 102] on span "9. Partners on how to close session" at bounding box center [699, 96] width 120 height 11
click at [639, 104] on input "9. Partners on how to close session" at bounding box center [628, 96] width 20 height 15
checkbox input "true"
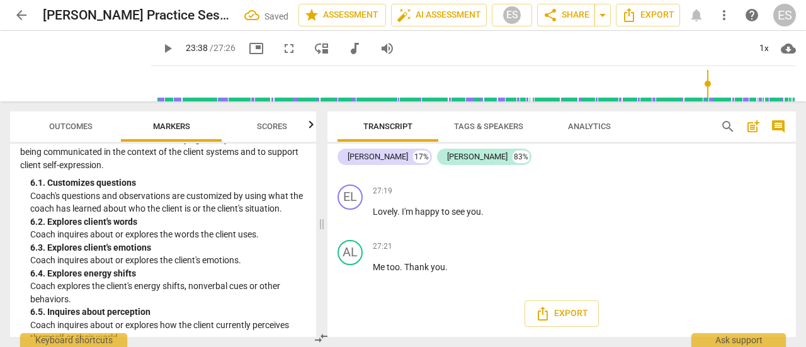
scroll to position [9171, 0]
click at [413, 215] on span "I'm" at bounding box center [408, 212] width 13 height 10
click at [359, 219] on span "play_arrow" at bounding box center [351, 217] width 20 height 15
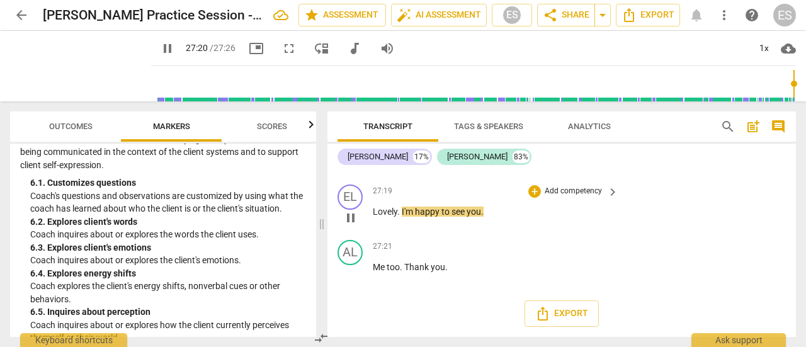
scroll to position [9162, 0]
click at [354, 225] on span "pause" at bounding box center [350, 217] width 15 height 15
type input "1643"
click at [405, 217] on span "I'm" at bounding box center [408, 212] width 13 height 10
drag, startPoint x: 405, startPoint y: 220, endPoint x: 429, endPoint y: 224, distance: 25.0
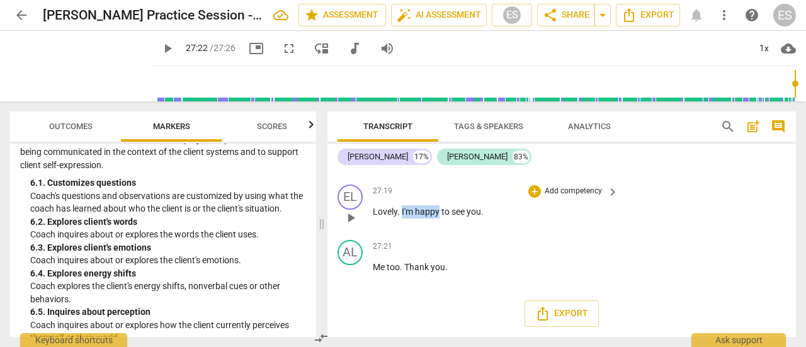
click at [429, 219] on p "Lovely . I'm happy to see you ." at bounding box center [492, 211] width 239 height 13
click at [471, 219] on p "Lovely to see you ." at bounding box center [492, 211] width 239 height 13
click at [728, 133] on span "search" at bounding box center [727, 126] width 15 height 15
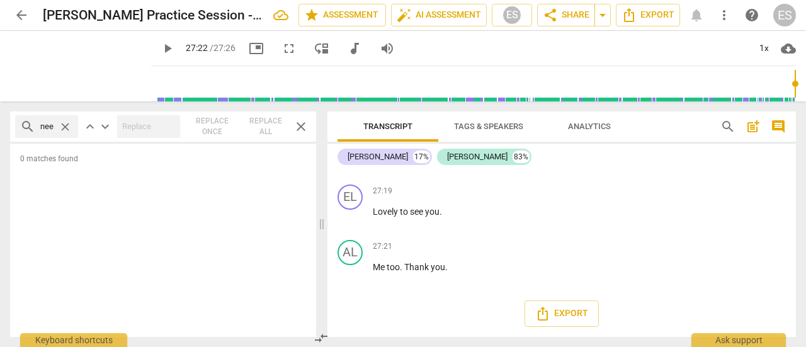
scroll to position [0, 4]
type input "need"
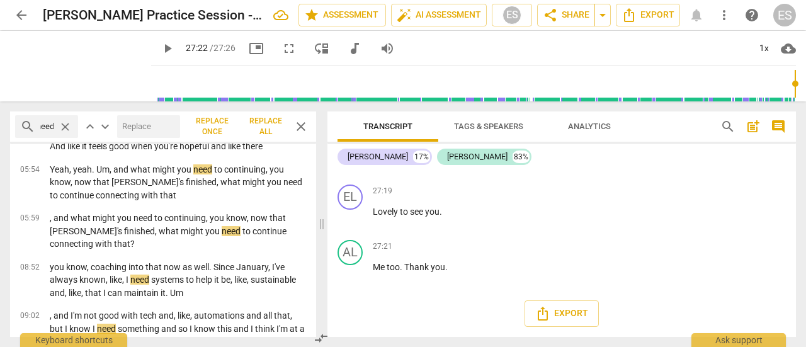
scroll to position [211, 0]
click at [130, 172] on p "Yeah, yeah. Um, and what might you need to continuing, you know, now that goldm…" at bounding box center [178, 183] width 256 height 39
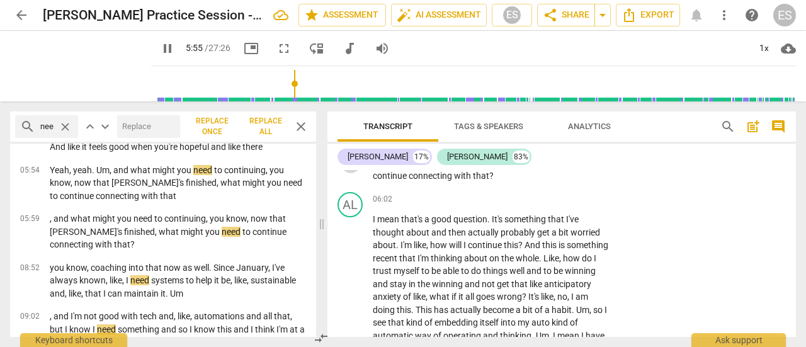
click at [350, 171] on span "pause" at bounding box center [350, 163] width 15 height 15
type input "356"
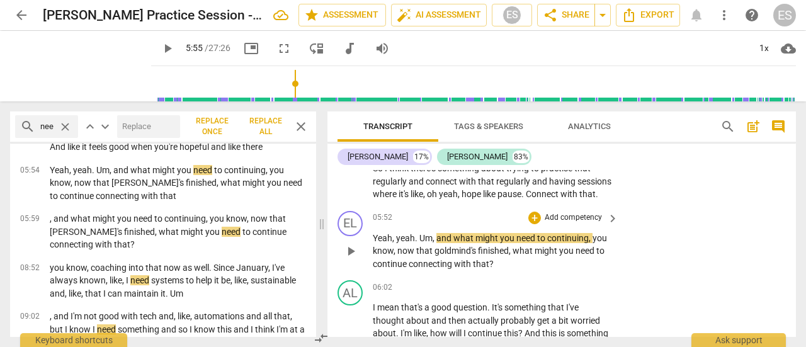
scroll to position [2032, 0]
click at [580, 223] on p "Add competency" at bounding box center [573, 217] width 60 height 11
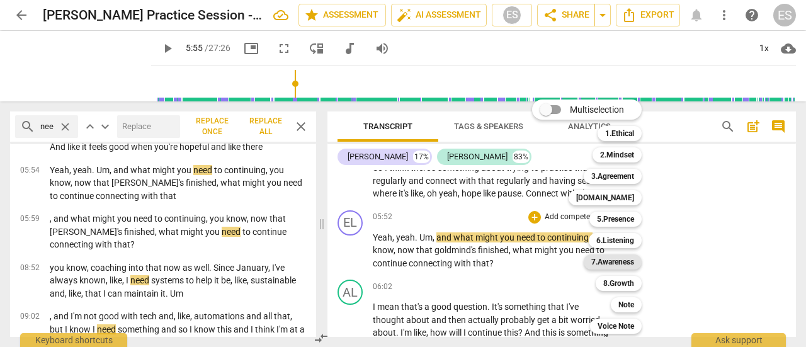
click at [616, 265] on b "7.Awareness" at bounding box center [612, 261] width 43 height 15
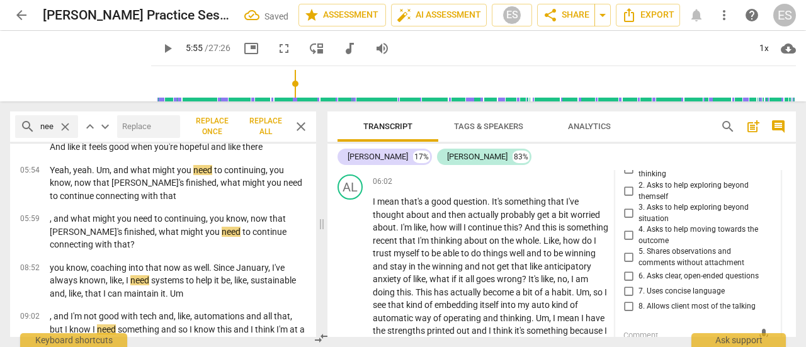
scroll to position [2137, 0]
click at [313, 120] on div "search need close keyboard_arrow_up keyboard_arrow_down Replace once Replace al…" at bounding box center [163, 126] width 306 height 30
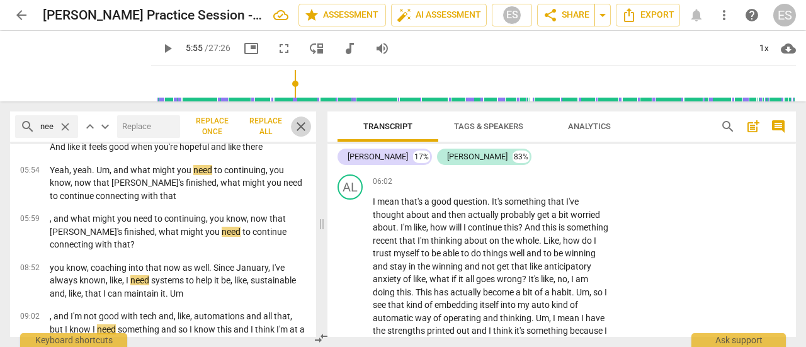
click at [307, 121] on span "close" at bounding box center [300, 126] width 15 height 15
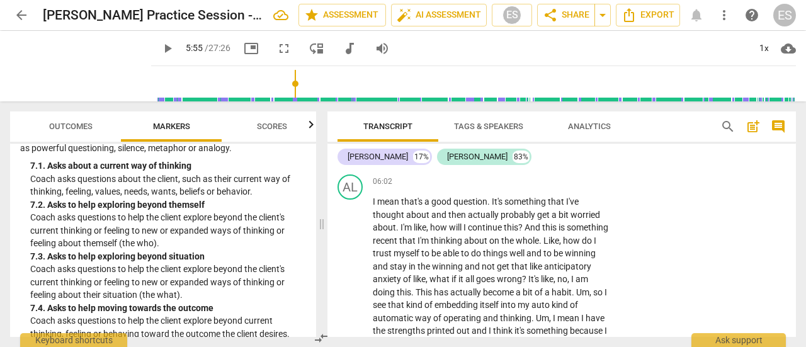
scroll to position [1239, 0]
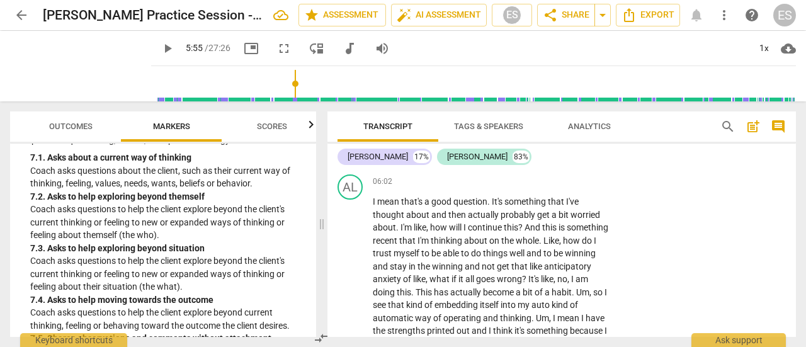
click at [136, 219] on p "Coach asks questions to help the client explore beyond the client's current thi…" at bounding box center [168, 222] width 276 height 39
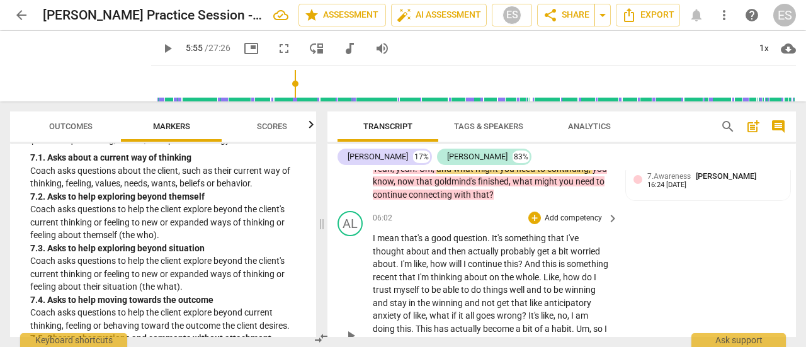
scroll to position [2102, 0]
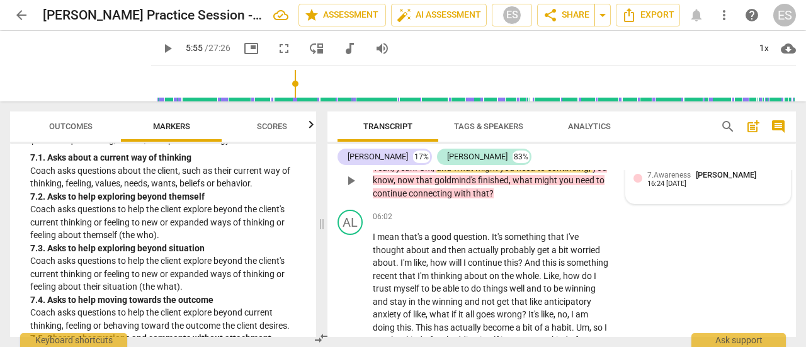
click at [681, 193] on div "7.Awareness [PERSON_NAME] 16:24 [DATE]" at bounding box center [708, 182] width 164 height 42
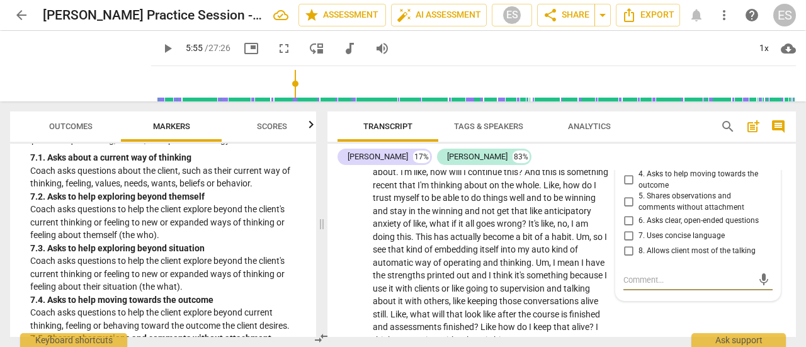
scroll to position [2150, 0]
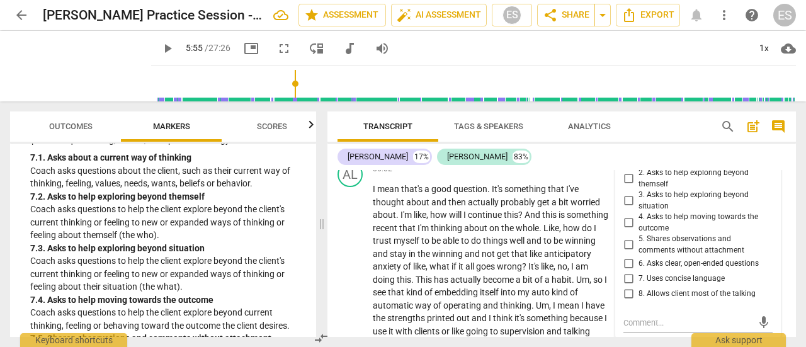
click at [652, 190] on span "2. Asks to help exploring beyond themself" at bounding box center [703, 179] width 129 height 22
click at [639, 186] on input "2. Asks to help exploring beyond themself" at bounding box center [628, 178] width 20 height 15
click at [630, 186] on input "2. Asks to help exploring beyond themself" at bounding box center [628, 178] width 20 height 15
click at [626, 186] on input "2. Asks to help exploring beyond themself" at bounding box center [628, 178] width 20 height 15
checkbox input "false"
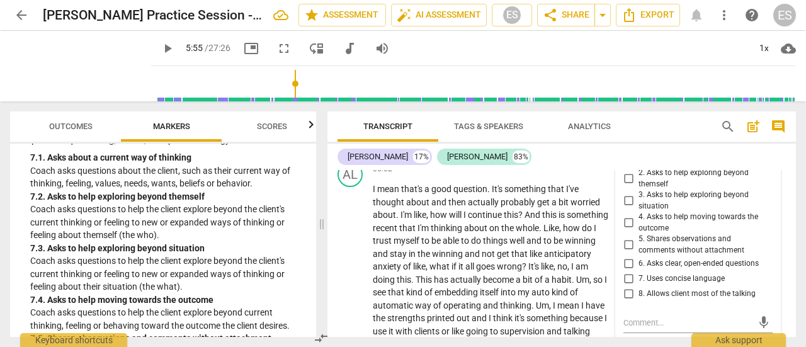
click at [627, 164] on input "1. Asks about a current way of thinking" at bounding box center [628, 156] width 20 height 15
checkbox input "true"
click at [482, 259] on span "and" at bounding box center [473, 254] width 17 height 10
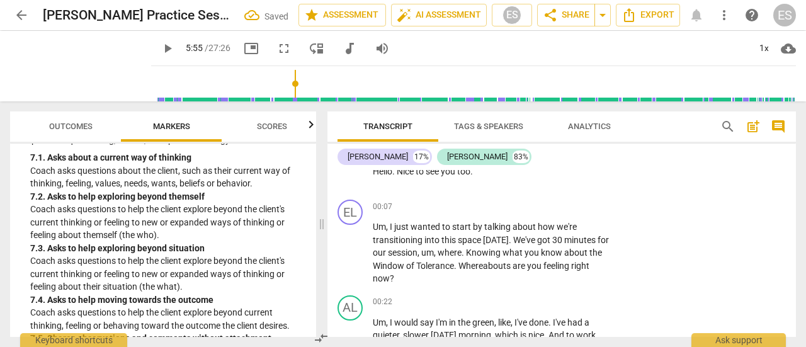
scroll to position [86, 0]
click at [584, 210] on p "Add competency" at bounding box center [573, 207] width 60 height 11
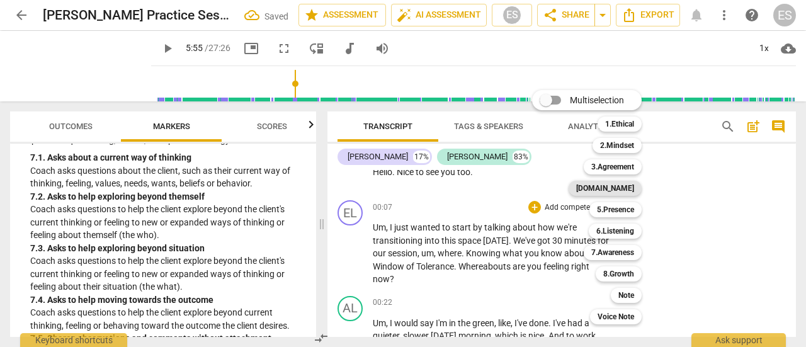
click at [616, 185] on b "[DOMAIN_NAME]" at bounding box center [605, 188] width 58 height 15
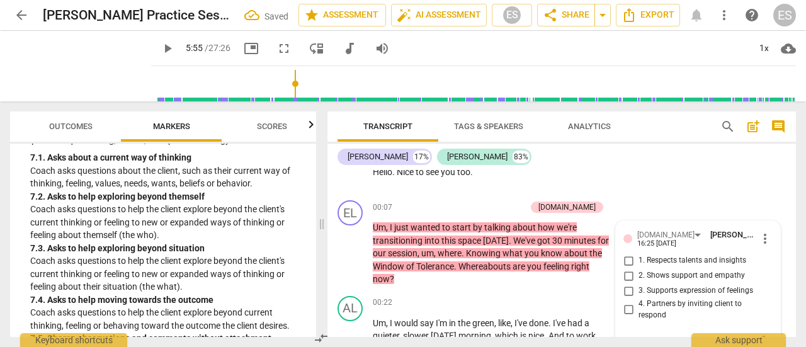
scroll to position [95, 0]
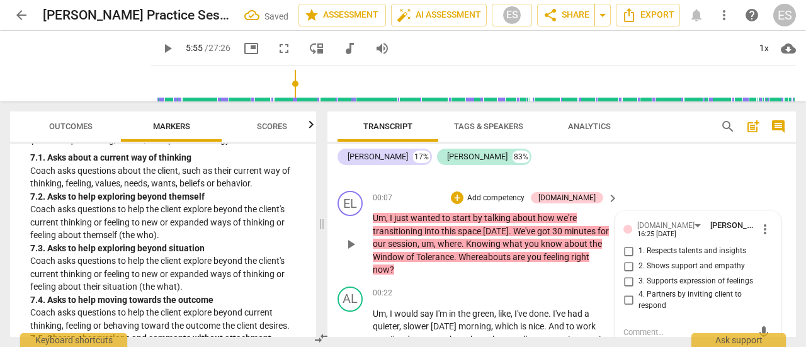
click at [674, 245] on label "1. Respects talents and insights" at bounding box center [692, 251] width 149 height 15
click at [639, 245] on input "1. Respects talents and insights" at bounding box center [628, 251] width 20 height 15
click at [623, 256] on input "1. Respects talents and insights" at bounding box center [628, 251] width 20 height 15
checkbox input "false"
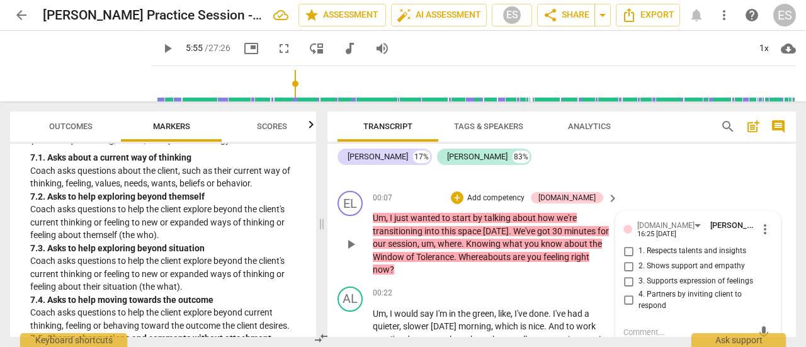
click at [623, 265] on input "2. Shows support and empathy" at bounding box center [628, 266] width 20 height 15
checkbox input "true"
click at [571, 252] on span "feeling" at bounding box center [557, 257] width 28 height 10
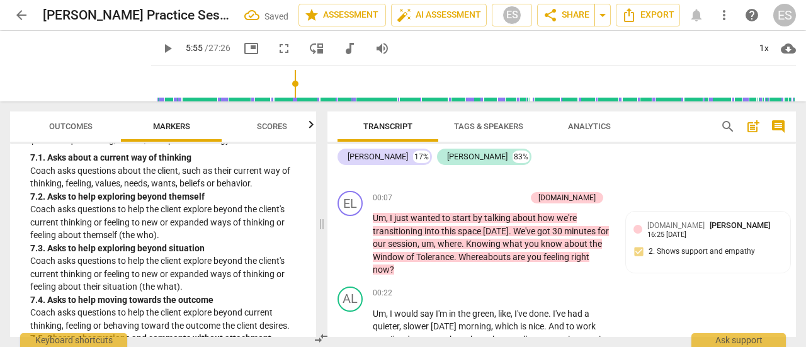
click at [131, 264] on p "Coach asks questions to help the client explore beyond the client's current thi…" at bounding box center [168, 273] width 276 height 39
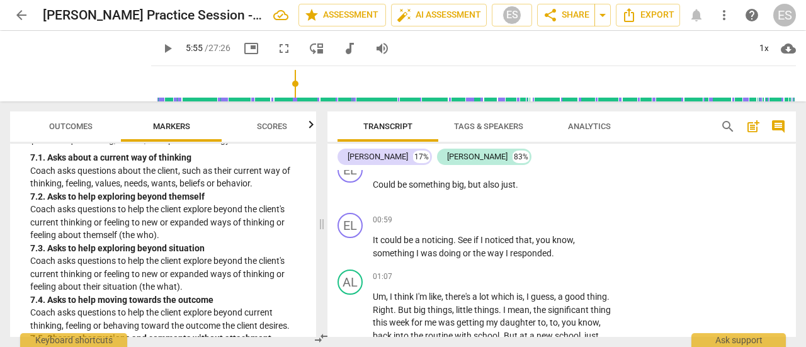
scroll to position [509, 0]
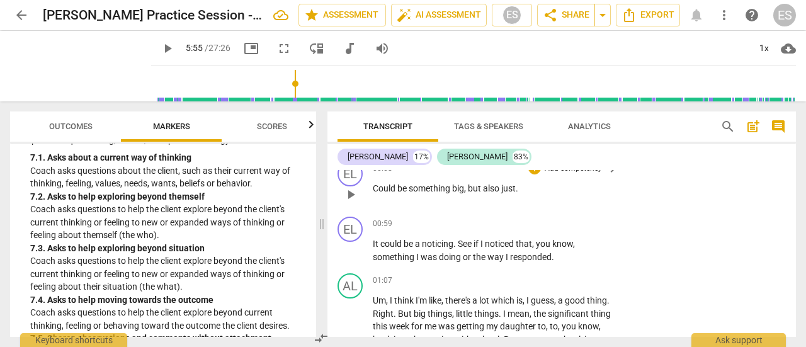
click at [375, 188] on span "Could" at bounding box center [385, 188] width 25 height 10
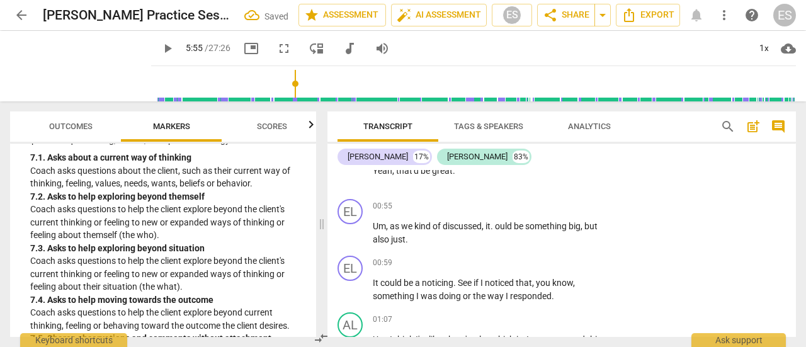
scroll to position [415, 0]
click at [495, 225] on span "." at bounding box center [493, 227] width 4 height 10
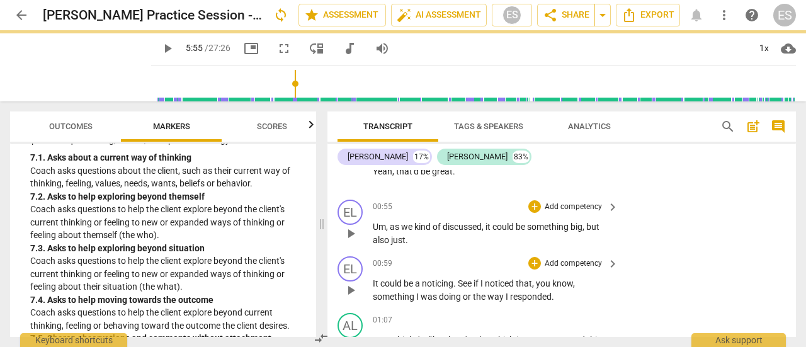
click at [378, 285] on span "It" at bounding box center [377, 283] width 8 height 10
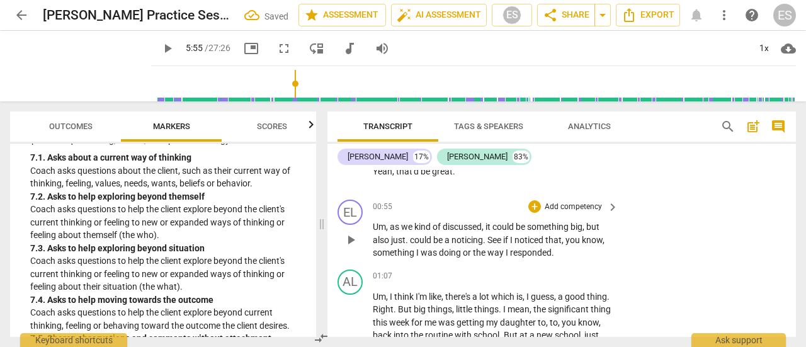
click at [411, 238] on span "could" at bounding box center [421, 240] width 23 height 10
click at [506, 249] on span "way" at bounding box center [496, 252] width 18 height 10
click at [500, 238] on span "See" at bounding box center [496, 240] width 16 height 10
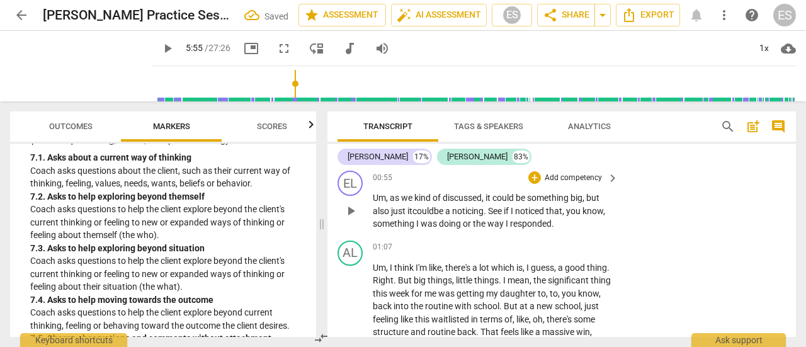
scroll to position [444, 0]
click at [510, 211] on span "if" at bounding box center [507, 211] width 7 height 10
click at [514, 208] on span "I" at bounding box center [511, 211] width 4 height 10
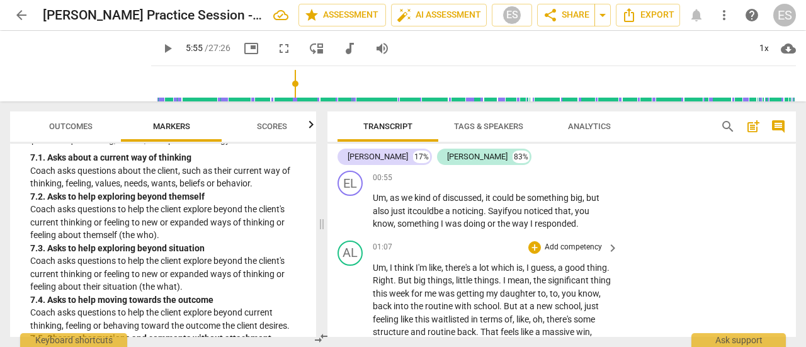
click at [474, 281] on span "little" at bounding box center [465, 280] width 18 height 10
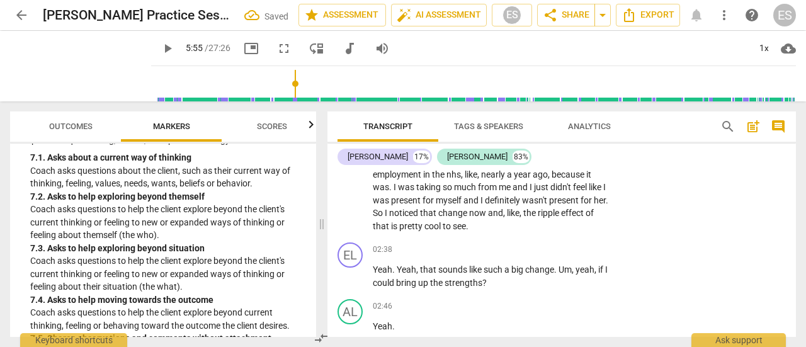
scroll to position [817, 0]
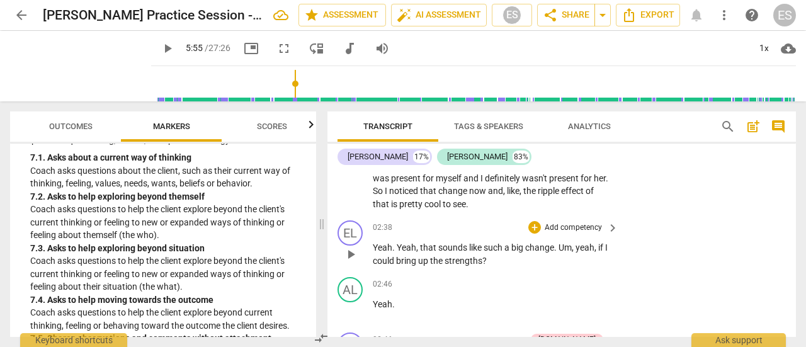
click at [351, 255] on span "play_arrow" at bounding box center [350, 254] width 15 height 15
click at [351, 255] on span "pause" at bounding box center [350, 254] width 15 height 15
type input "163"
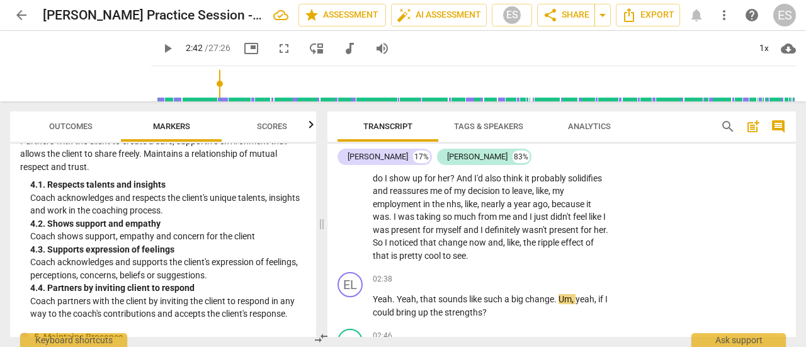
scroll to position [496, 0]
click at [174, 235] on p "Coach shows support, empathy and concern for the client" at bounding box center [168, 235] width 276 height 13
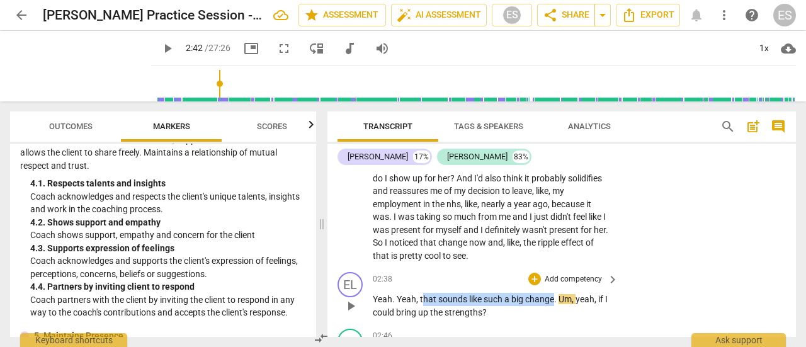
drag, startPoint x: 554, startPoint y: 299, endPoint x: 423, endPoint y: 290, distance: 130.6
click at [423, 290] on div "02:38 + Add competency keyboard_arrow_right Yeah . Yeah , that sounds like such…" at bounding box center [496, 295] width 247 height 47
click at [569, 283] on div "+" at bounding box center [566, 282] width 13 height 13
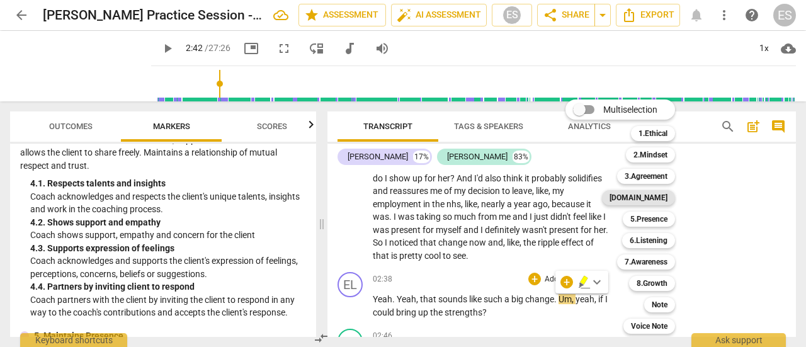
click at [657, 192] on b "[DOMAIN_NAME]" at bounding box center [639, 197] width 58 height 15
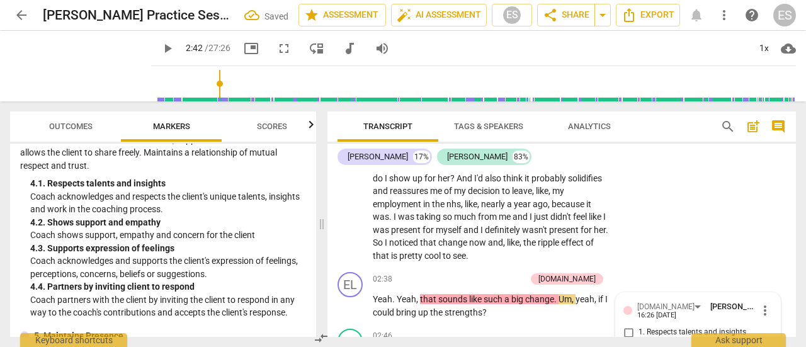
scroll to position [926, 0]
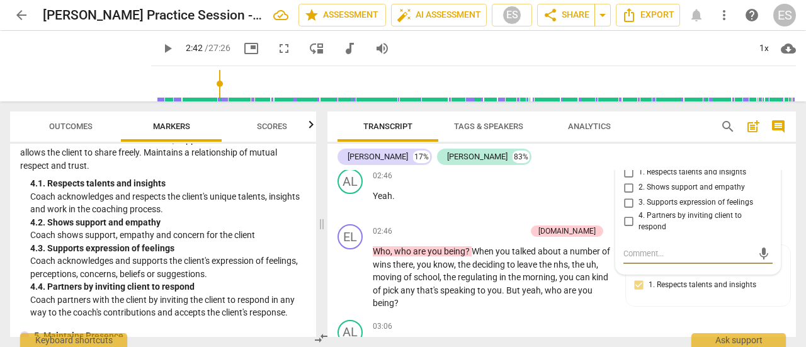
click at [662, 187] on span "2. Shows support and empathy" at bounding box center [692, 187] width 106 height 11
click at [639, 187] on input "2. Shows support and empathy" at bounding box center [628, 187] width 20 height 15
checkbox input "true"
click at [542, 273] on span "morning" at bounding box center [539, 277] width 33 height 10
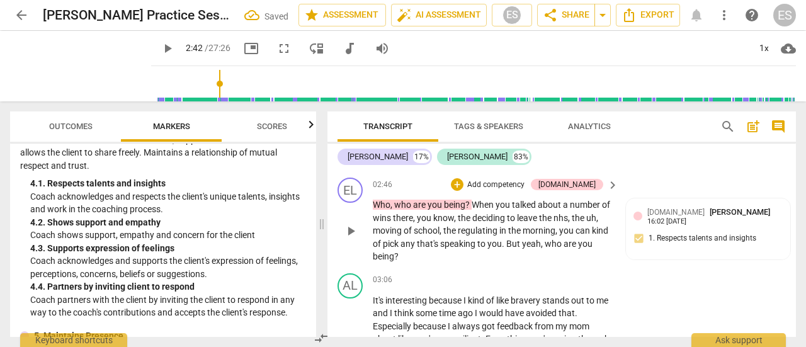
scroll to position [974, 0]
click at [536, 236] on p "Who , who are you being ? When you talked about a number of wins there , you kn…" at bounding box center [492, 229] width 239 height 65
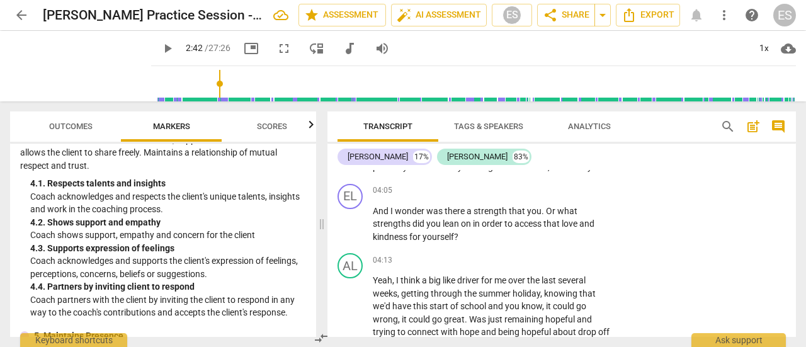
scroll to position [1324, 0]
click at [465, 242] on p "And I wonder was there a strength that you . Or what strengths did you lean on …" at bounding box center [492, 225] width 239 height 39
click at [465, 245] on p "And I wonder was there a strength that you . Or what strengths did you lean on …" at bounding box center [492, 225] width 239 height 39
click at [572, 198] on p "Add competency" at bounding box center [573, 191] width 60 height 11
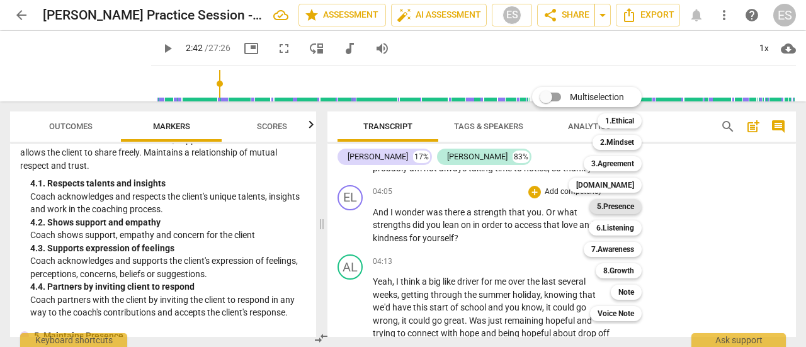
click at [605, 207] on b "5.Presence" at bounding box center [615, 206] width 37 height 15
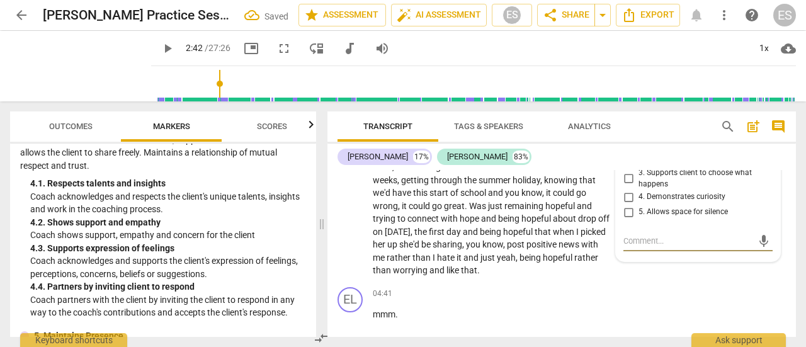
scroll to position [1363, 0]
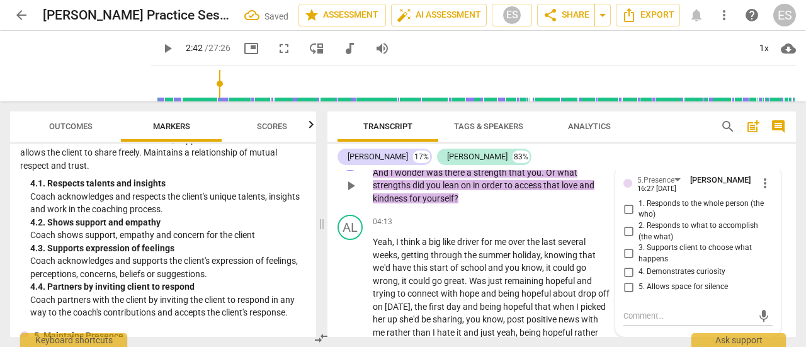
click at [656, 219] on span "1. Responds to the whole person (the who)" at bounding box center [703, 209] width 129 height 22
click at [639, 217] on input "1. Responds to the whole person (the who)" at bounding box center [628, 209] width 20 height 15
checkbox input "true"
click at [645, 135] on div "Transcript Tags & Speakers Analytics" at bounding box center [519, 126] width 363 height 30
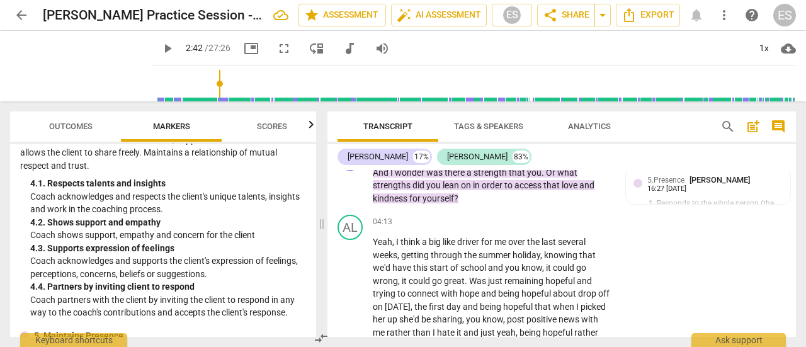
click at [57, 128] on span "Outcomes" at bounding box center [70, 126] width 43 height 9
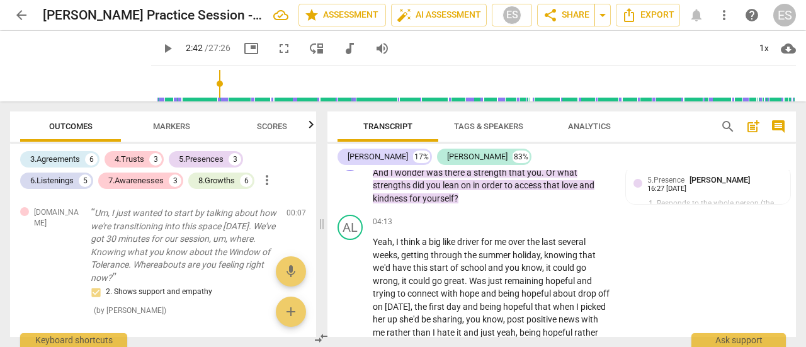
click at [266, 127] on span "Scores" at bounding box center [272, 126] width 30 height 9
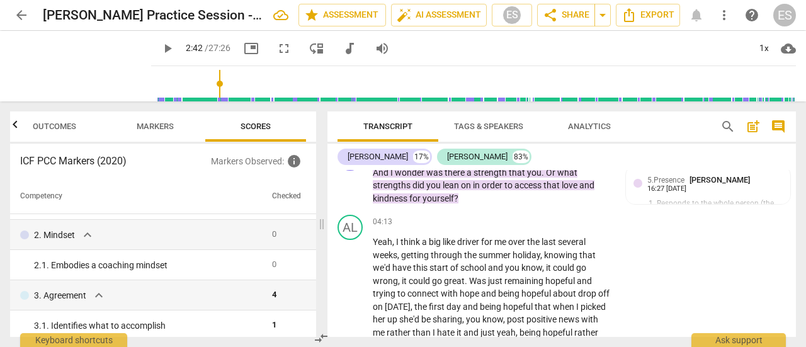
scroll to position [11, 0]
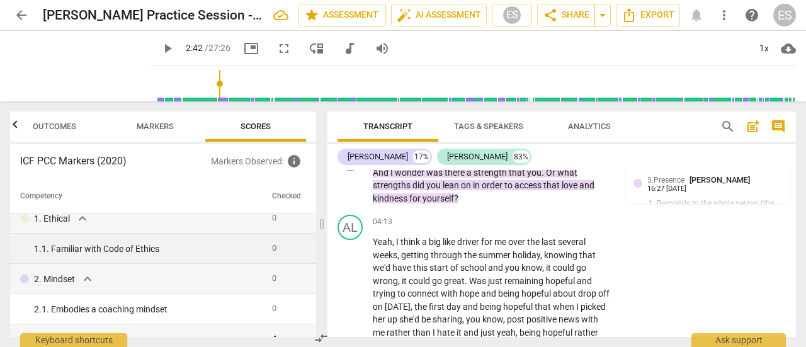
click at [249, 247] on div "1. 1. Familiar with Code of Ethics" at bounding box center [148, 248] width 228 height 13
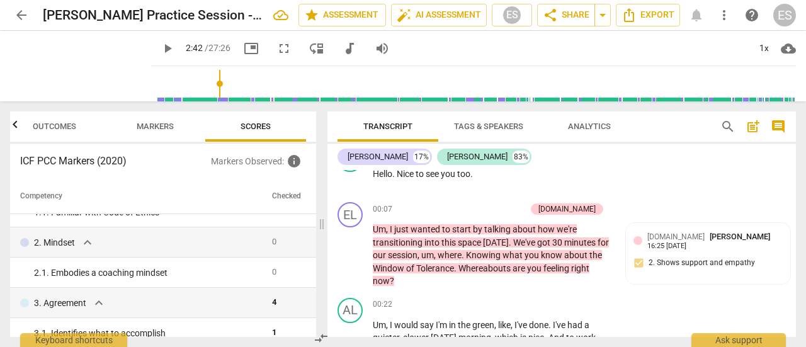
scroll to position [53, 0]
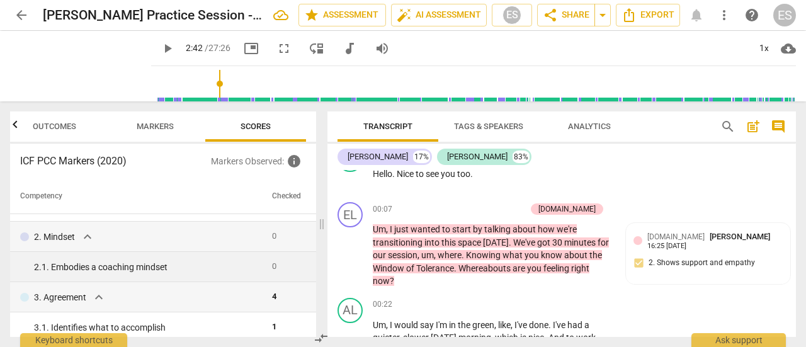
click at [128, 266] on div "2. 1. Embodies a coaching mindset" at bounding box center [148, 267] width 228 height 13
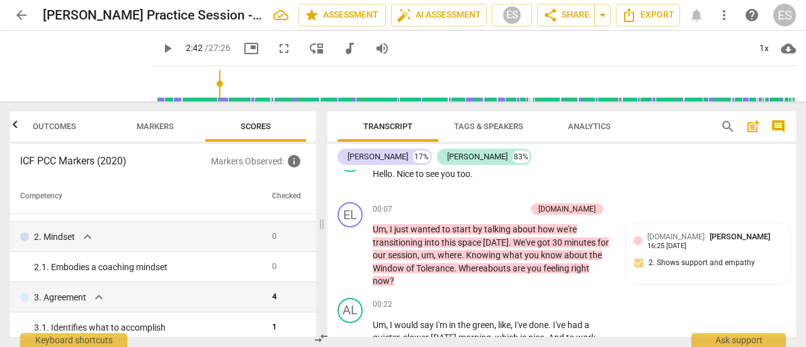
click at [134, 130] on span "Markers" at bounding box center [155, 126] width 67 height 17
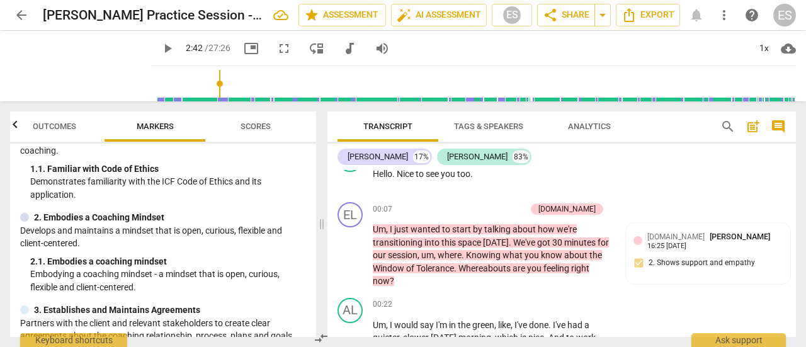
scroll to position [67, 0]
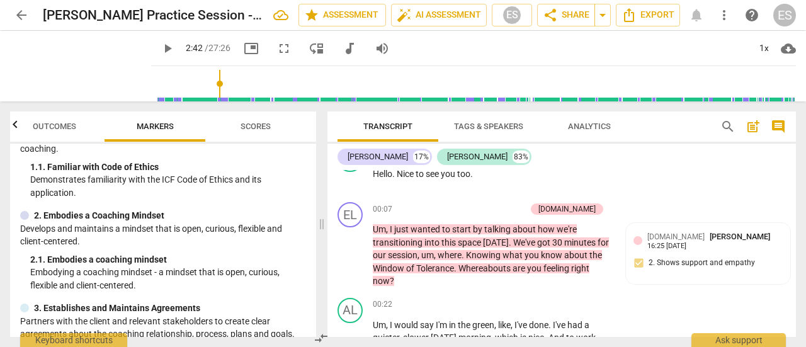
click at [114, 264] on div "2. 1. Embodies a coaching mindset" at bounding box center [168, 259] width 276 height 13
click at [58, 130] on span "Outcomes" at bounding box center [54, 126] width 43 height 9
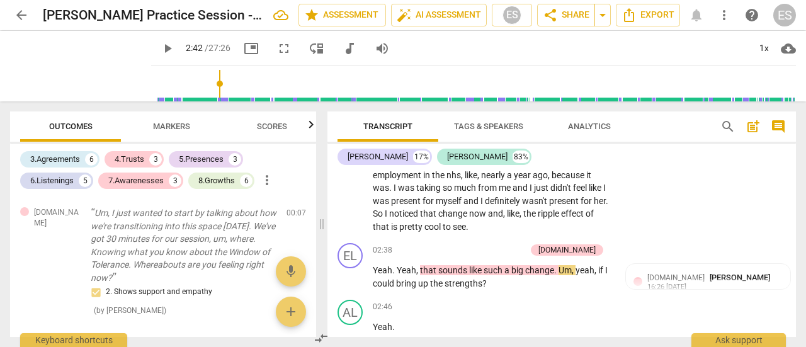
scroll to position [812, 0]
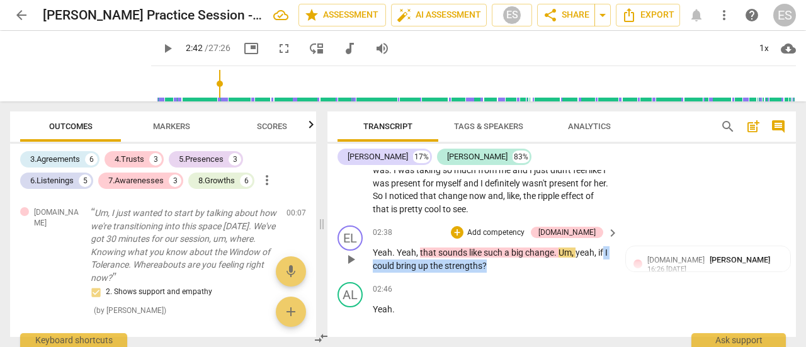
drag, startPoint x: 487, startPoint y: 264, endPoint x: 605, endPoint y: 253, distance: 117.6
click at [605, 253] on p "Yeah . Yeah , that sounds like such a big change . Um , yeah , if I could bring…" at bounding box center [492, 259] width 239 height 26
click at [497, 250] on div "+" at bounding box center [498, 249] width 13 height 13
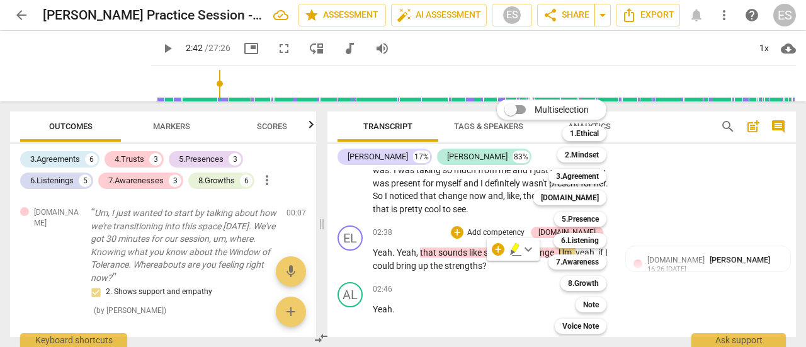
click at [154, 120] on div at bounding box center [403, 173] width 806 height 347
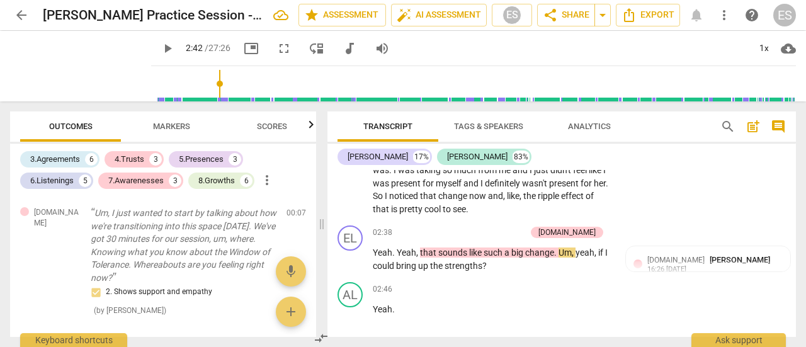
click at [173, 125] on span "Markers" at bounding box center [171, 126] width 37 height 9
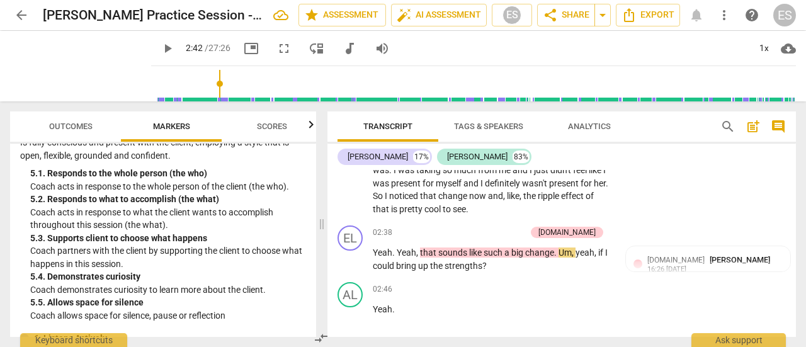
scroll to position [707, 0]
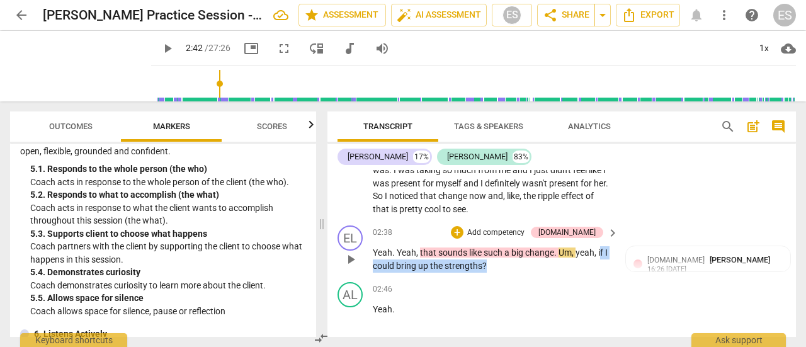
drag, startPoint x: 601, startPoint y: 253, endPoint x: 599, endPoint y: 265, distance: 12.7
click at [599, 265] on p "Yeah . Yeah , that sounds like such a big change . Um , yeah , if I could bring…" at bounding box center [492, 259] width 239 height 26
click at [497, 251] on div "+" at bounding box center [498, 249] width 13 height 13
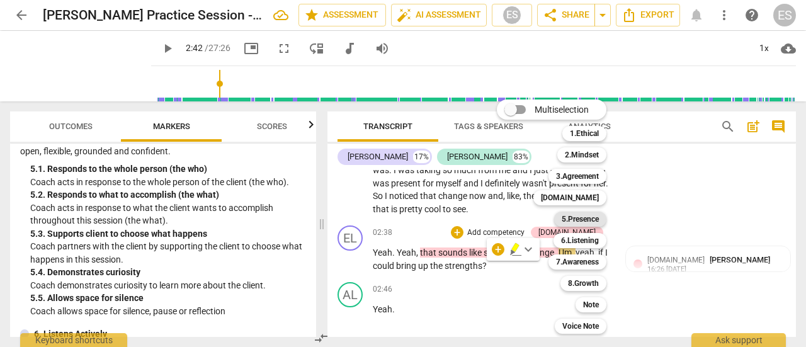
click at [582, 214] on b "5.Presence" at bounding box center [580, 219] width 37 height 15
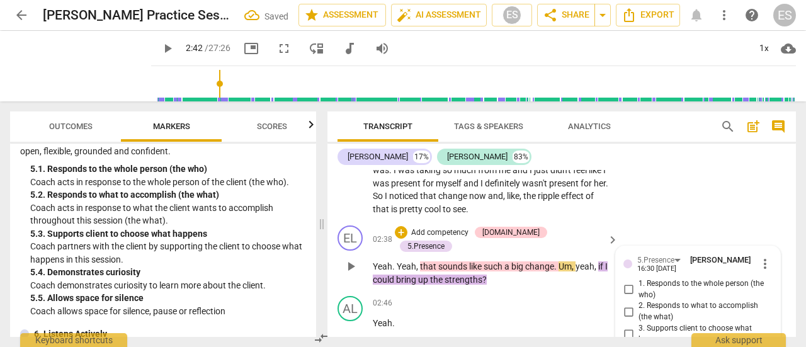
scroll to position [955, 0]
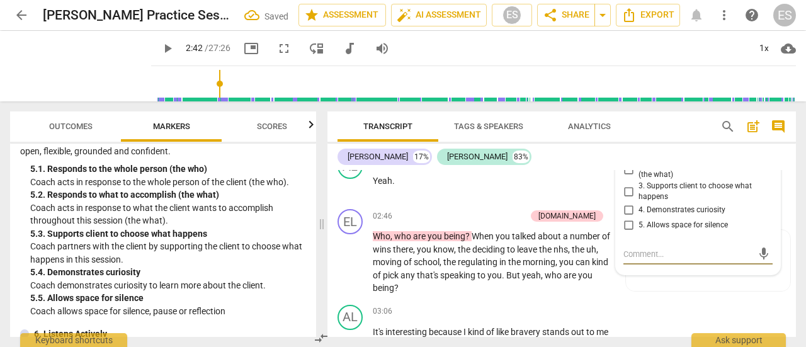
click at [652, 188] on span "3. Supports client to choose what happens" at bounding box center [703, 192] width 129 height 22
click at [639, 188] on input "3. Supports client to choose what happens" at bounding box center [628, 191] width 20 height 15
checkbox input "true"
click at [467, 273] on p "Who , who are you being ? When you talked about a number of wins there , you kn…" at bounding box center [492, 262] width 239 height 65
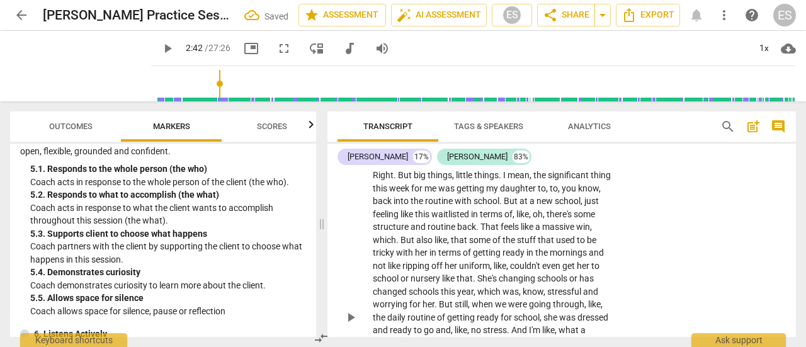
scroll to position [450, 0]
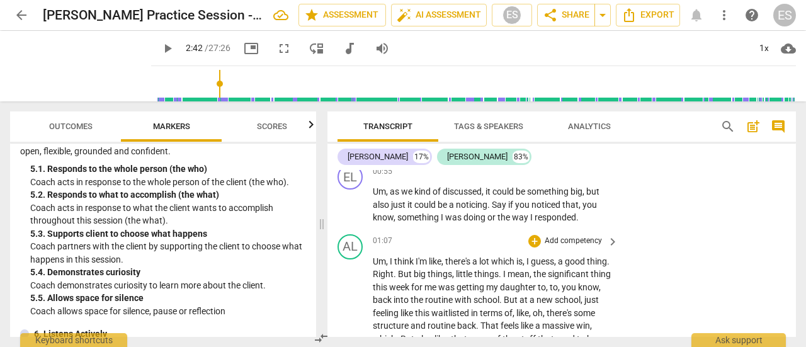
click at [555, 238] on p "Add competency" at bounding box center [573, 241] width 60 height 11
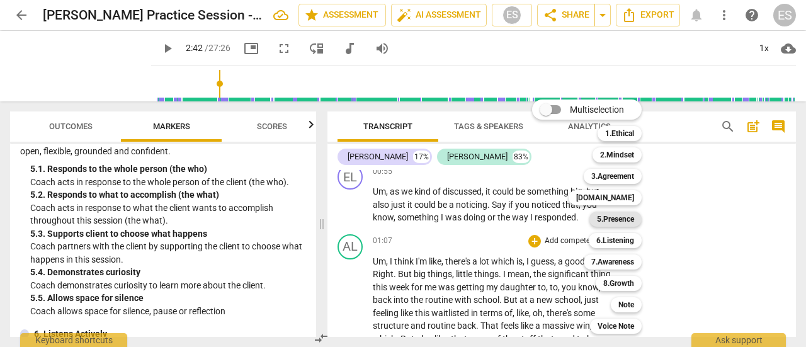
click at [623, 220] on b "5.Presence" at bounding box center [615, 219] width 37 height 15
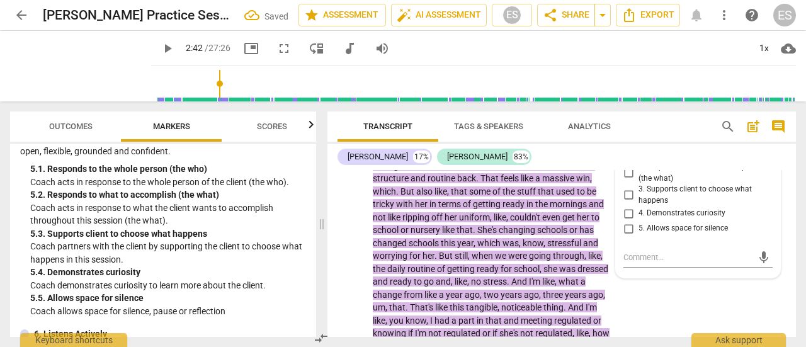
scroll to position [602, 0]
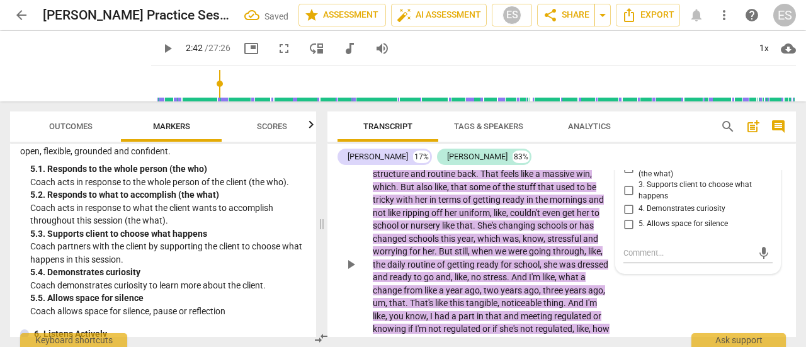
click at [673, 224] on span "5. Allows space for silence" at bounding box center [683, 224] width 89 height 11
click at [639, 224] on input "5. Allows space for silence" at bounding box center [628, 224] width 20 height 15
checkbox input "true"
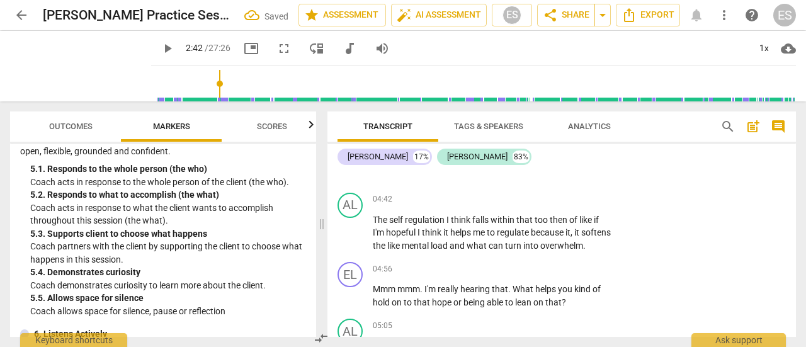
scroll to position [1510, 0]
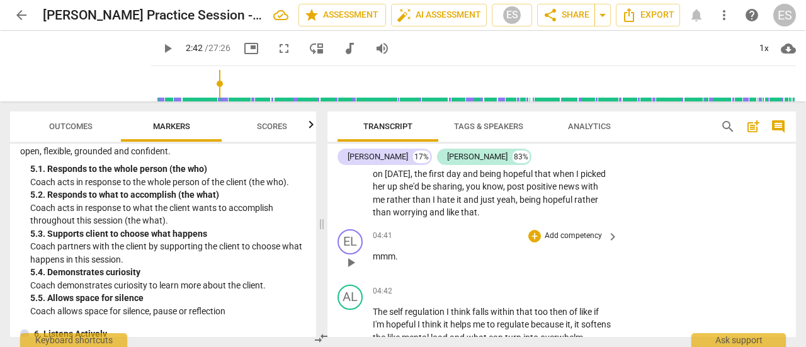
click at [559, 235] on p "Add competency" at bounding box center [573, 235] width 60 height 11
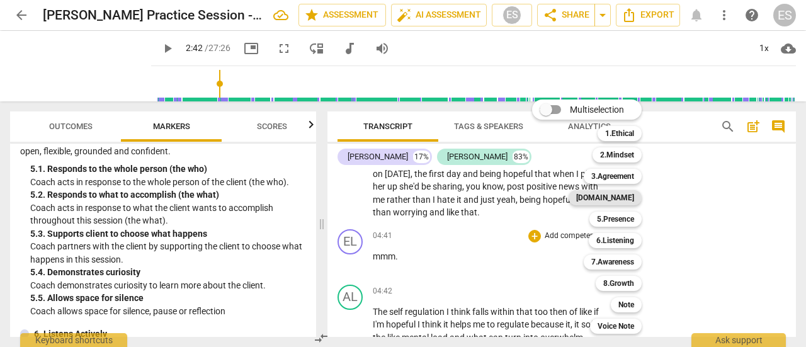
click at [622, 202] on b "[DOMAIN_NAME]" at bounding box center [605, 197] width 58 height 15
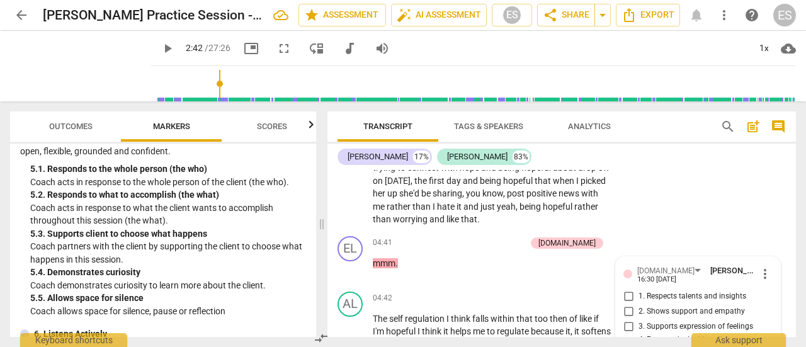
scroll to position [1502, 0]
click at [671, 309] on span "2. Shows support and empathy" at bounding box center [692, 312] width 106 height 11
click at [639, 309] on input "2. Shows support and empathy" at bounding box center [628, 312] width 20 height 15
checkbox input "true"
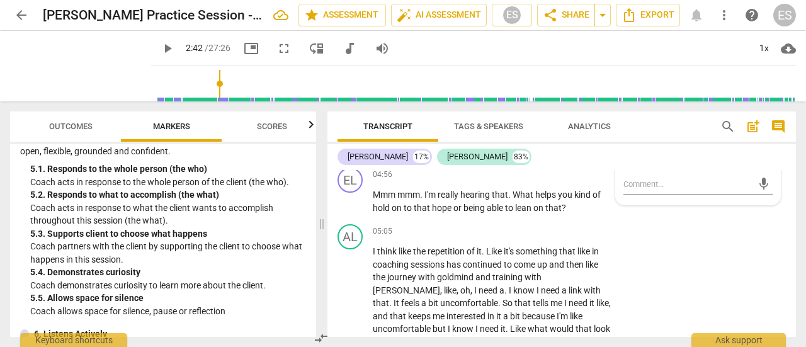
scroll to position [1698, 0]
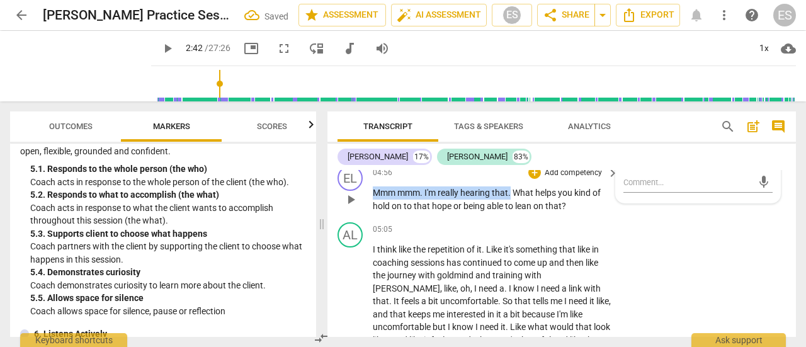
drag, startPoint x: 512, startPoint y: 207, endPoint x: 375, endPoint y: 205, distance: 137.3
click at [375, 205] on p "Mmm mmm . I'm really hearing that . What helps you kind of hold on to that hope…" at bounding box center [492, 199] width 239 height 26
click at [521, 190] on div "+" at bounding box center [525, 188] width 13 height 13
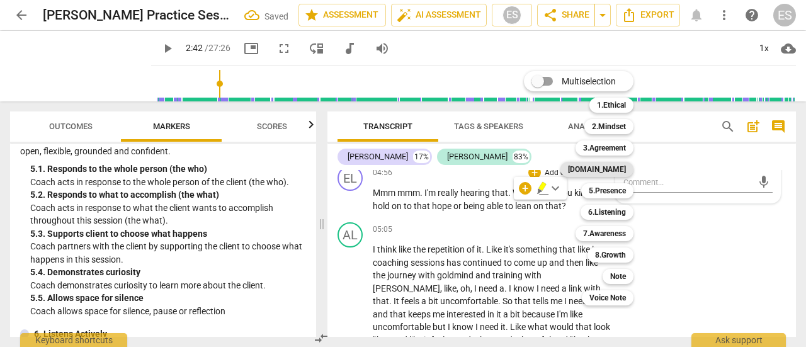
click at [620, 166] on b "[DOMAIN_NAME]" at bounding box center [597, 169] width 58 height 15
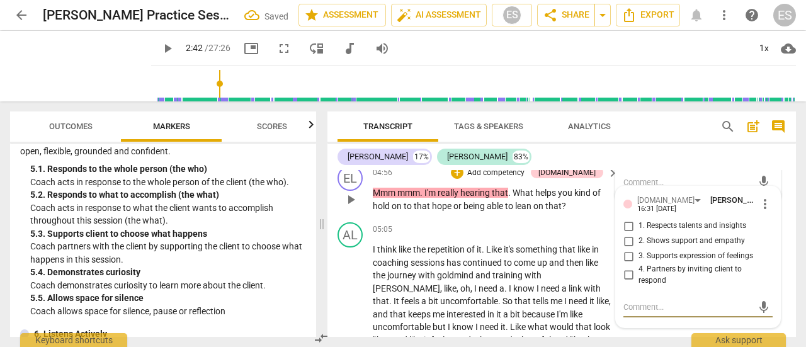
click at [651, 247] on span "2. Shows support and empathy" at bounding box center [692, 241] width 106 height 11
click at [639, 249] on input "2. Shows support and empathy" at bounding box center [628, 241] width 20 height 15
checkbox input "true"
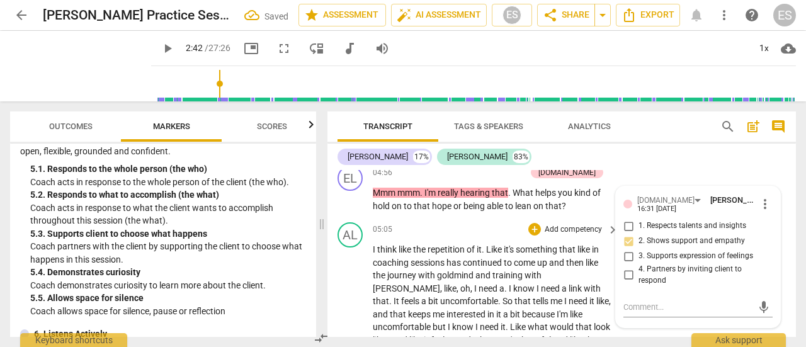
click at [569, 293] on span "link" at bounding box center [576, 288] width 15 height 10
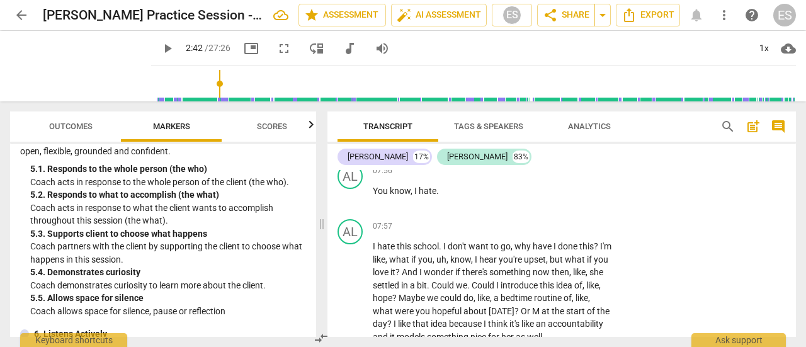
scroll to position [2668, 0]
click at [372, 256] on div "AL play_arrow pause" at bounding box center [355, 282] width 35 height 124
click at [373, 252] on span "I" at bounding box center [375, 247] width 4 height 10
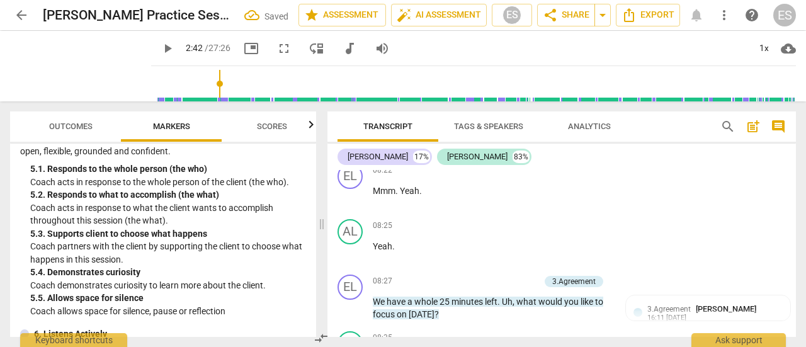
scroll to position [2815, 0]
click at [564, 177] on p "Add competency" at bounding box center [573, 171] width 60 height 11
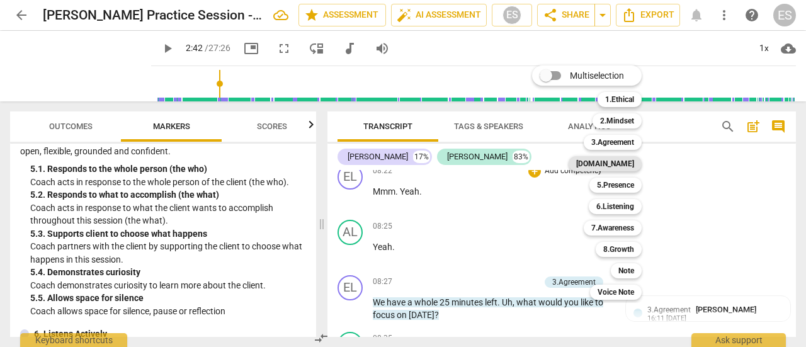
click at [618, 162] on b "[DOMAIN_NAME]" at bounding box center [605, 163] width 58 height 15
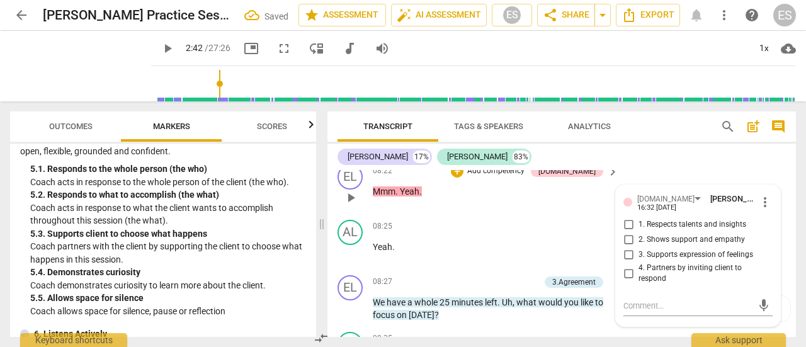
click at [678, 246] on span "2. Shows support and empathy" at bounding box center [692, 239] width 106 height 11
click at [639, 247] on input "2. Shows support and empathy" at bounding box center [628, 239] width 20 height 15
checkbox input "true"
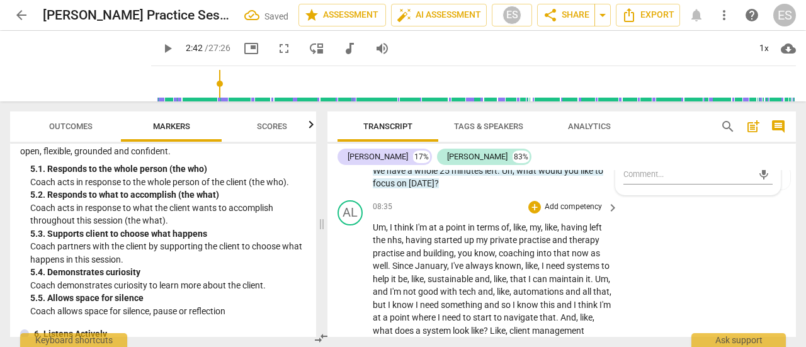
scroll to position [2948, 0]
click at [563, 212] on p "Add competency" at bounding box center [573, 206] width 60 height 11
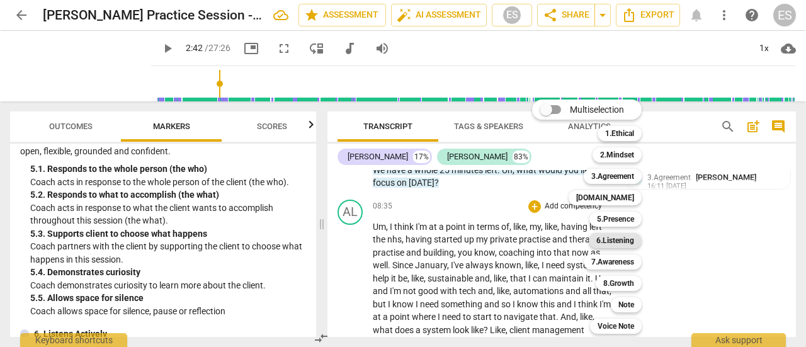
click at [616, 240] on b "6.Listening" at bounding box center [615, 240] width 38 height 15
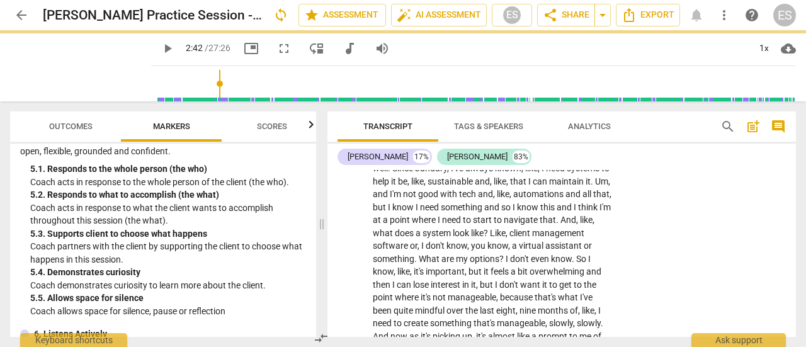
type input "163"
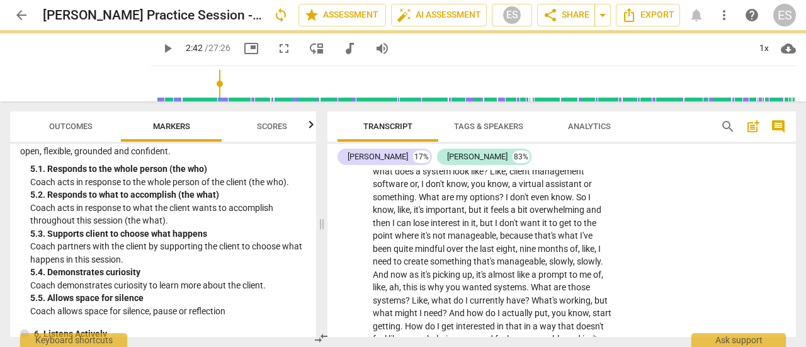
scroll to position [3116, 0]
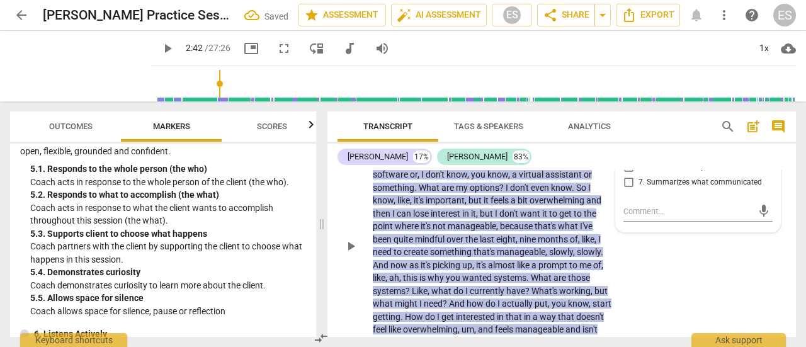
click at [690, 232] on div "6.Listening [PERSON_NAME] 16:32 [DATE] more_vert 1. Customizes questions 2. Exp…" at bounding box center [698, 141] width 164 height 179
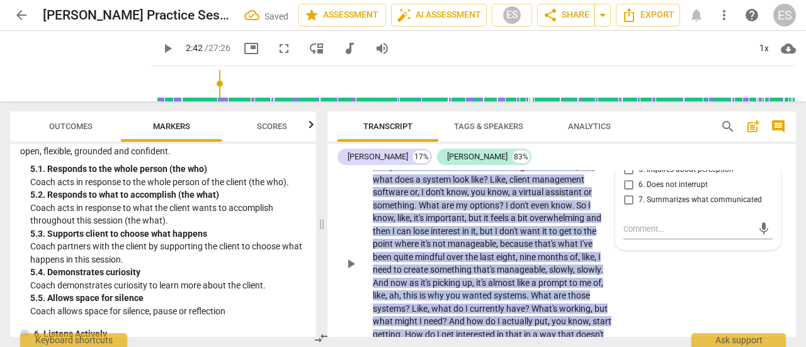
click at [673, 191] on span "6. Does not interrupt" at bounding box center [673, 184] width 69 height 11
click at [639, 193] on input "6. Does not interrupt" at bounding box center [628, 185] width 20 height 15
checkbox input "true"
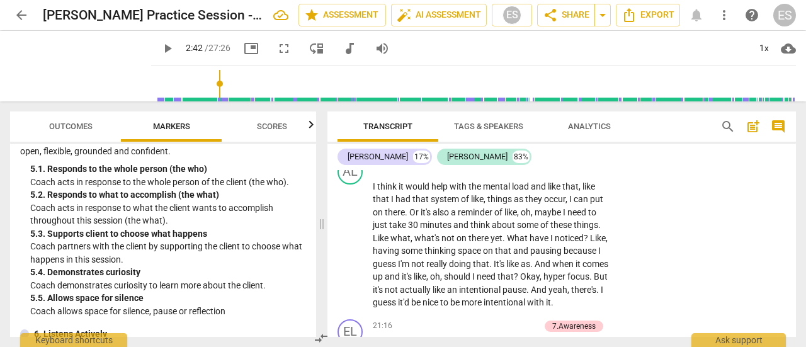
scroll to position [6489, 0]
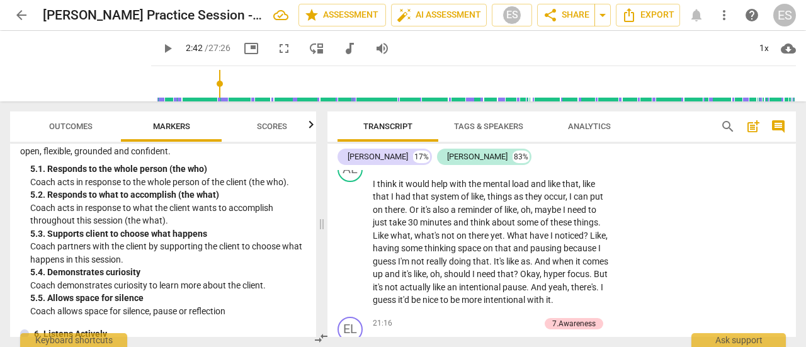
click at [71, 125] on span "Outcomes" at bounding box center [70, 126] width 43 height 9
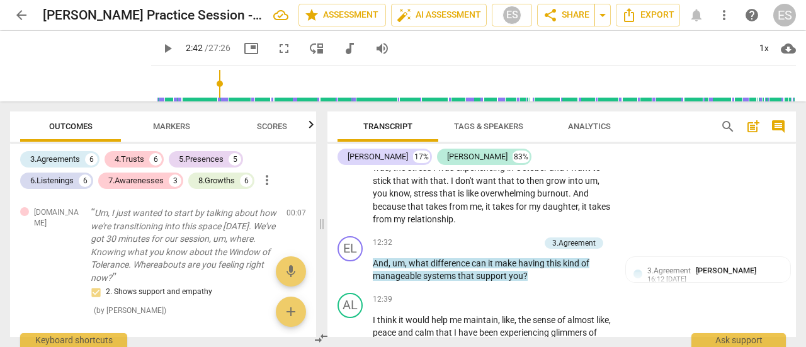
scroll to position [3888, 0]
